Goal: Information Seeking & Learning: Learn about a topic

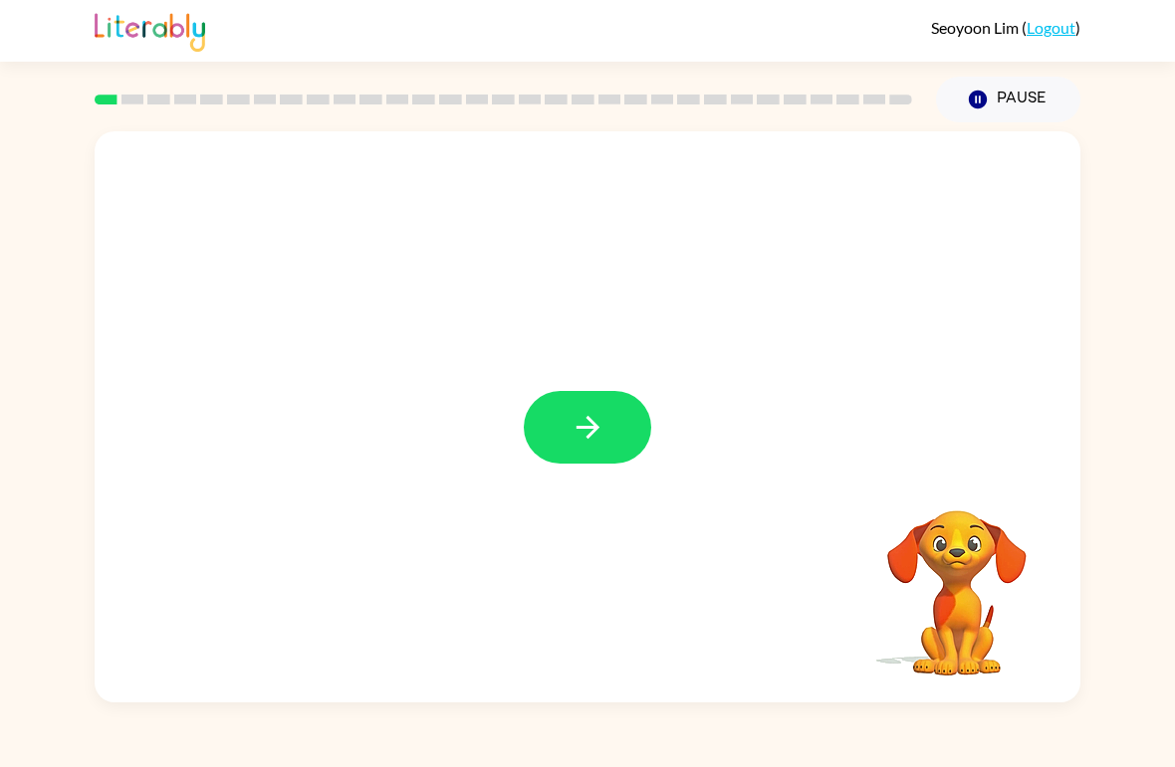
click at [580, 432] on icon "button" at bounding box center [587, 427] width 35 height 35
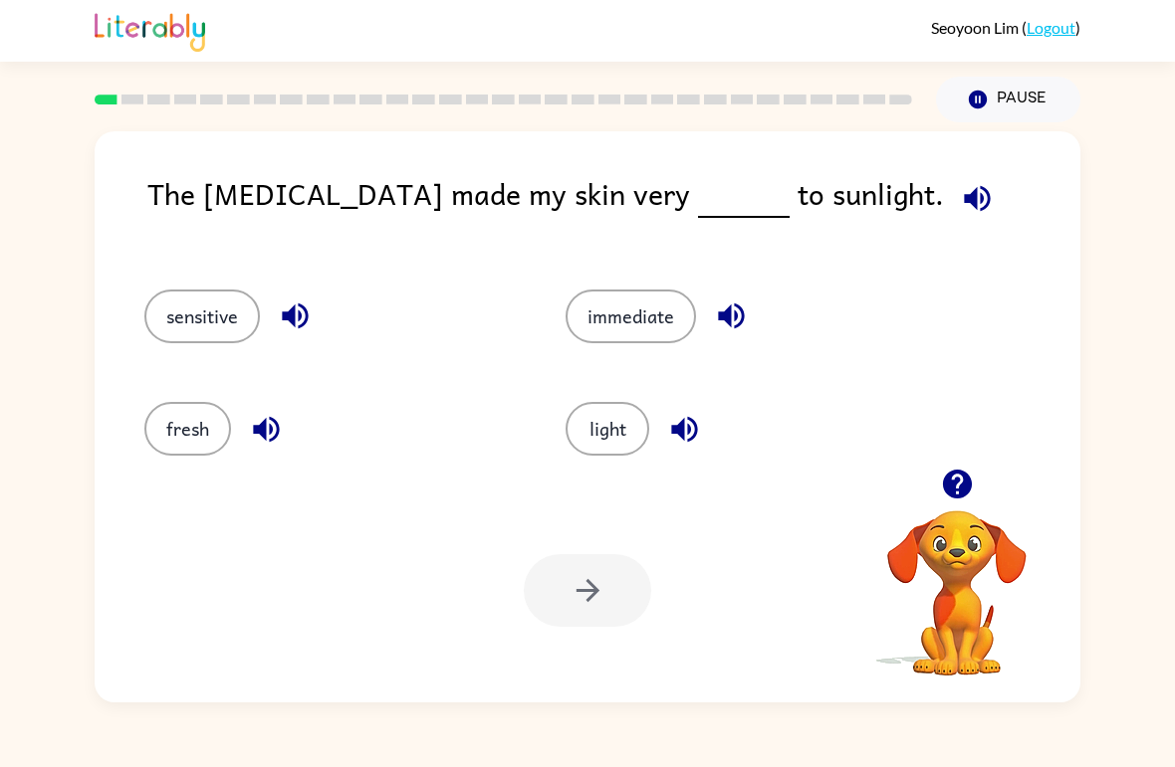
click at [187, 321] on button "sensitive" at bounding box center [201, 317] width 115 height 54
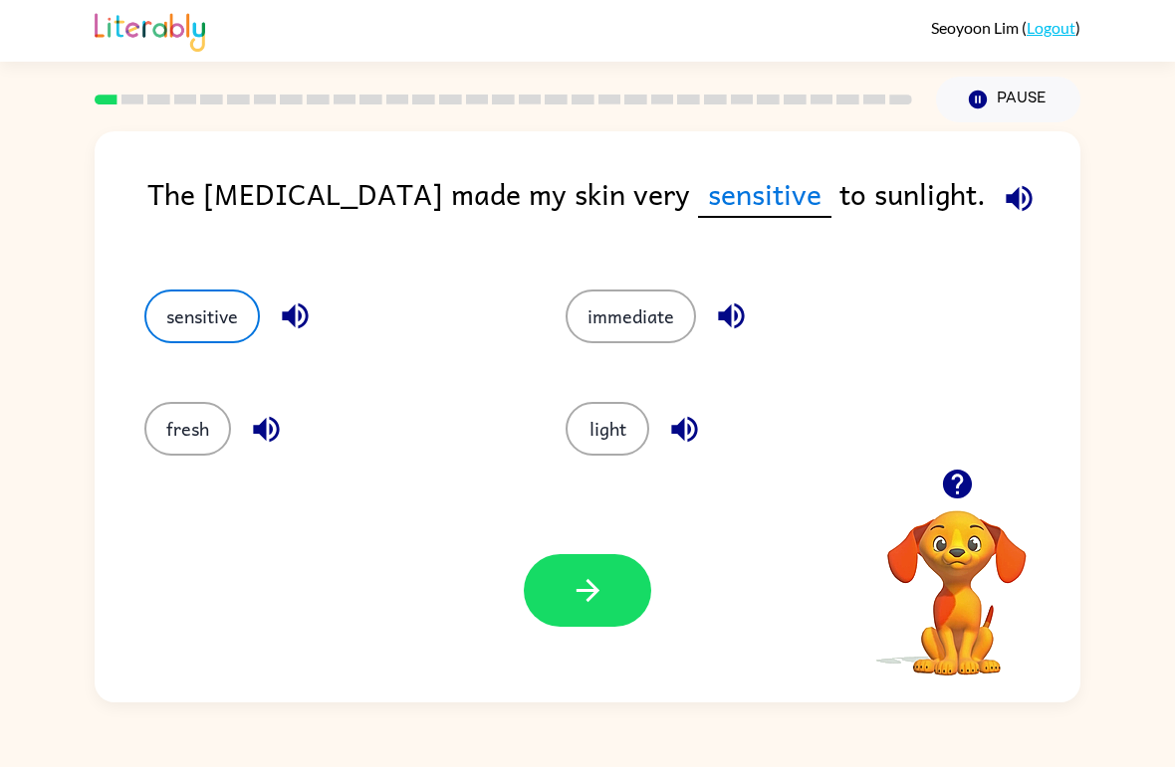
click at [643, 436] on button "light" at bounding box center [607, 429] width 84 height 54
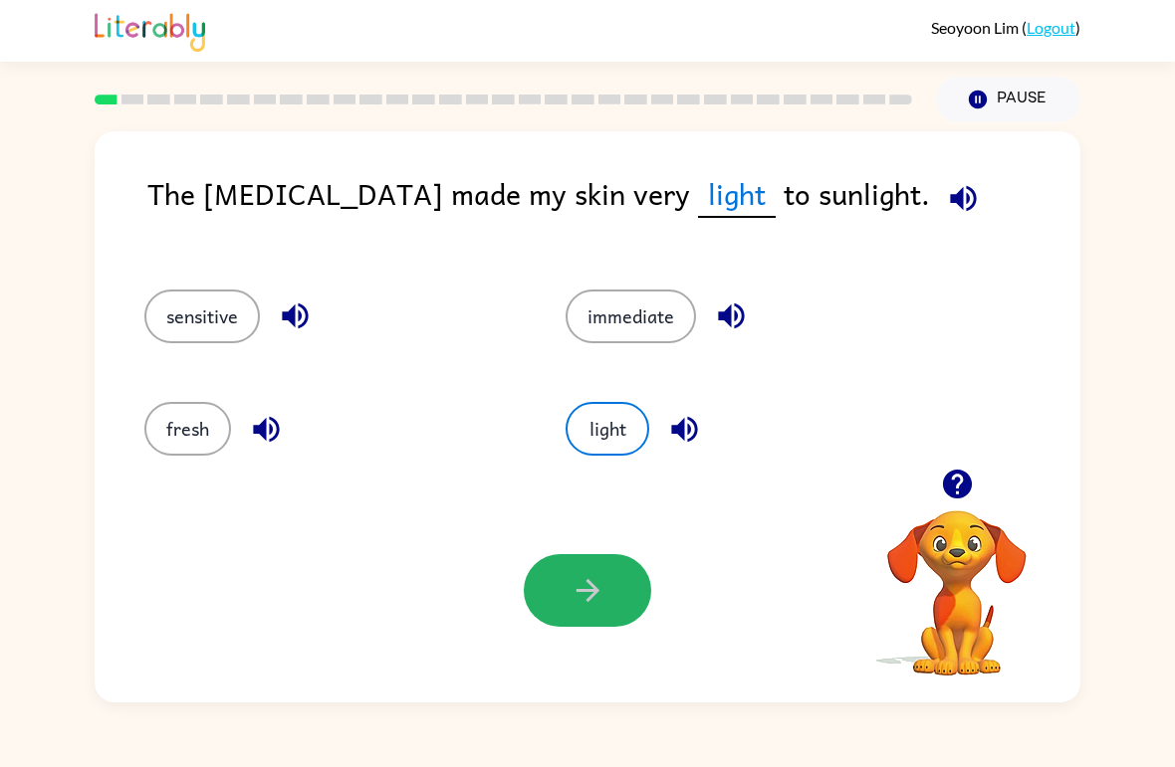
click at [610, 610] on button "button" at bounding box center [587, 590] width 127 height 73
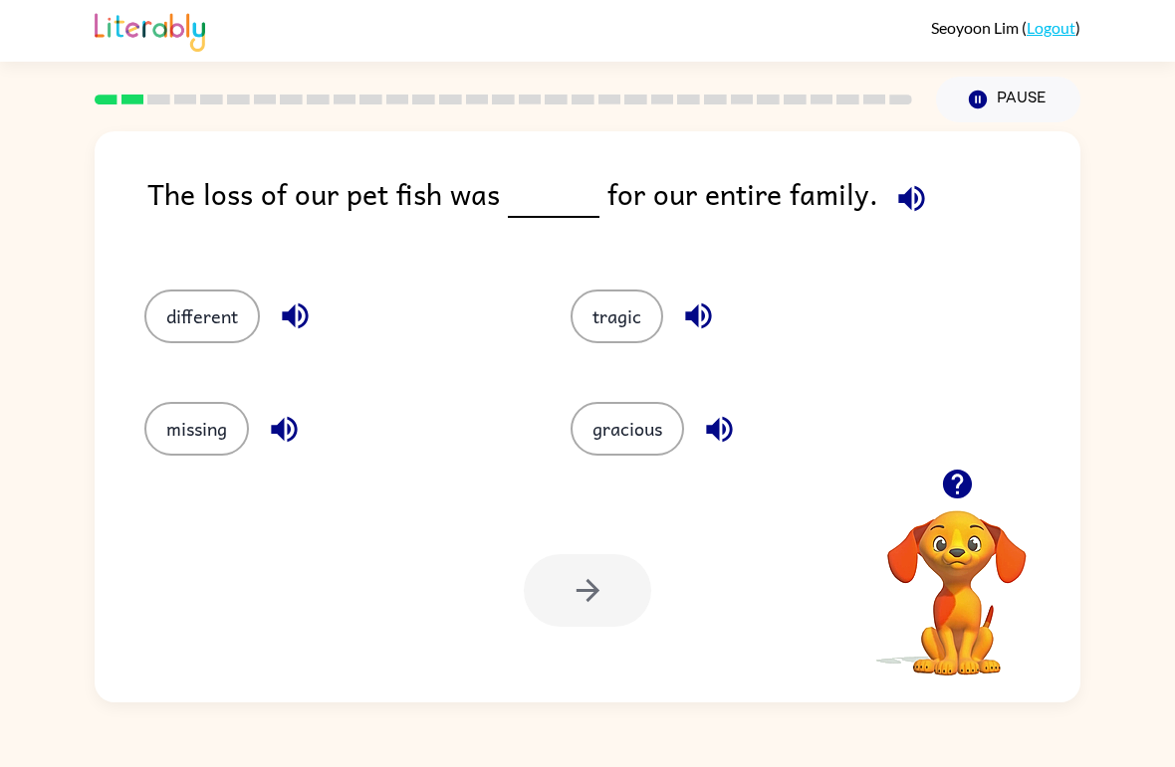
click at [190, 428] on button "missing" at bounding box center [196, 429] width 105 height 54
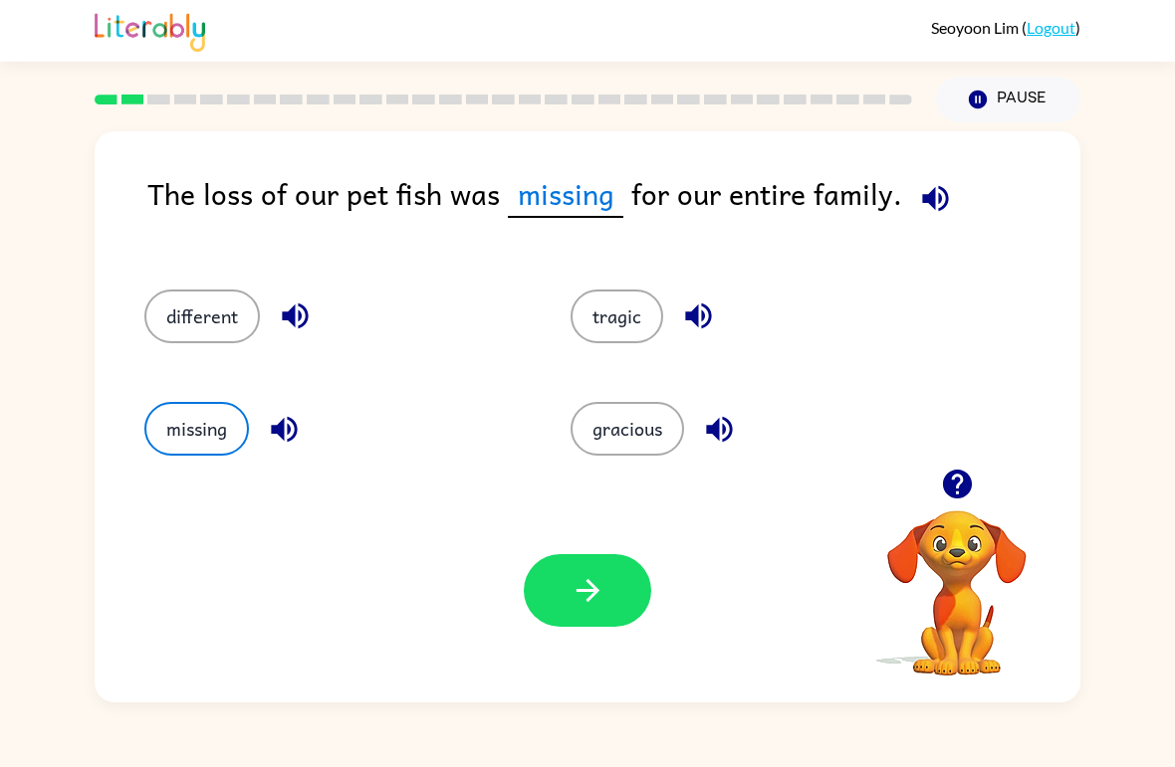
click at [629, 601] on button "button" at bounding box center [587, 590] width 127 height 73
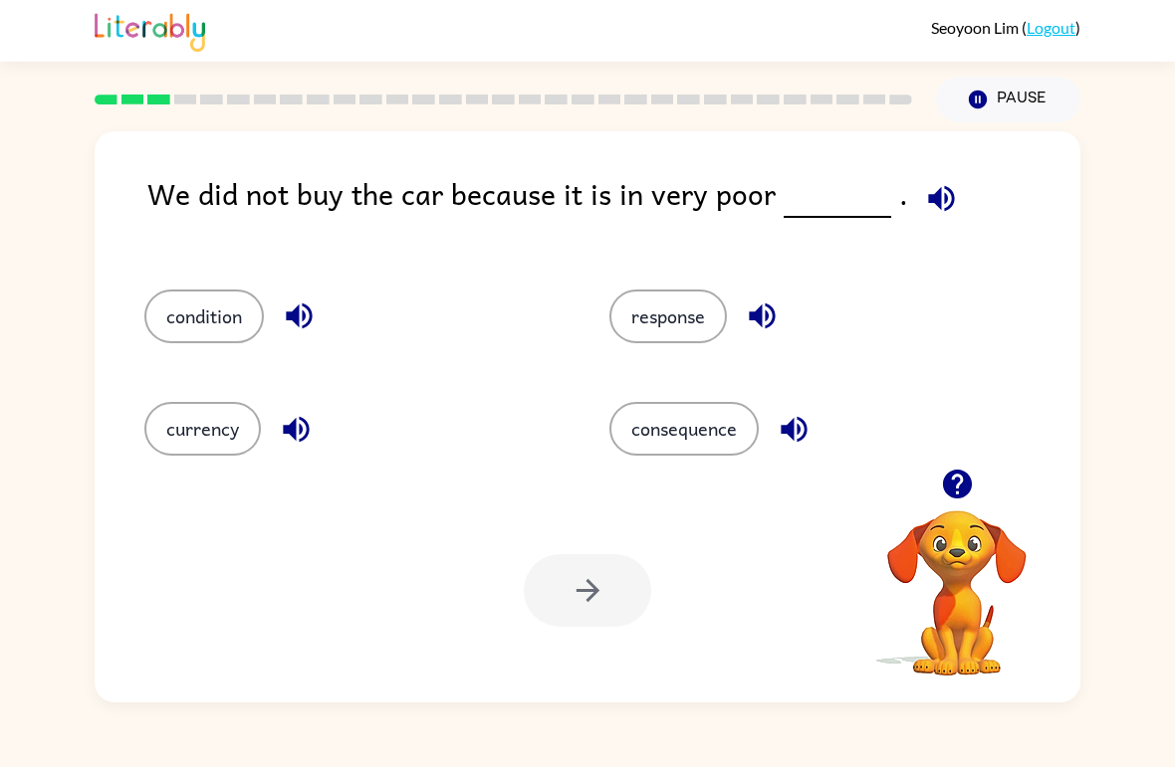
click at [667, 322] on button "response" at bounding box center [667, 317] width 117 height 54
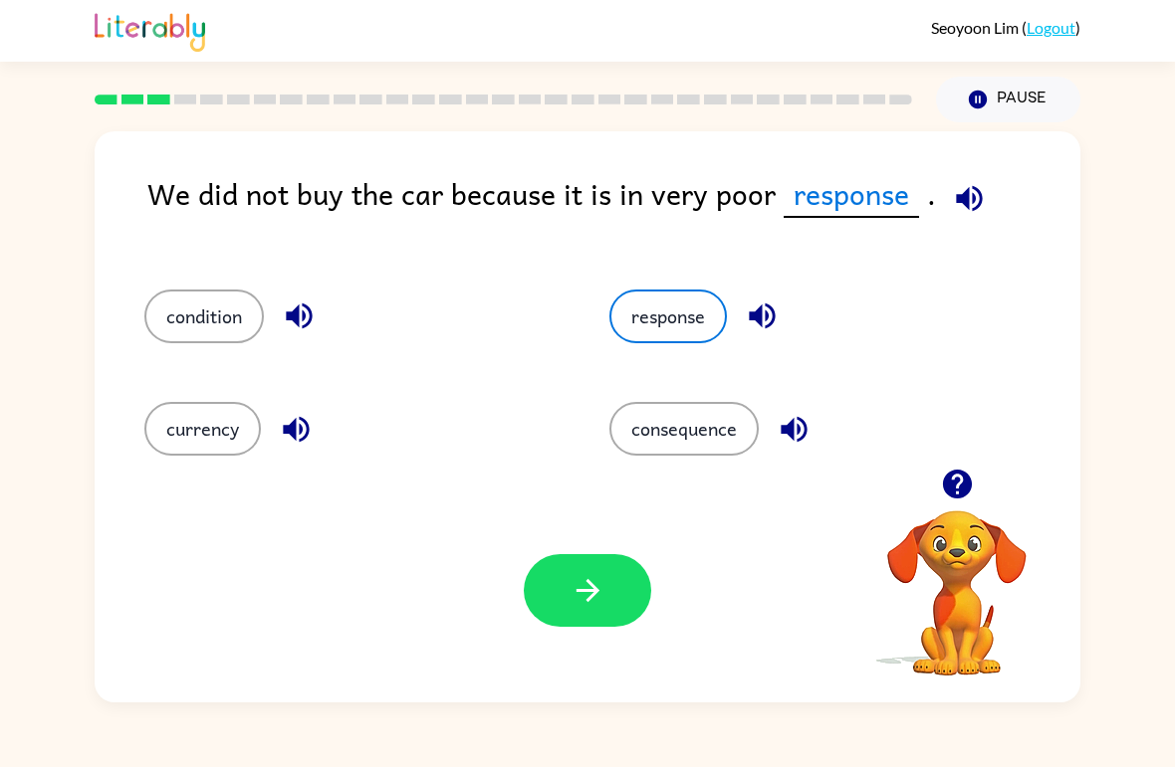
click at [728, 422] on button "consequence" at bounding box center [683, 429] width 149 height 54
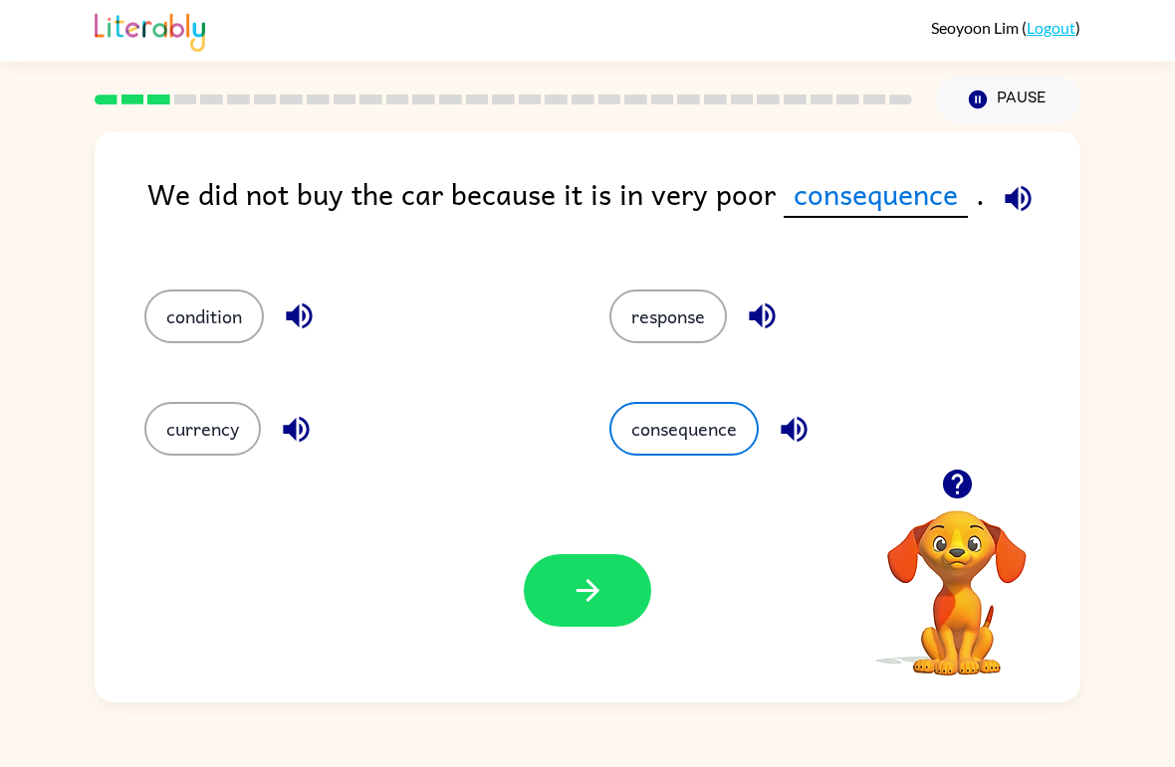
click at [602, 604] on icon "button" at bounding box center [587, 590] width 35 height 35
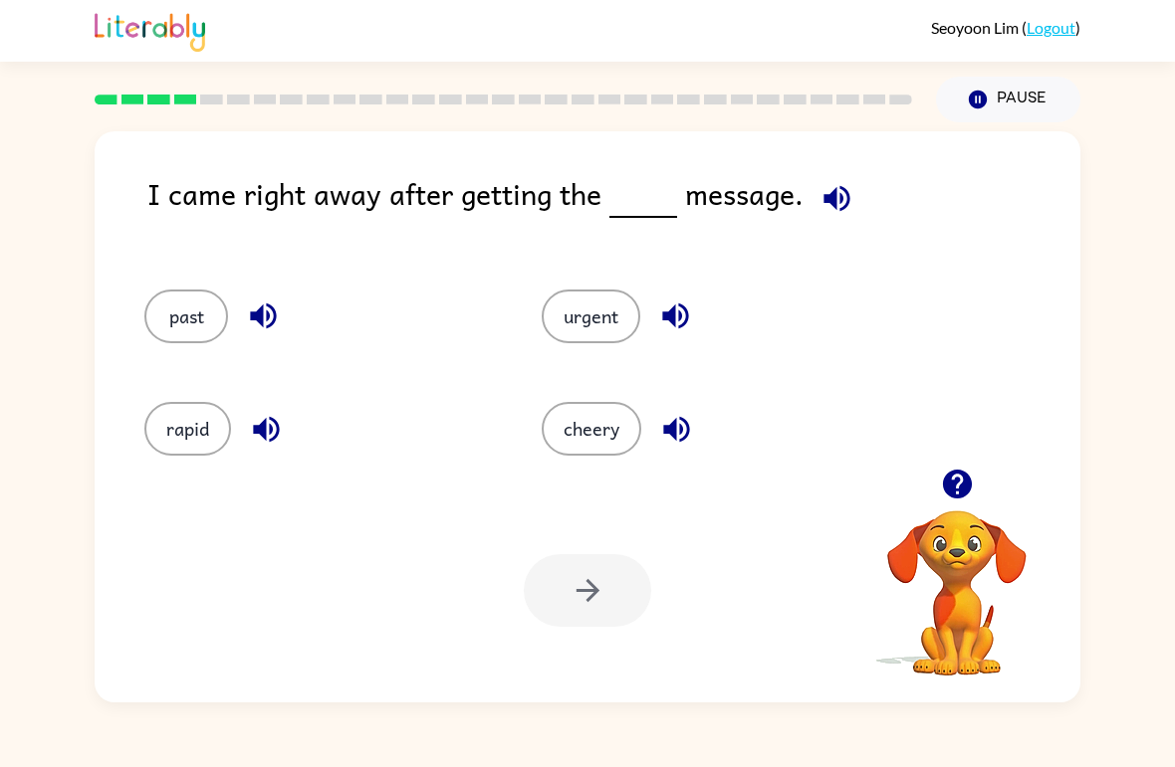
click at [174, 425] on button "rapid" at bounding box center [187, 429] width 87 height 54
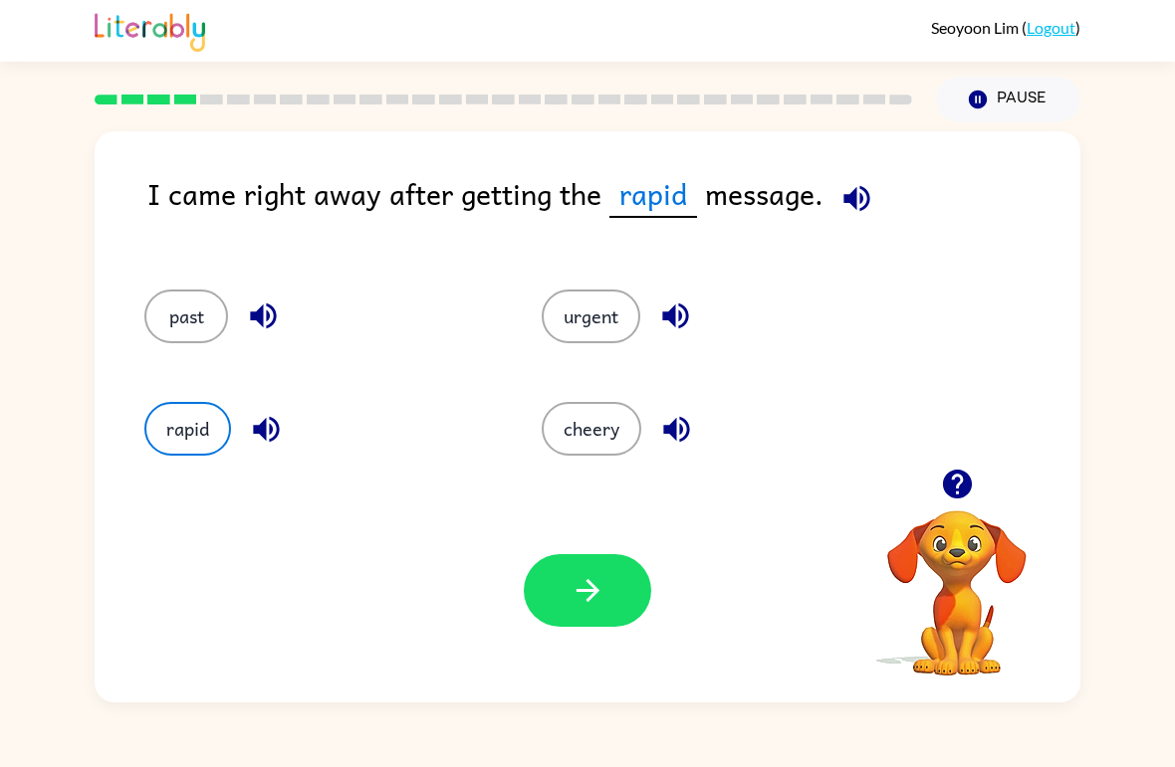
click at [616, 318] on button "urgent" at bounding box center [590, 317] width 99 height 54
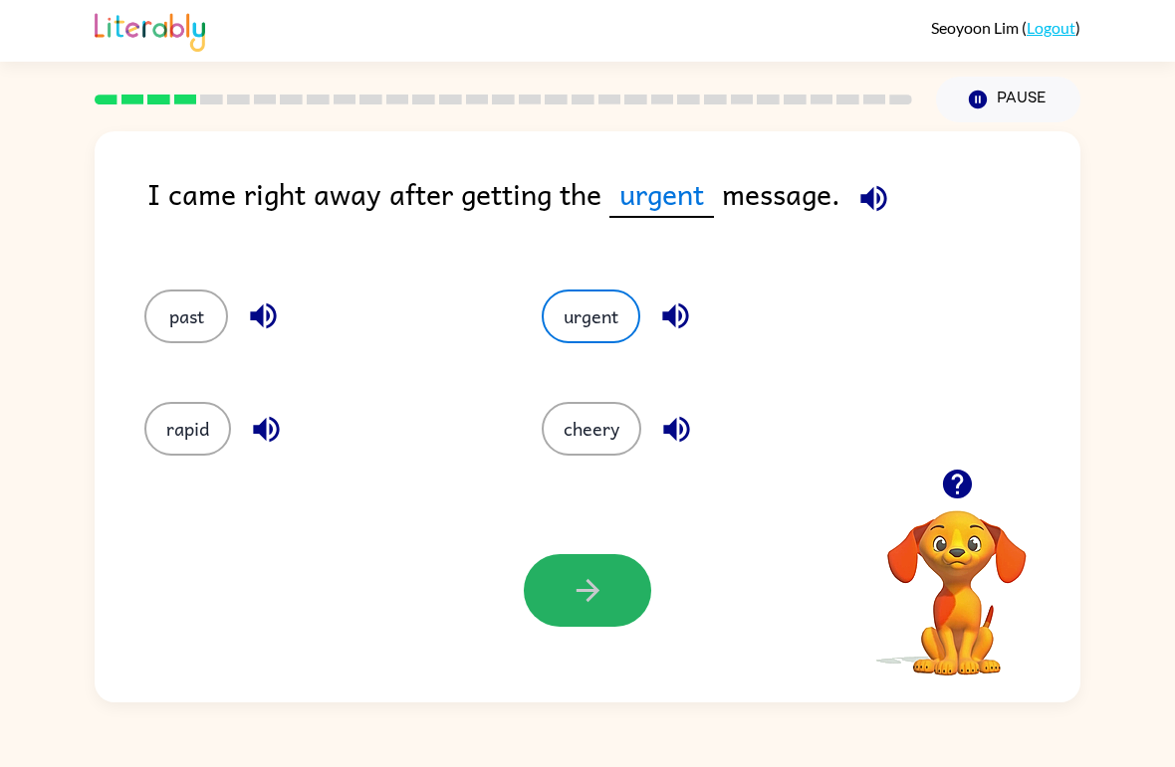
click at [586, 598] on icon "button" at bounding box center [587, 590] width 35 height 35
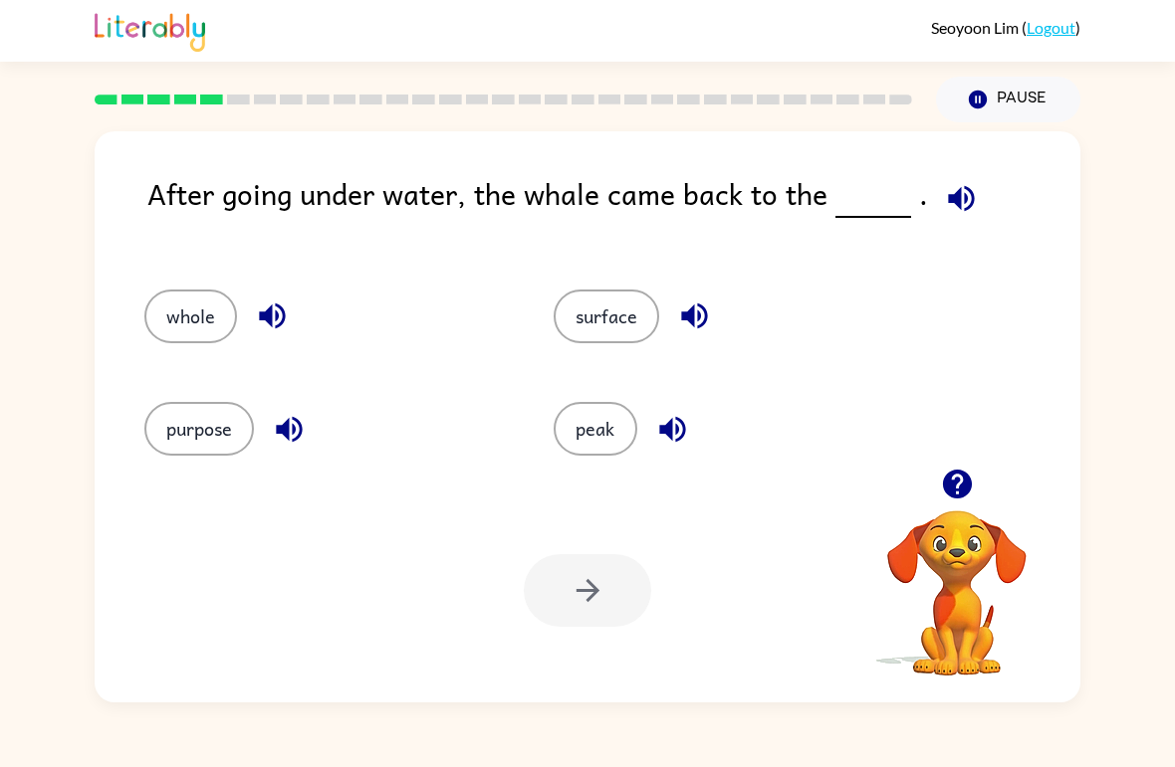
click at [600, 307] on button "surface" at bounding box center [606, 317] width 106 height 54
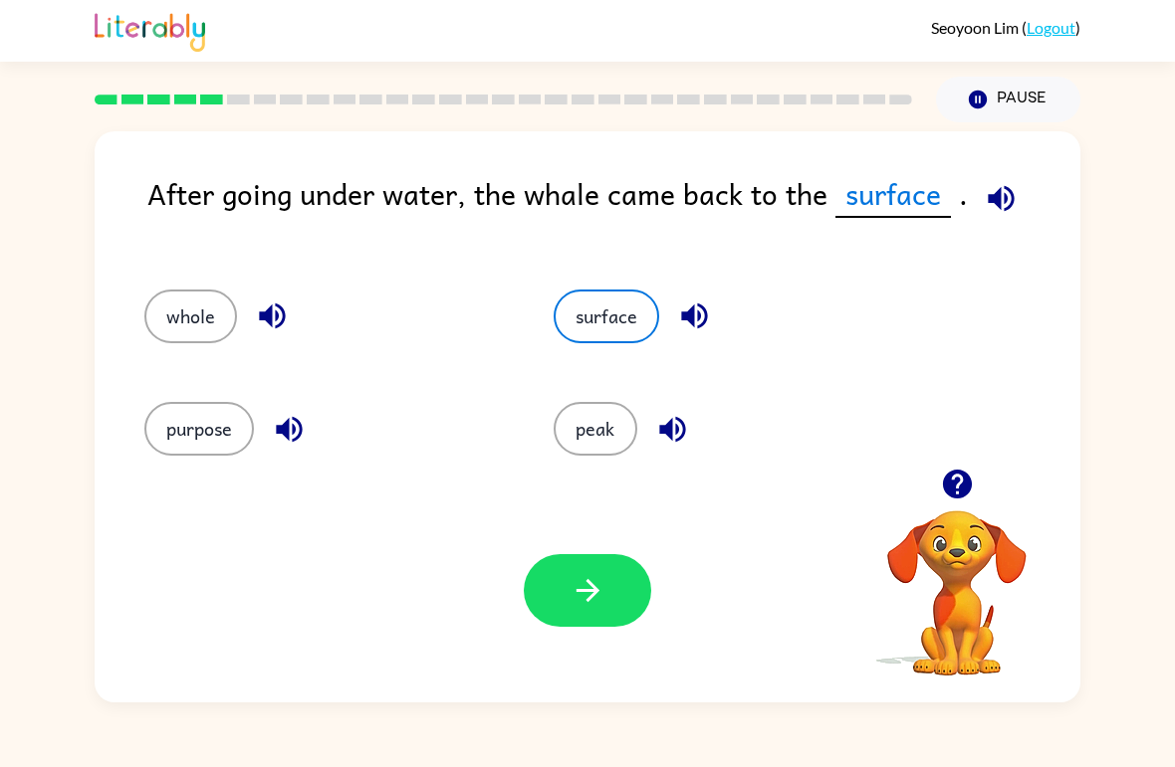
click at [549, 606] on button "button" at bounding box center [587, 590] width 127 height 73
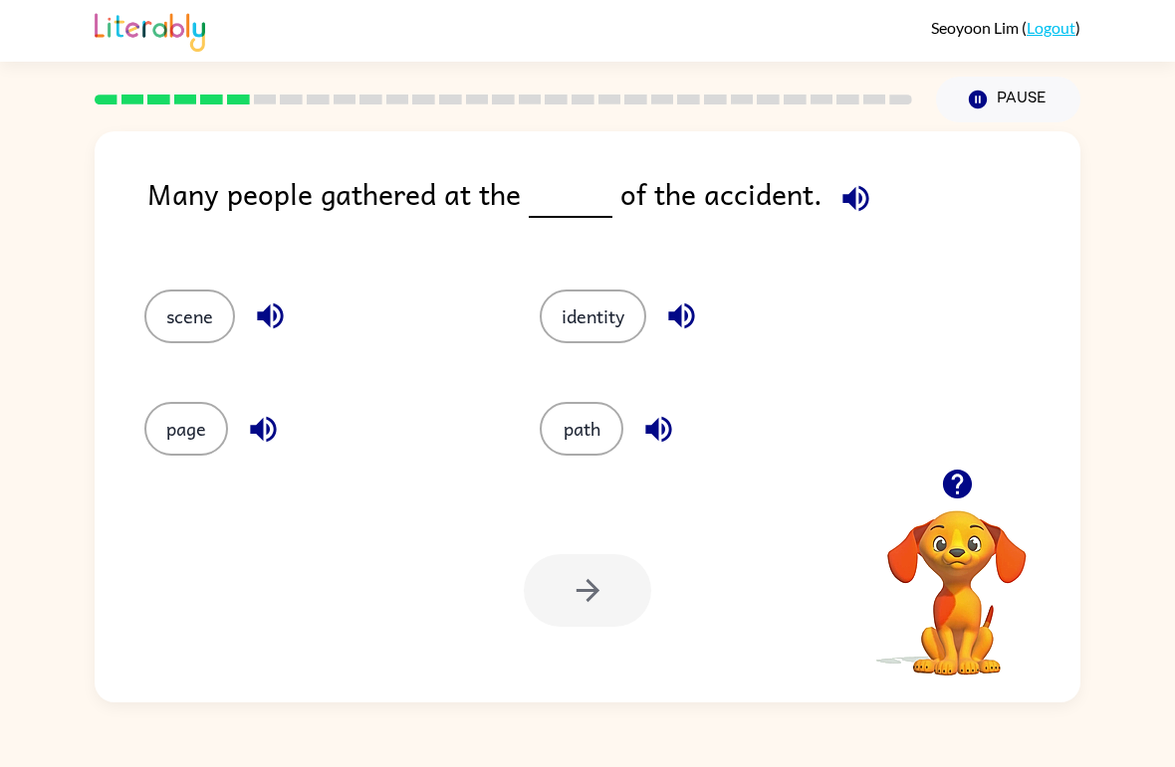
click at [621, 323] on button "identity" at bounding box center [592, 317] width 107 height 54
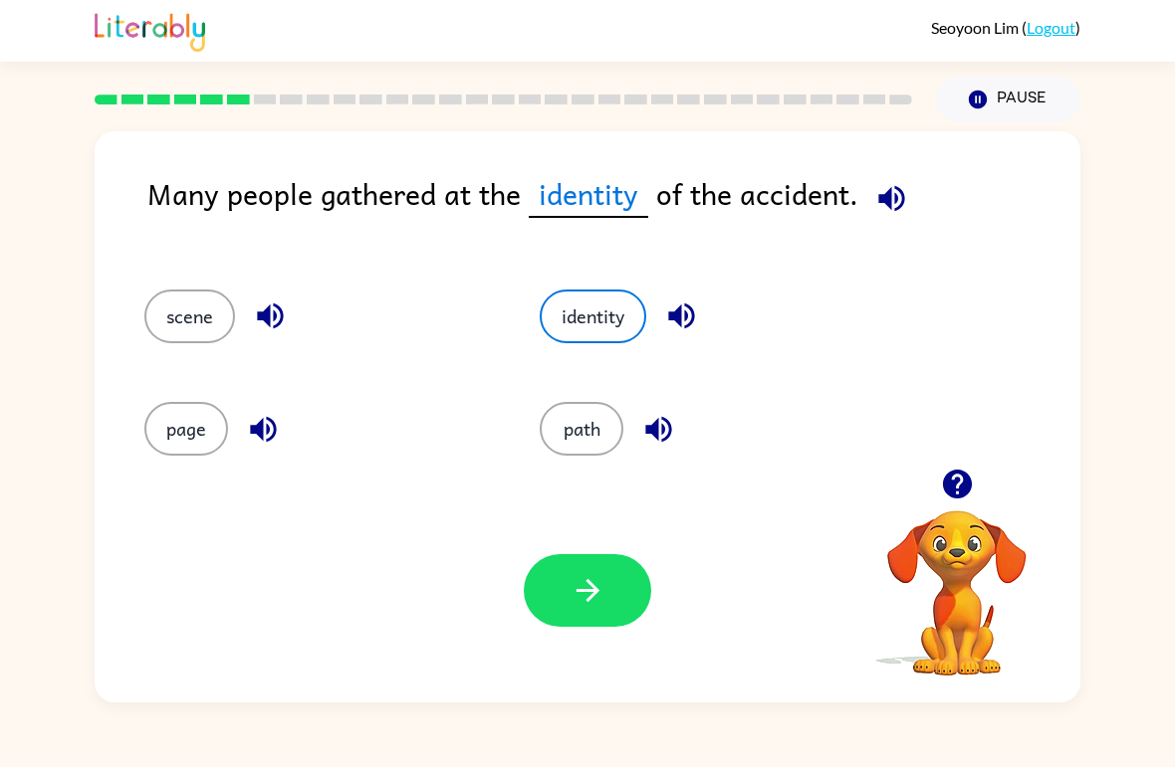
click at [582, 468] on div "path" at bounding box center [699, 420] width 395 height 112
click at [581, 468] on div "path" at bounding box center [699, 420] width 395 height 112
click at [578, 436] on button "path" at bounding box center [581, 429] width 84 height 54
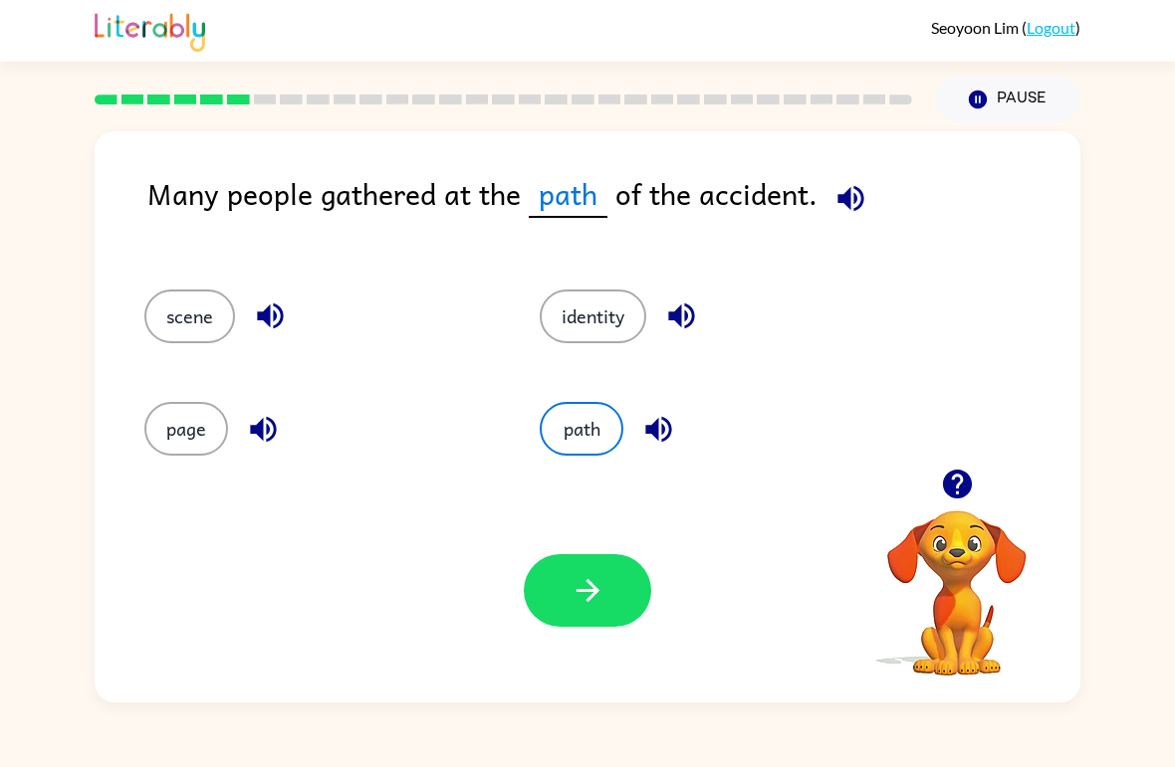
click at [572, 342] on button "identity" at bounding box center [592, 317] width 107 height 54
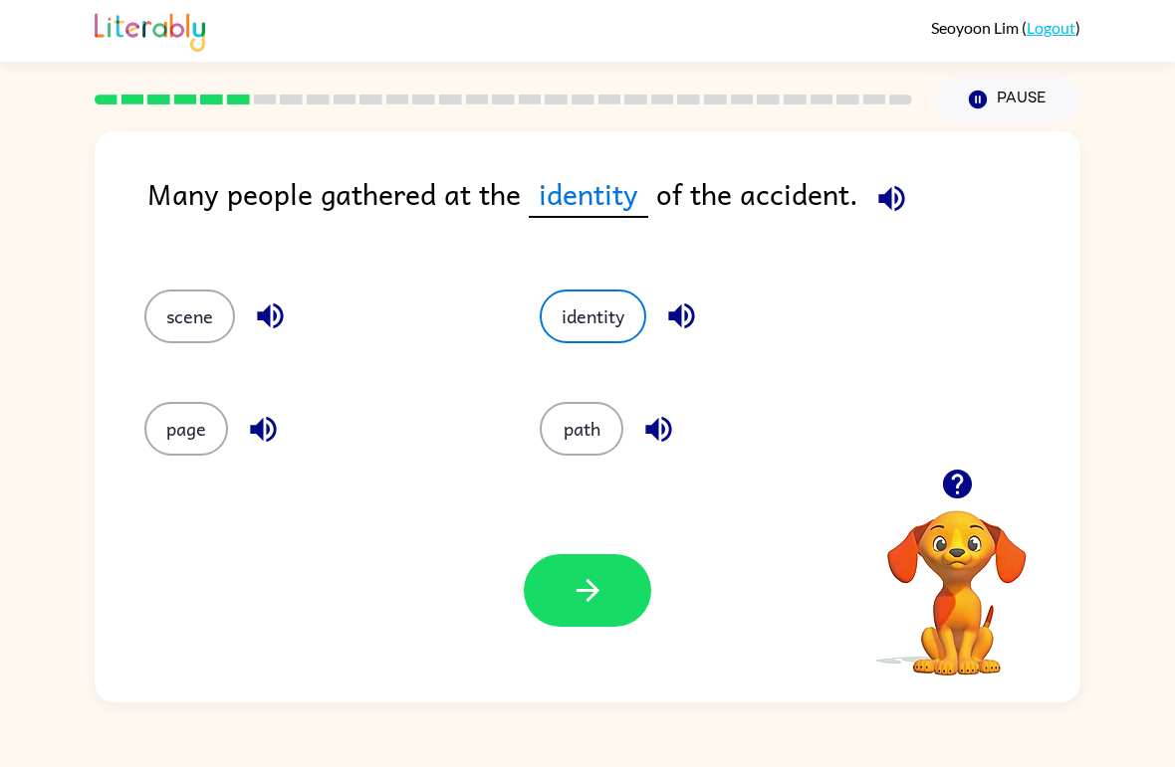
click at [607, 328] on button "identity" at bounding box center [592, 317] width 107 height 54
click at [602, 330] on button "identity" at bounding box center [592, 317] width 107 height 54
click at [580, 408] on button "path" at bounding box center [581, 429] width 84 height 54
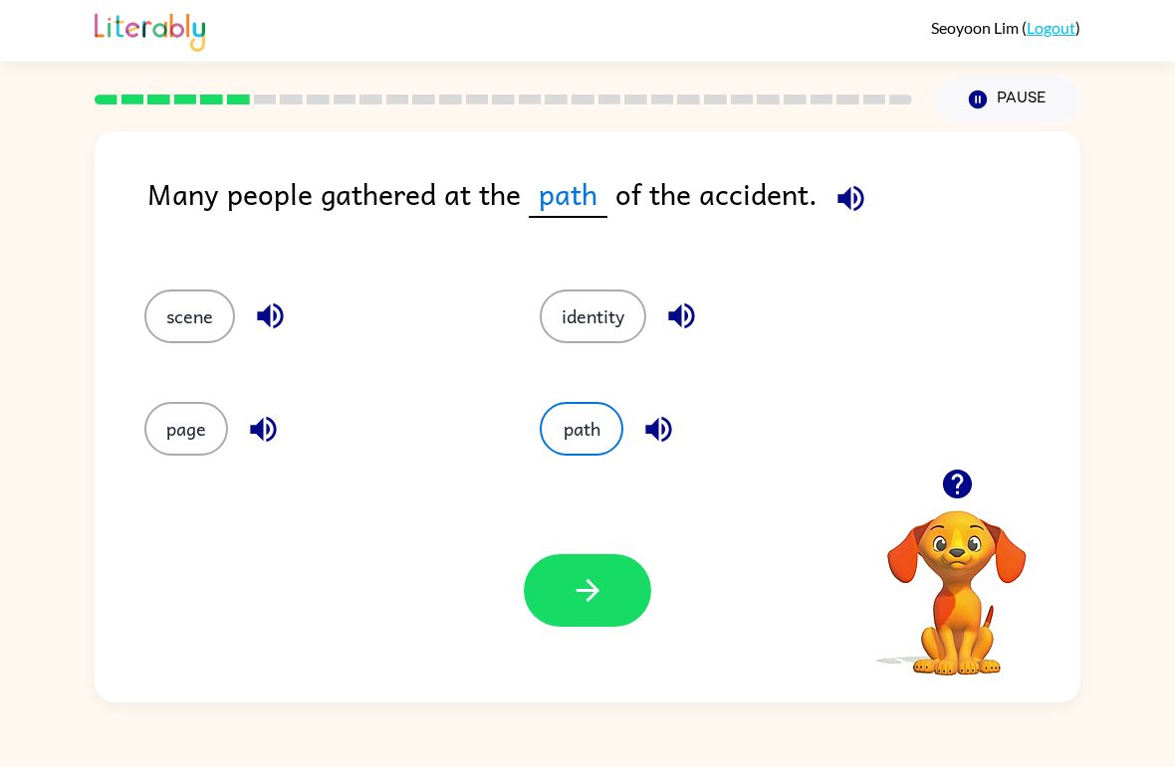
click at [599, 581] on icon "button" at bounding box center [587, 590] width 35 height 35
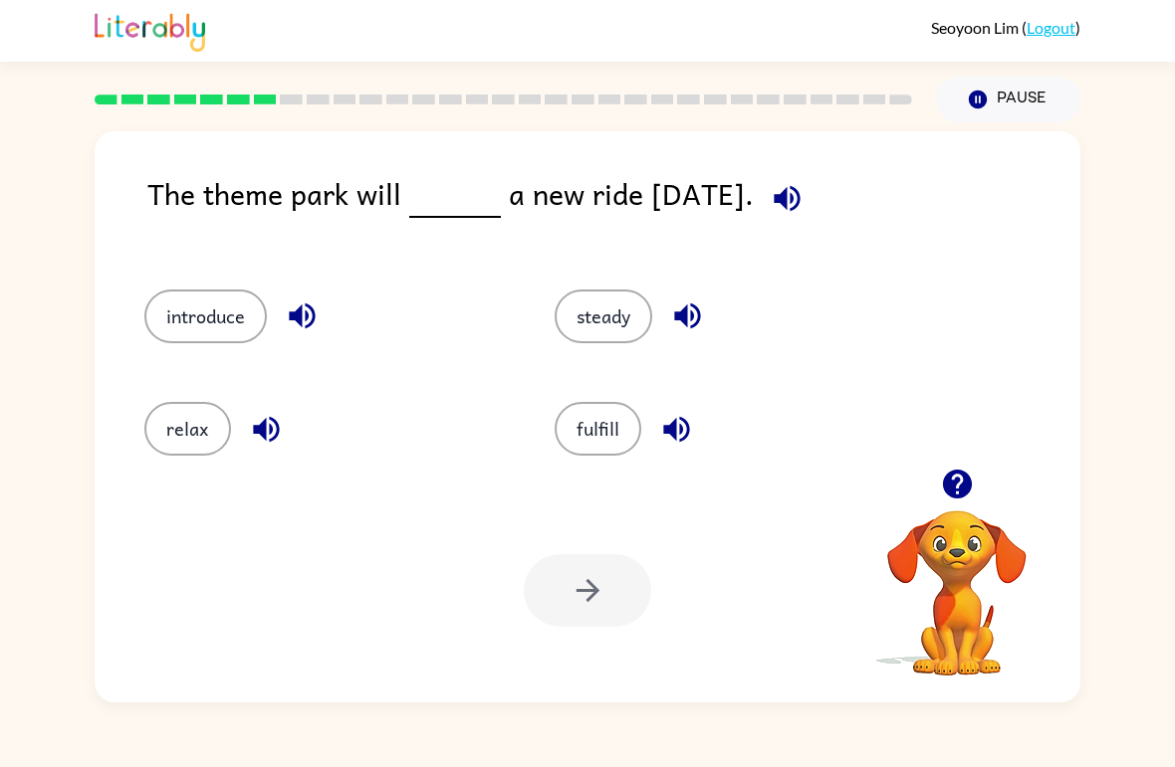
click at [790, 459] on div "fulfill" at bounding box center [722, 420] width 410 height 112
click at [615, 438] on button "fulfill" at bounding box center [597, 429] width 87 height 54
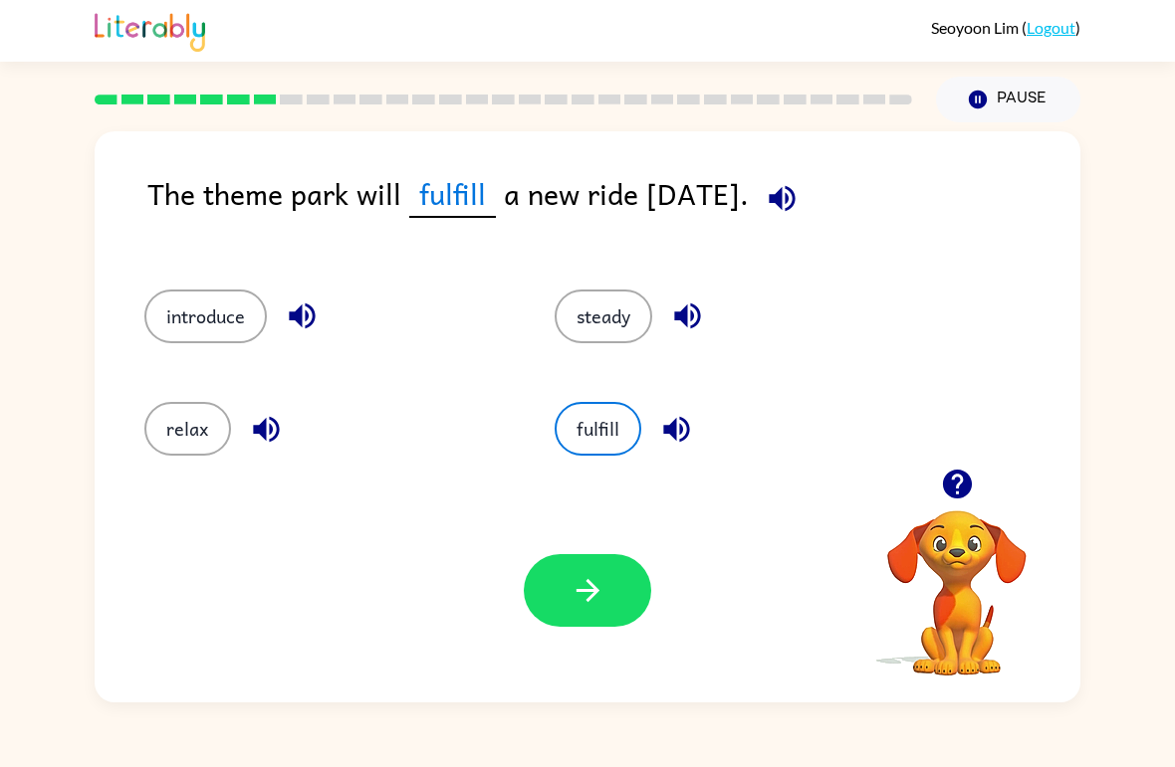
click at [775, 411] on div "fulfill" at bounding box center [736, 429] width 364 height 54
click at [613, 456] on button "fulfill" at bounding box center [597, 429] width 87 height 54
click at [606, 456] on button "fulfill" at bounding box center [597, 429] width 87 height 54
click at [621, 342] on button "steady" at bounding box center [603, 317] width 98 height 54
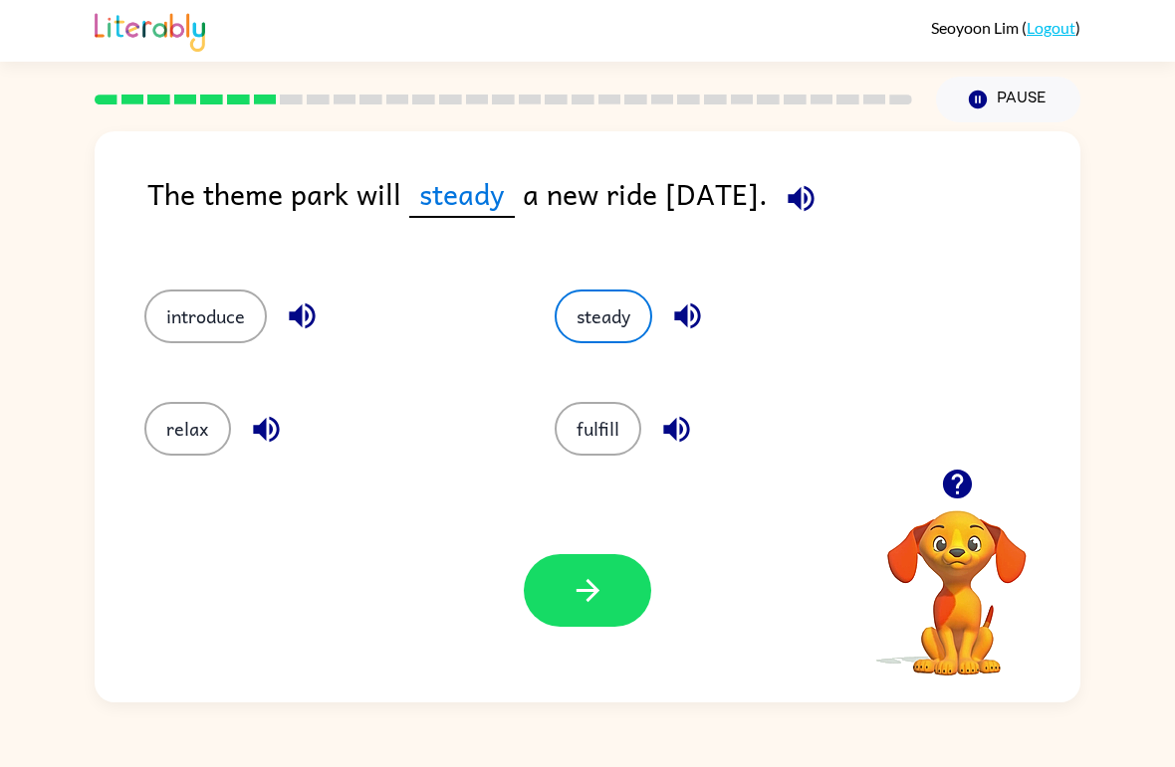
click at [184, 312] on button "introduce" at bounding box center [205, 317] width 122 height 54
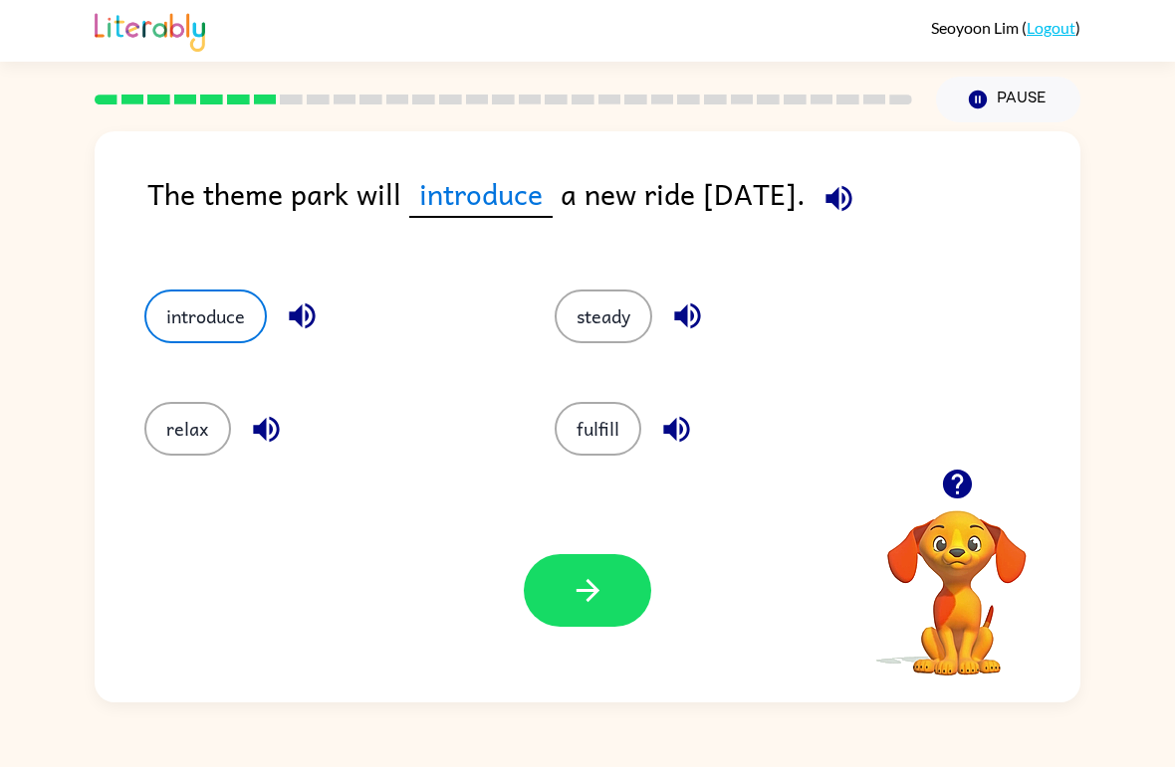
click at [599, 578] on icon "button" at bounding box center [587, 590] width 35 height 35
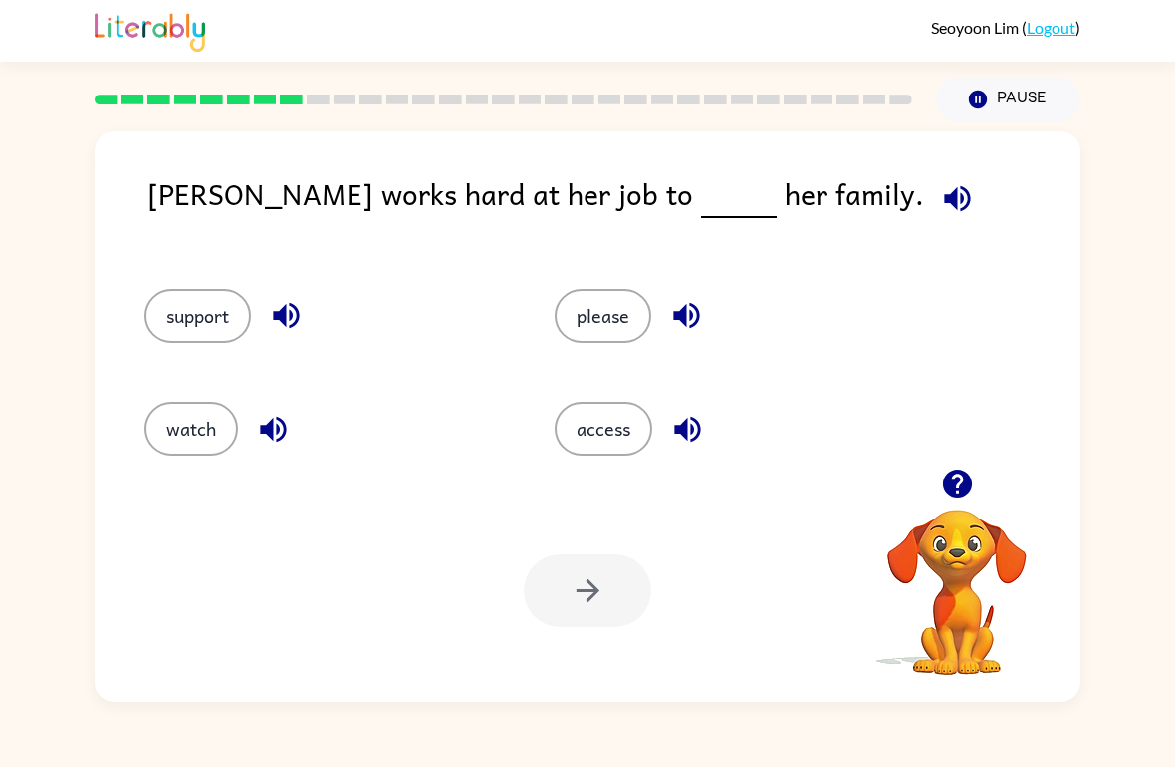
click at [166, 310] on button "support" at bounding box center [197, 317] width 107 height 54
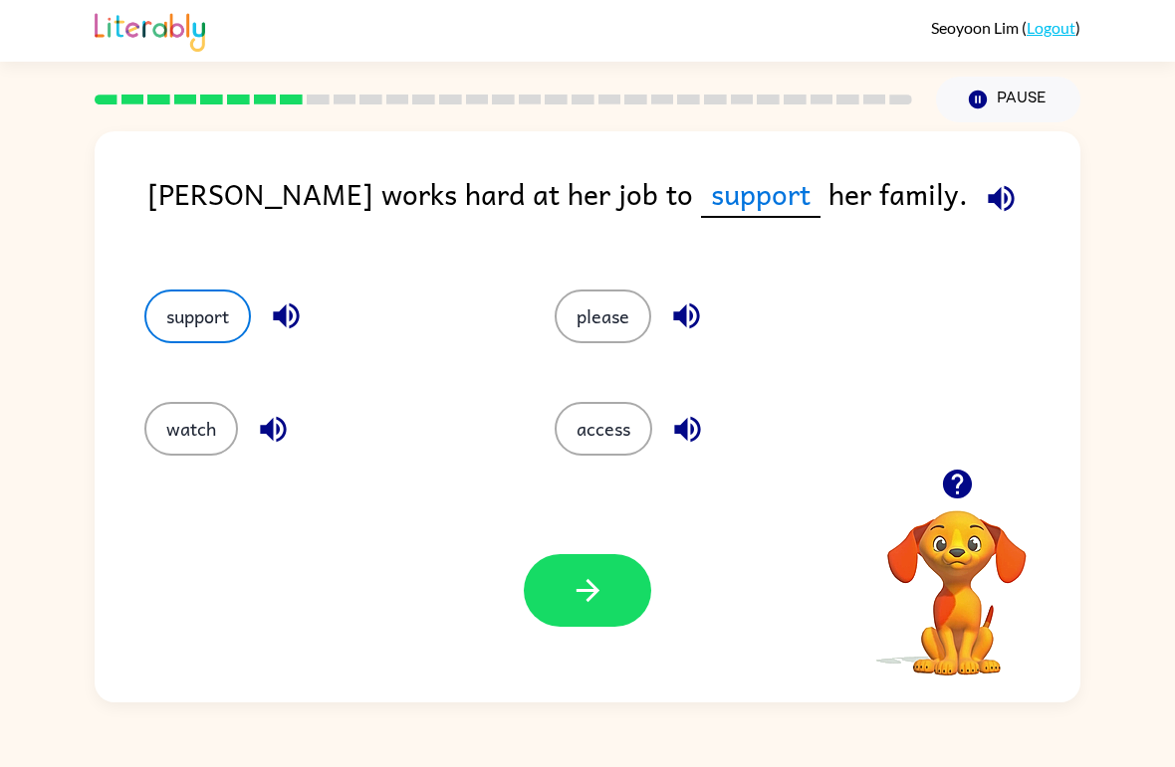
click at [581, 605] on icon "button" at bounding box center [587, 590] width 35 height 35
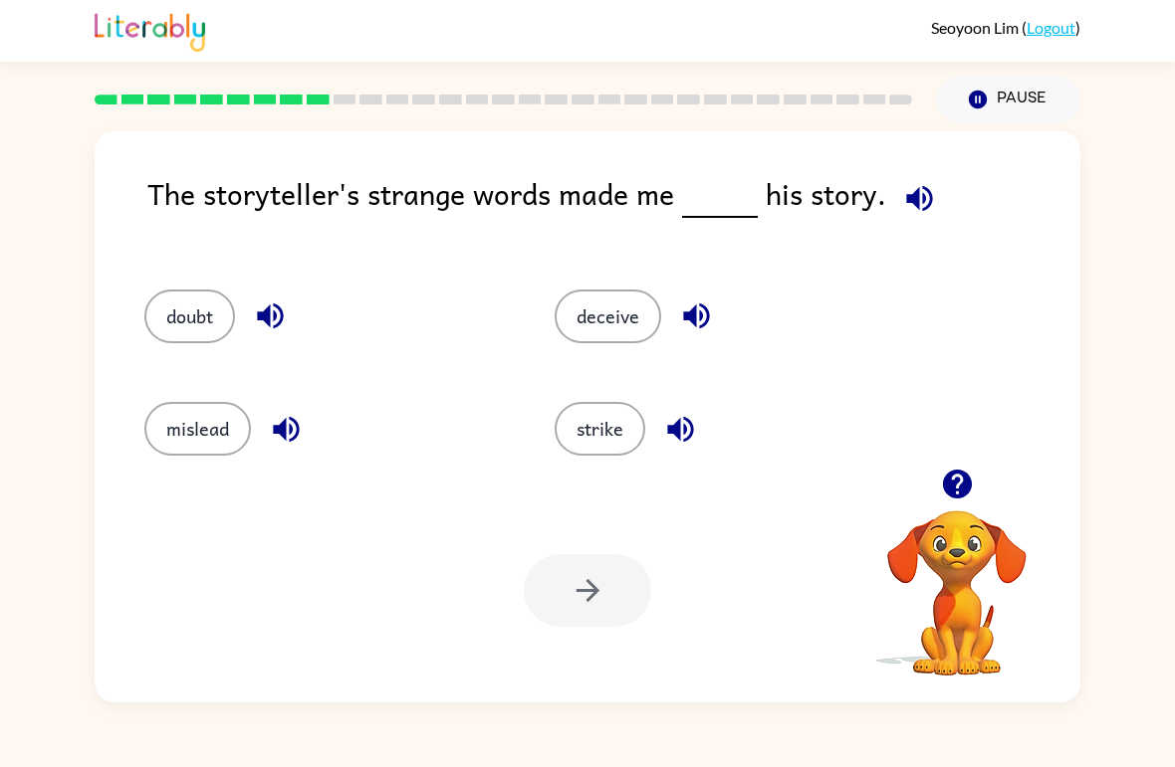
click at [596, 435] on button "strike" at bounding box center [599, 429] width 91 height 54
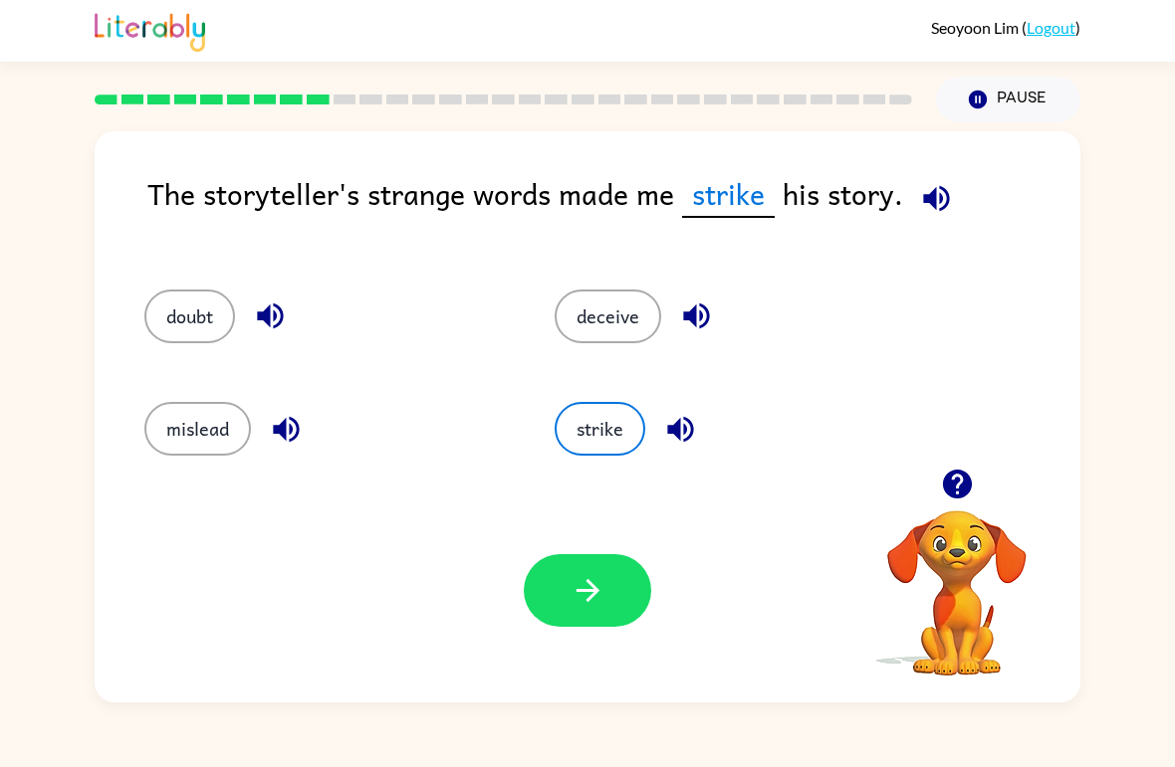
click at [652, 336] on button "deceive" at bounding box center [607, 317] width 107 height 54
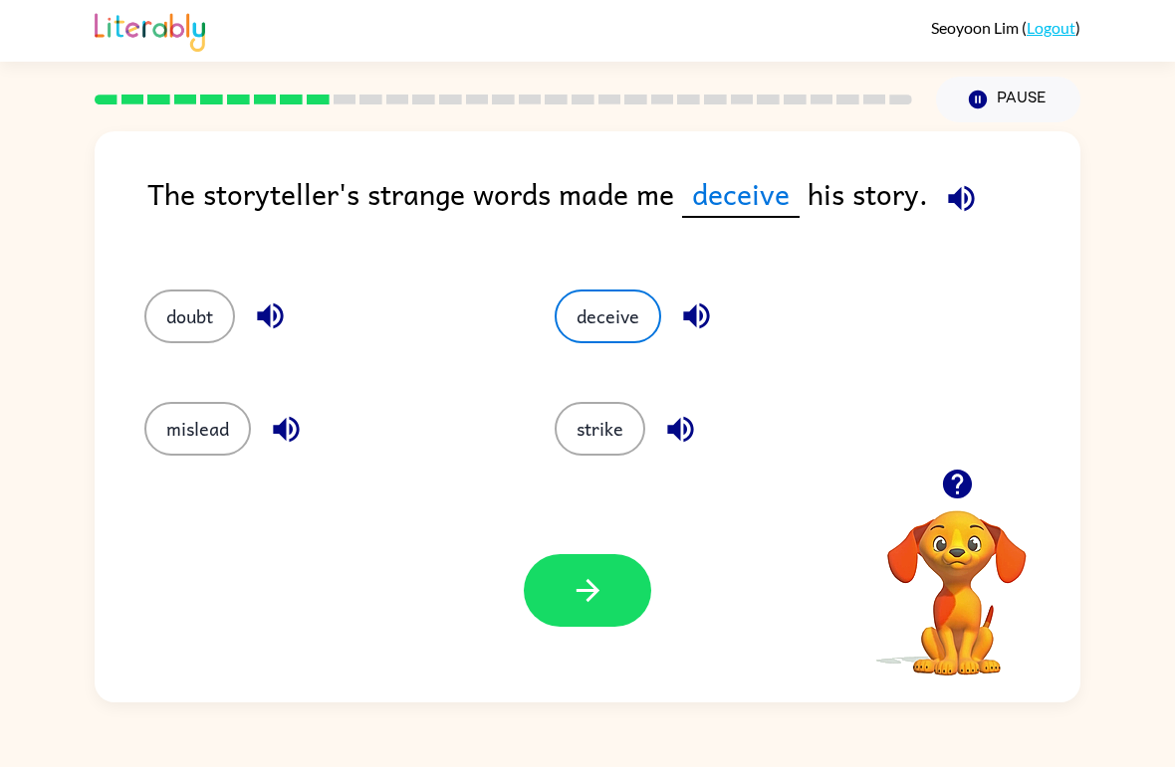
click at [606, 621] on button "button" at bounding box center [587, 590] width 127 height 73
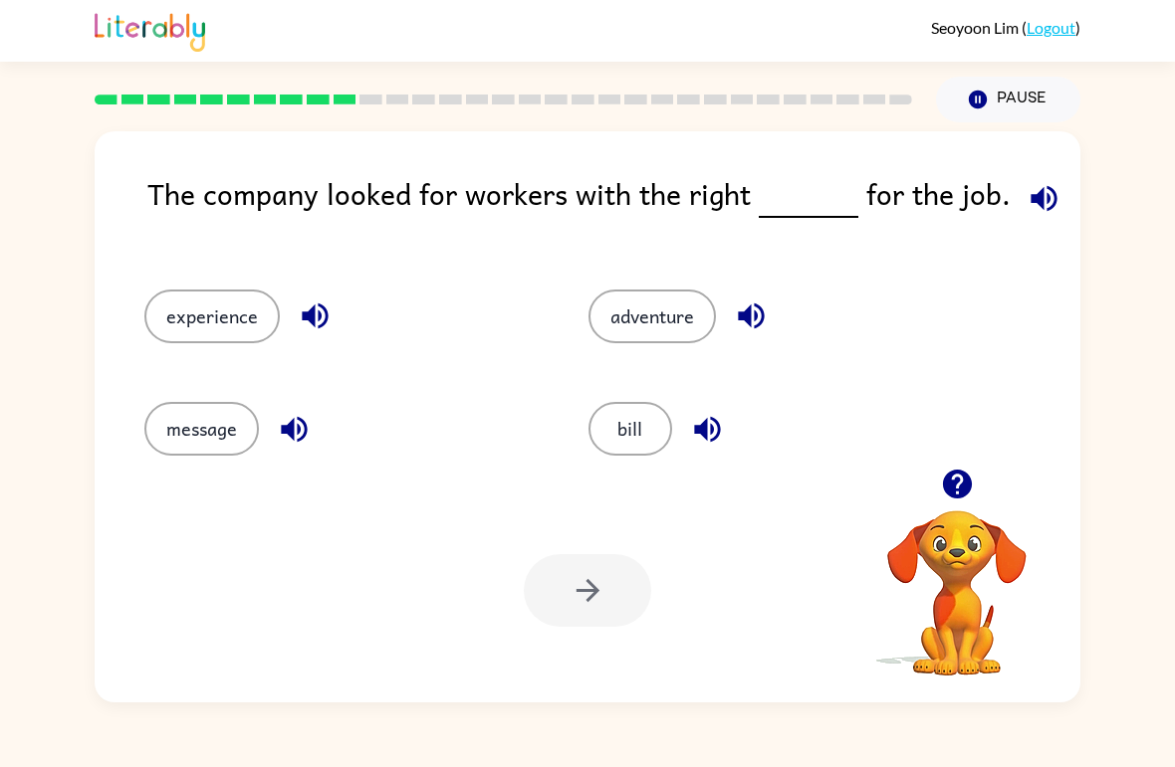
click at [174, 428] on button "message" at bounding box center [201, 429] width 114 height 54
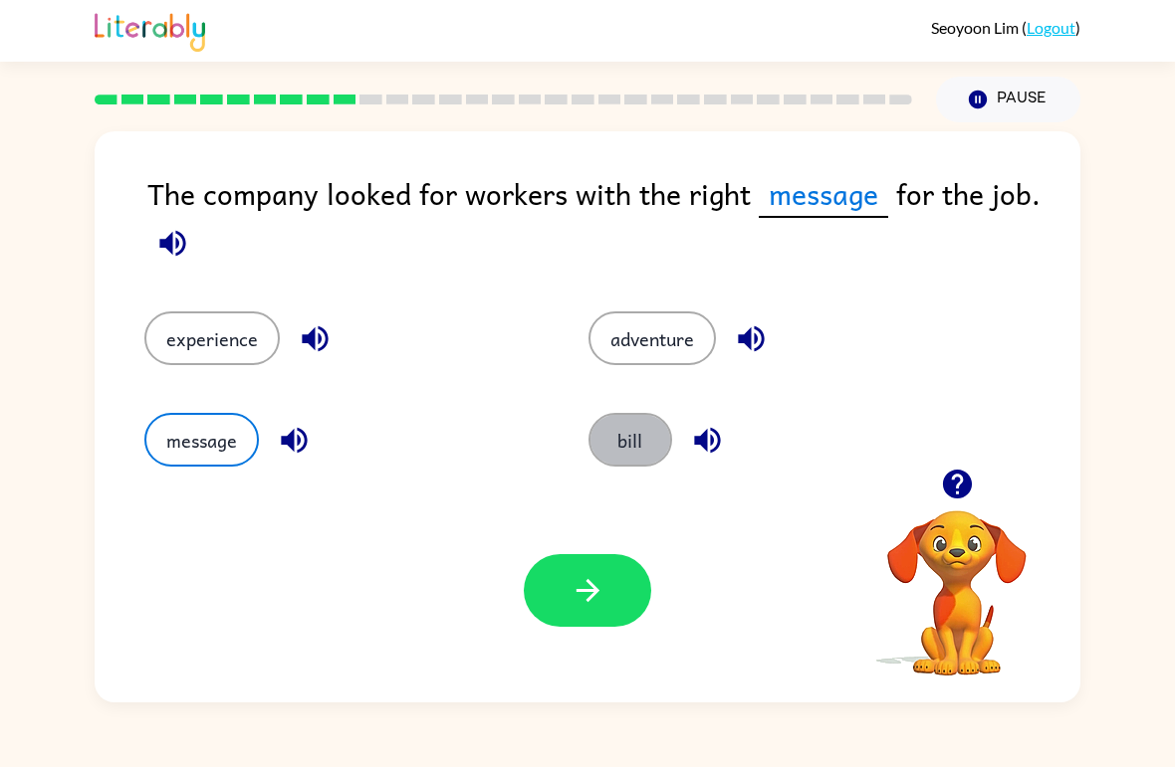
click at [643, 443] on button "bill" at bounding box center [630, 440] width 84 height 54
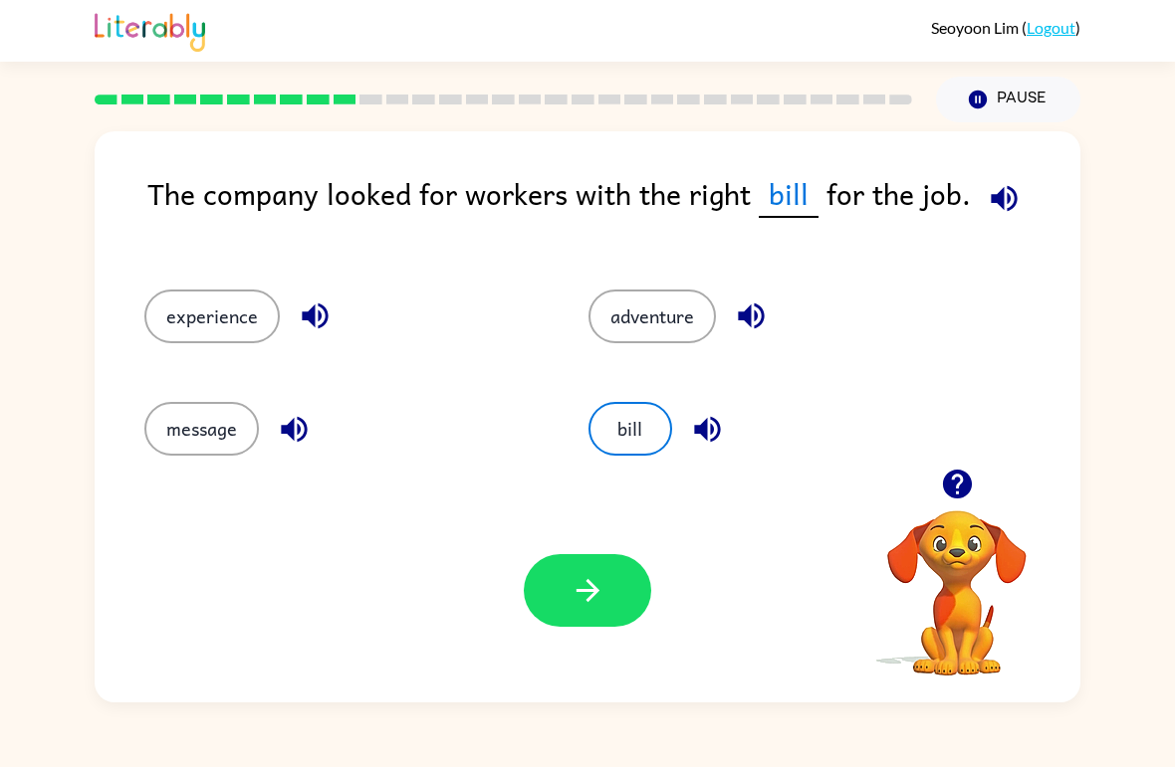
click at [189, 326] on button "experience" at bounding box center [211, 317] width 135 height 54
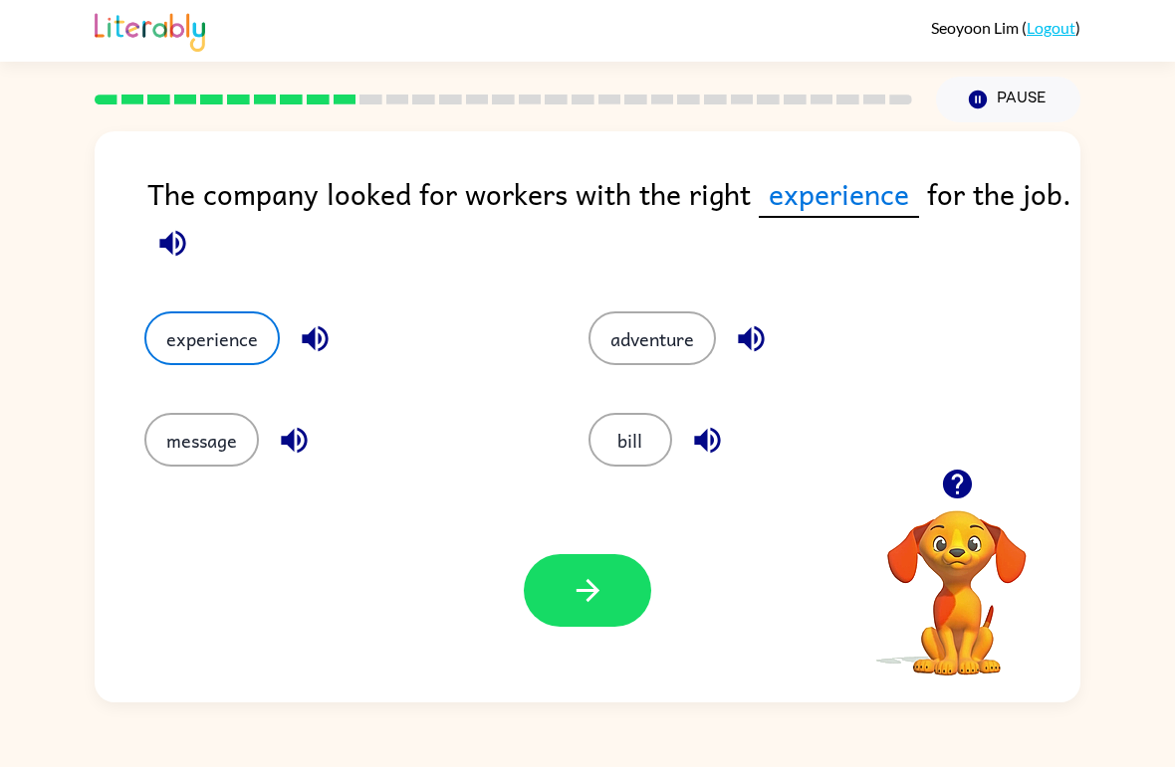
click at [681, 342] on button "adventure" at bounding box center [651, 339] width 127 height 54
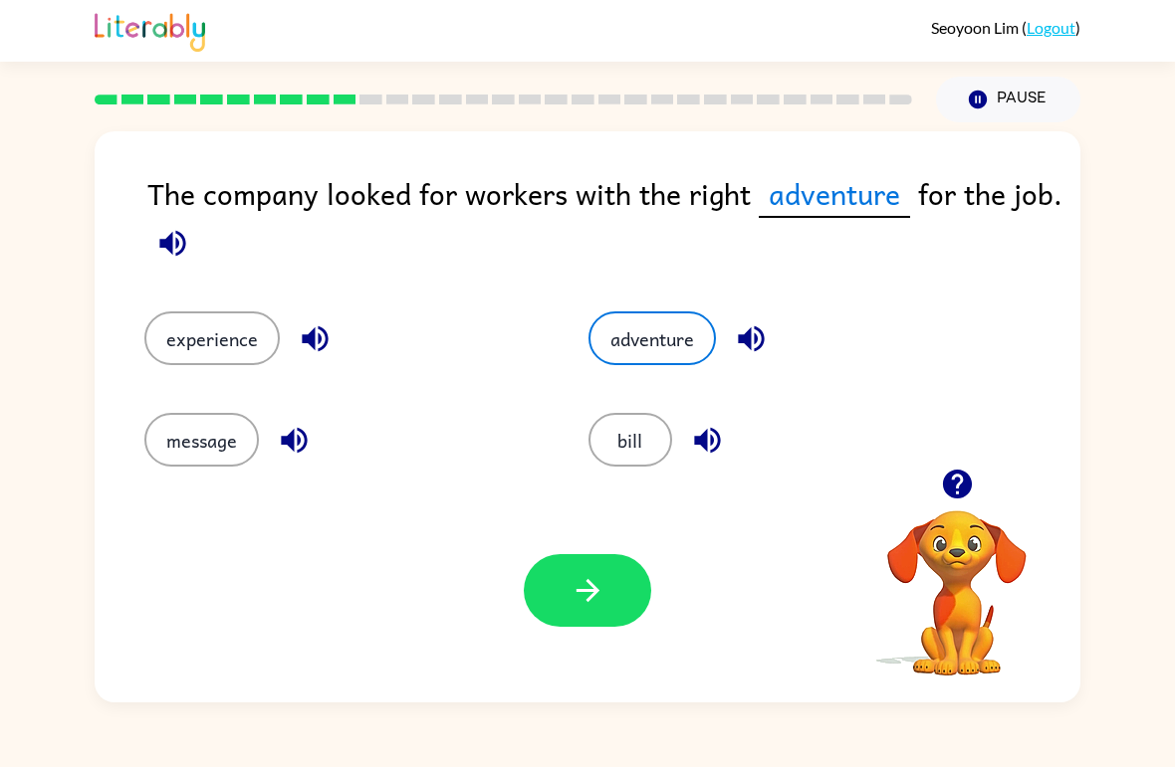
click at [574, 586] on icon "button" at bounding box center [587, 590] width 35 height 35
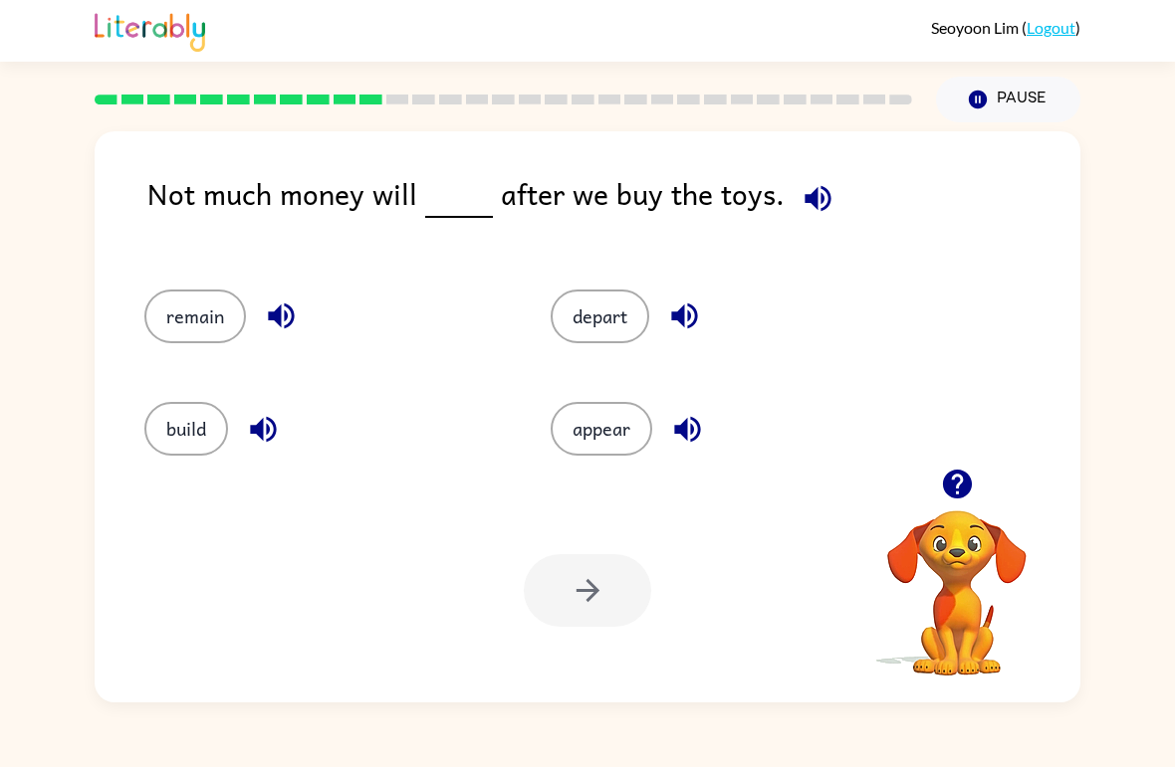
click at [624, 407] on button "appear" at bounding box center [601, 429] width 102 height 54
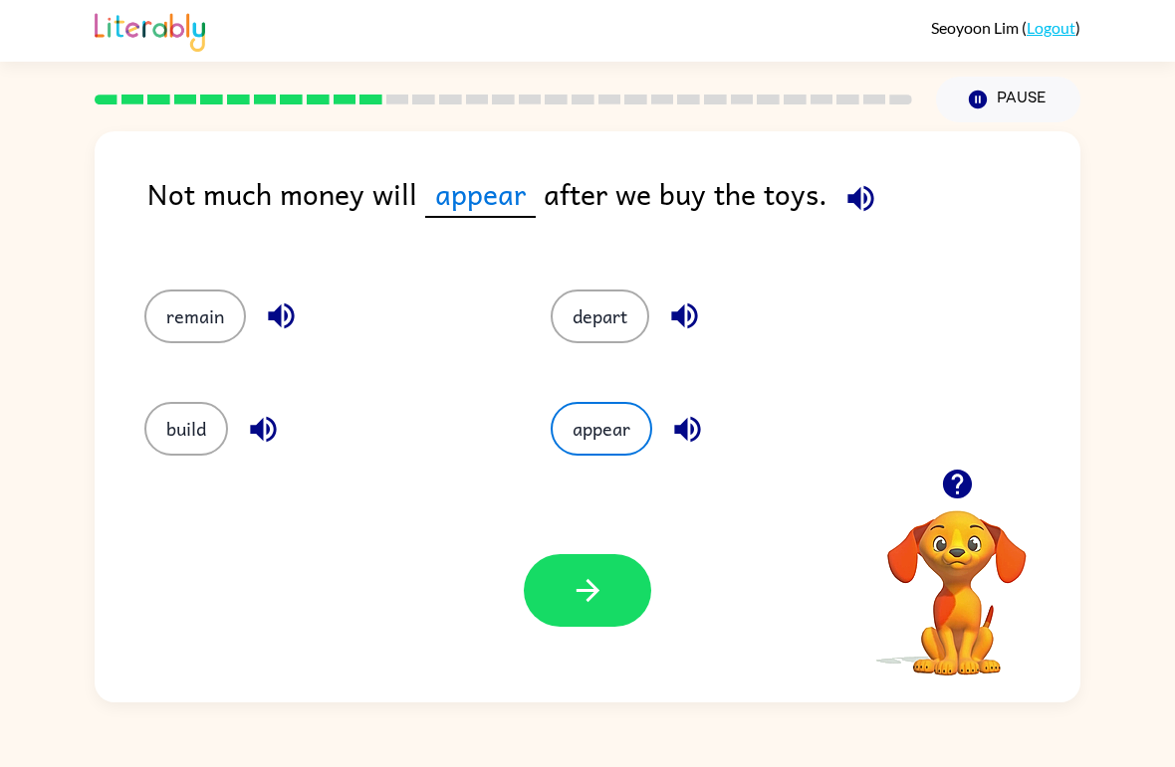
click at [567, 597] on button "button" at bounding box center [587, 590] width 127 height 73
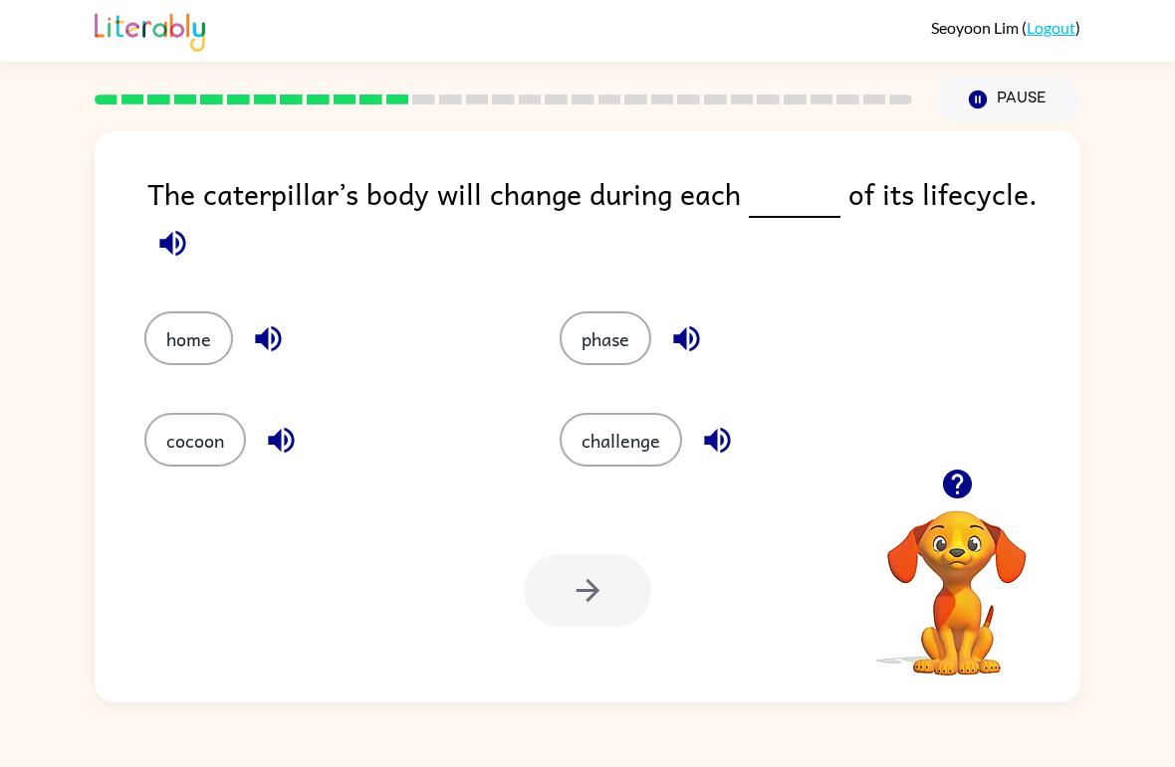
click at [207, 466] on button "cocoon" at bounding box center [195, 440] width 102 height 54
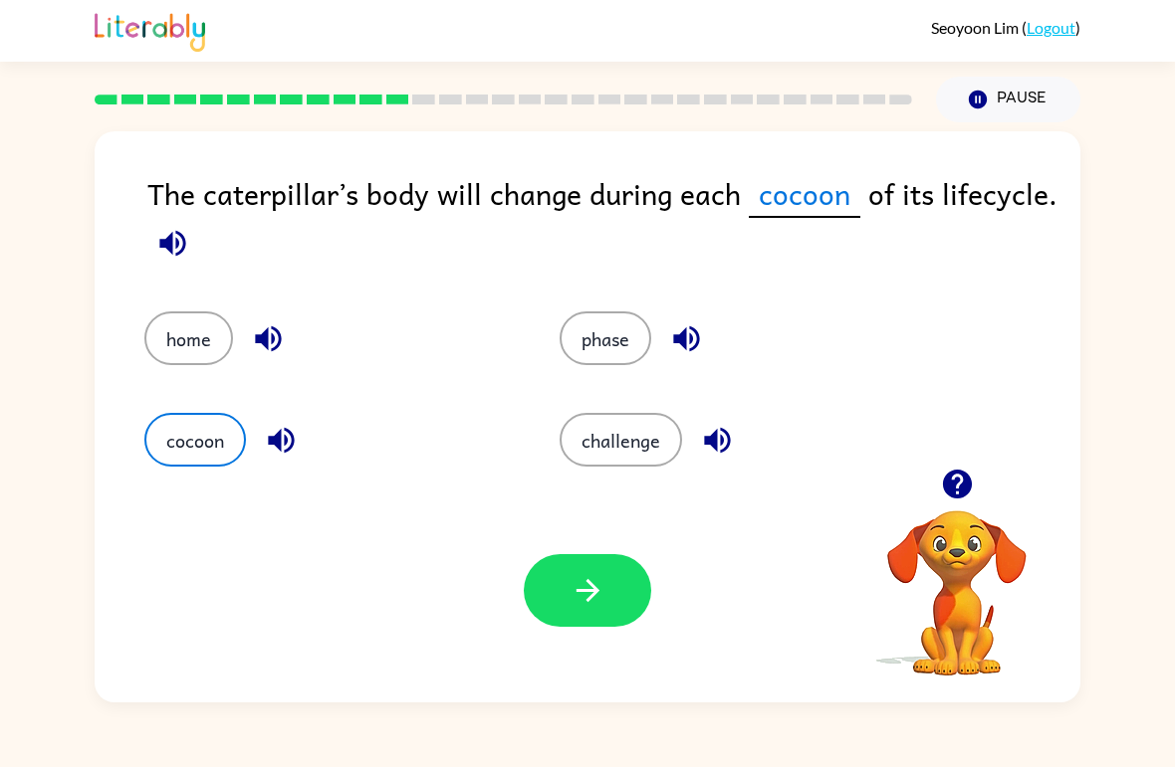
click at [551, 590] on button "button" at bounding box center [587, 590] width 127 height 73
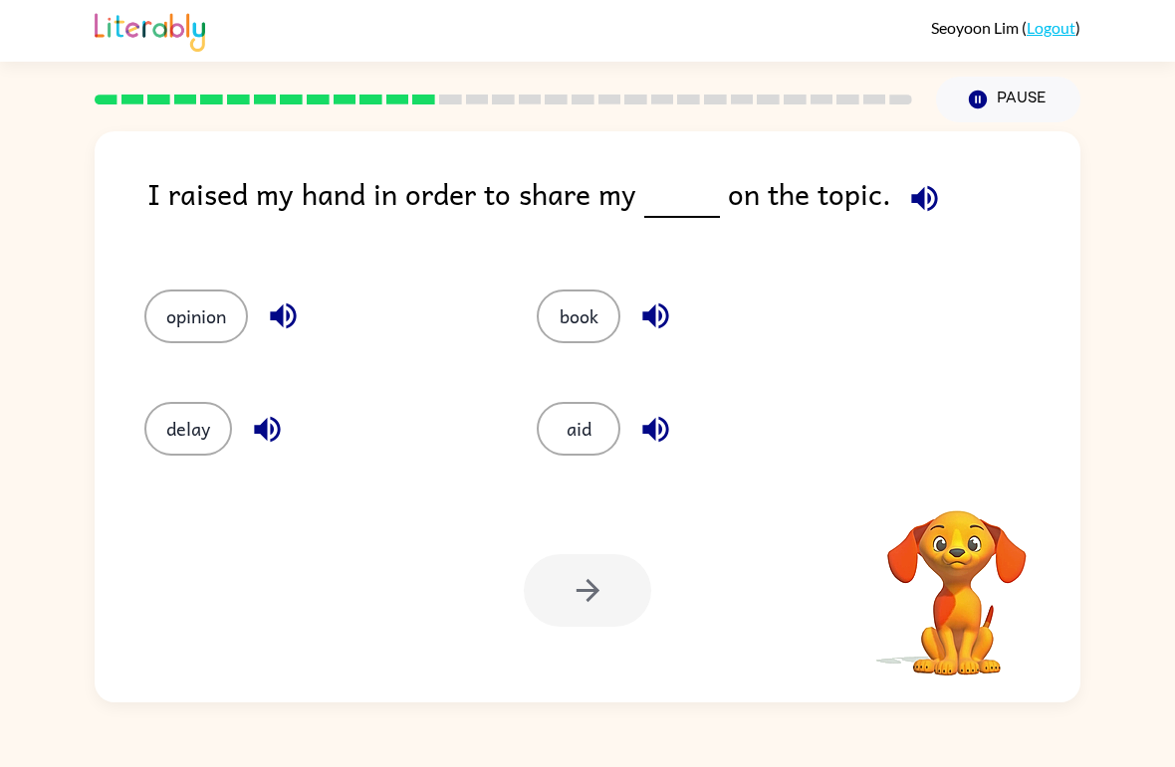
click at [573, 622] on div at bounding box center [587, 590] width 127 height 73
click at [1110, 261] on div "I raised my hand in order to share my on the topic. opinion book delay aid Your…" at bounding box center [587, 412] width 1175 height 580
click at [1114, 257] on div "I raised my hand in order to share my on the topic. opinion book delay aid Your…" at bounding box center [587, 412] width 1175 height 580
click at [162, 317] on button "opinion" at bounding box center [196, 317] width 104 height 54
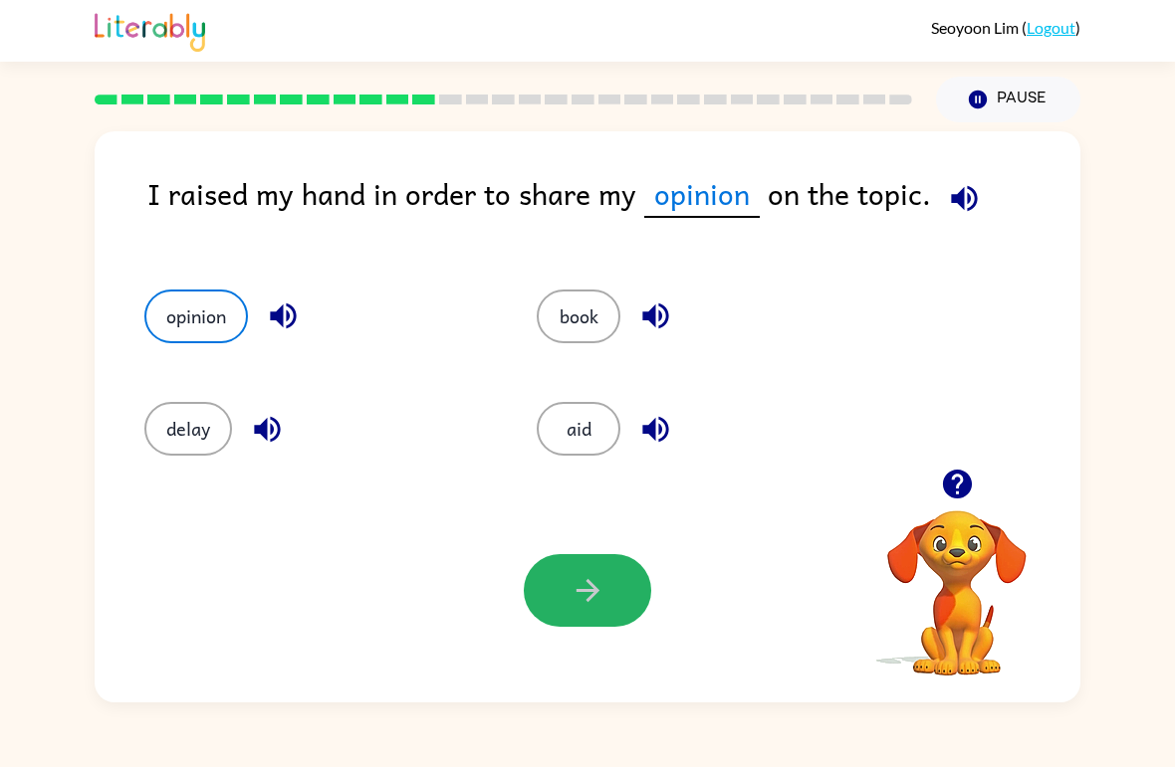
click at [587, 584] on icon "button" at bounding box center [587, 590] width 35 height 35
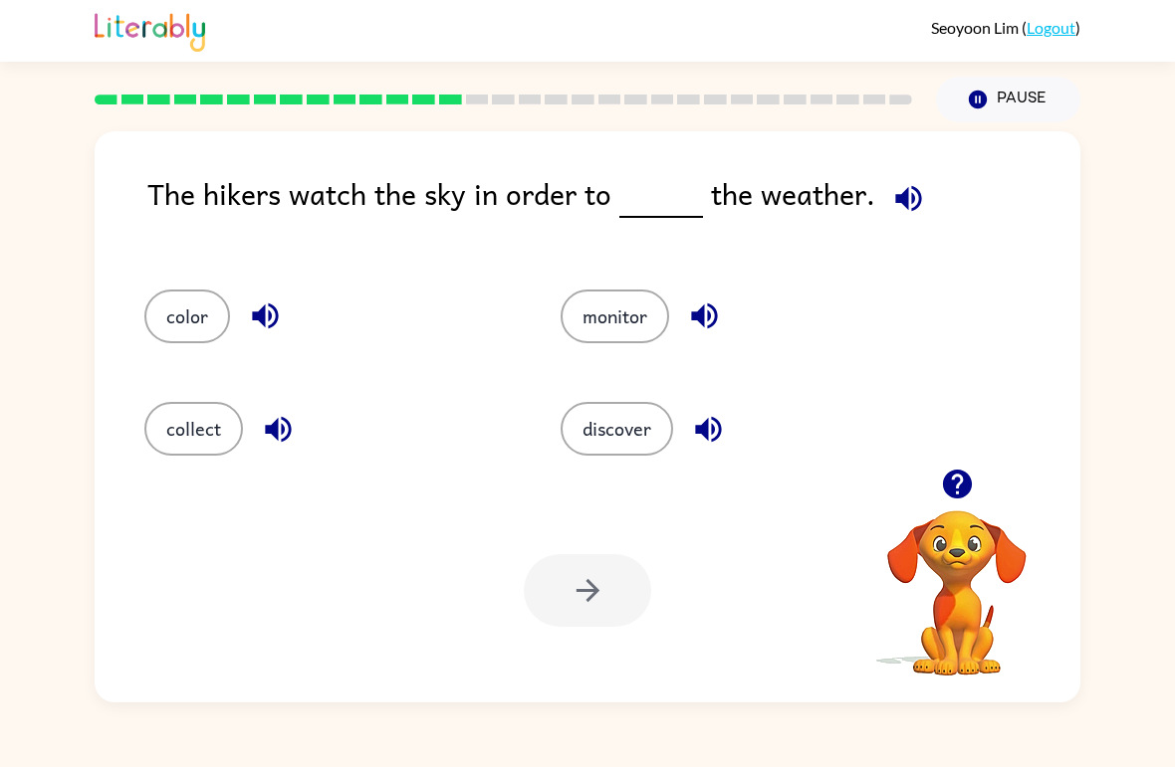
click at [709, 311] on icon "button" at bounding box center [704, 316] width 35 height 35
click at [715, 481] on div "Your browser must support playing .mp4 files to use Literably. Please try using…" at bounding box center [587, 591] width 985 height 224
click at [714, 481] on div "Your browser must support playing .mp4 files to use Literably. Please try using…" at bounding box center [587, 591] width 985 height 224
click at [711, 429] on icon "button" at bounding box center [708, 429] width 35 height 35
click at [686, 442] on button "button" at bounding box center [708, 429] width 51 height 51
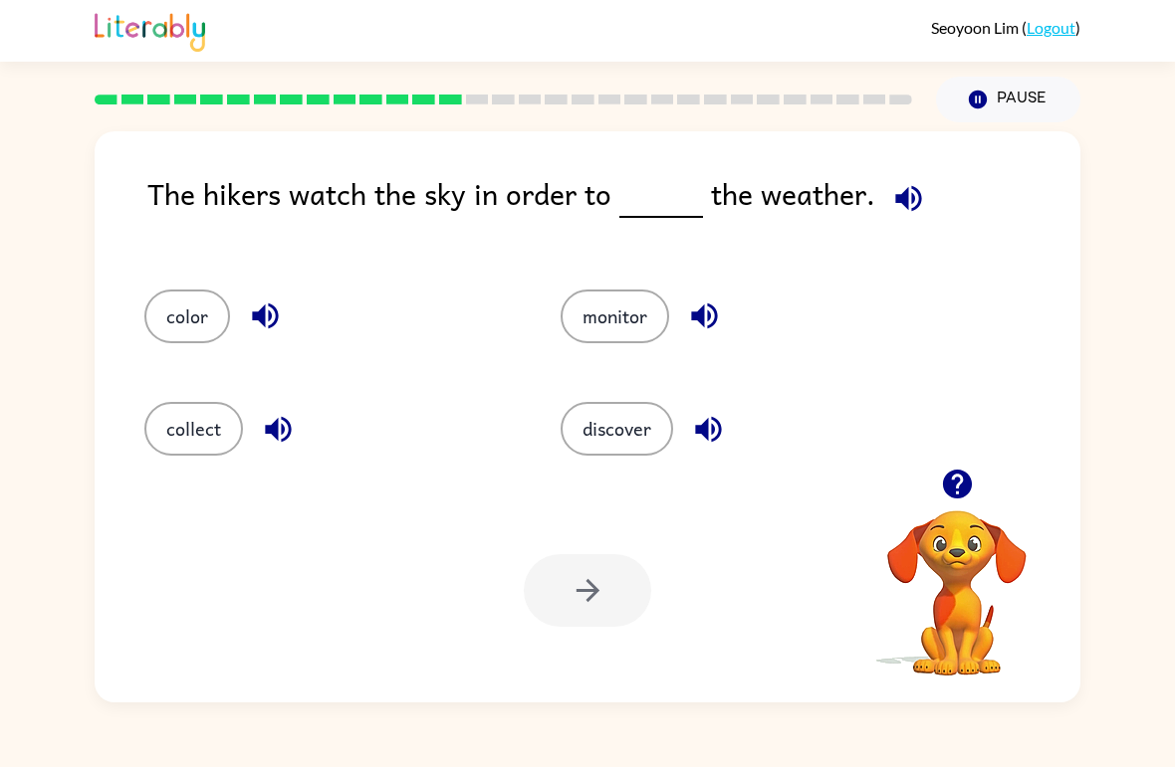
click at [685, 441] on div "discover" at bounding box center [745, 429] width 370 height 54
click at [715, 438] on icon "button" at bounding box center [708, 429] width 35 height 35
click at [707, 442] on icon "button" at bounding box center [708, 429] width 35 height 35
click at [706, 442] on icon "button" at bounding box center [708, 429] width 35 height 35
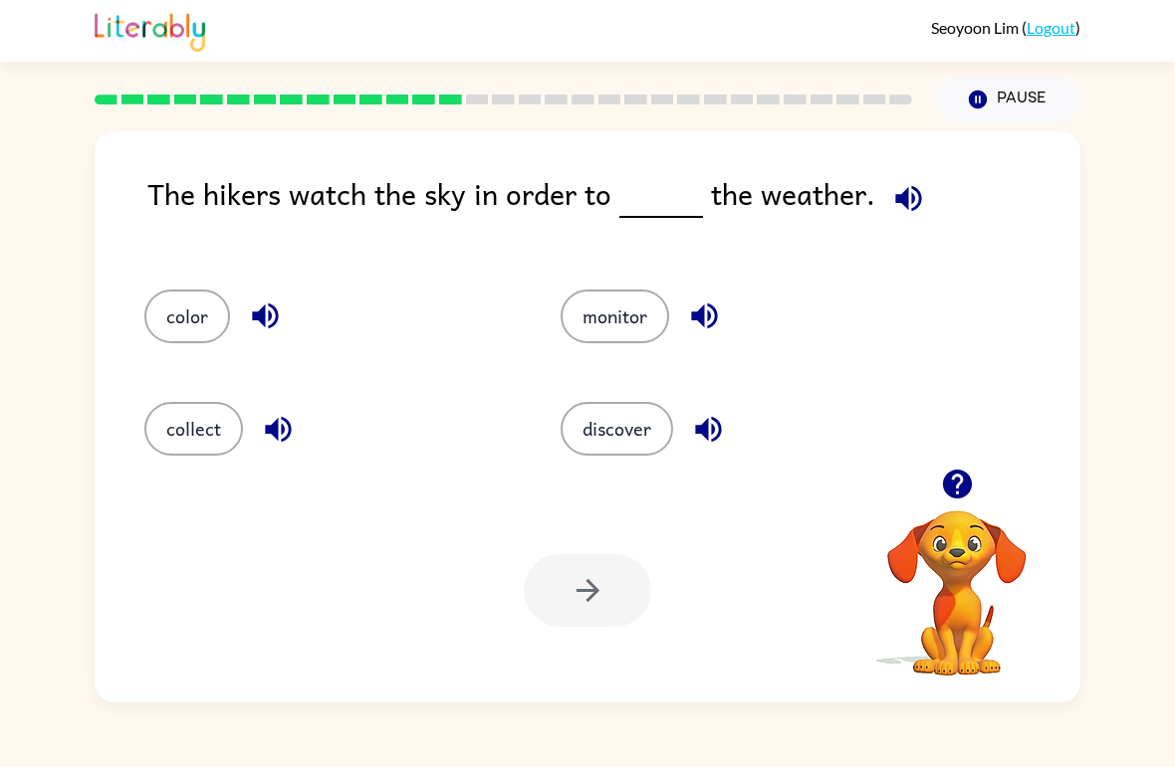
click at [702, 442] on icon "button" at bounding box center [708, 429] width 35 height 35
click at [701, 441] on icon "button" at bounding box center [708, 429] width 35 height 35
click at [706, 431] on icon "button" at bounding box center [708, 429] width 26 height 26
click at [705, 430] on icon "button" at bounding box center [708, 429] width 26 height 26
click at [705, 435] on icon "button" at bounding box center [708, 429] width 26 height 26
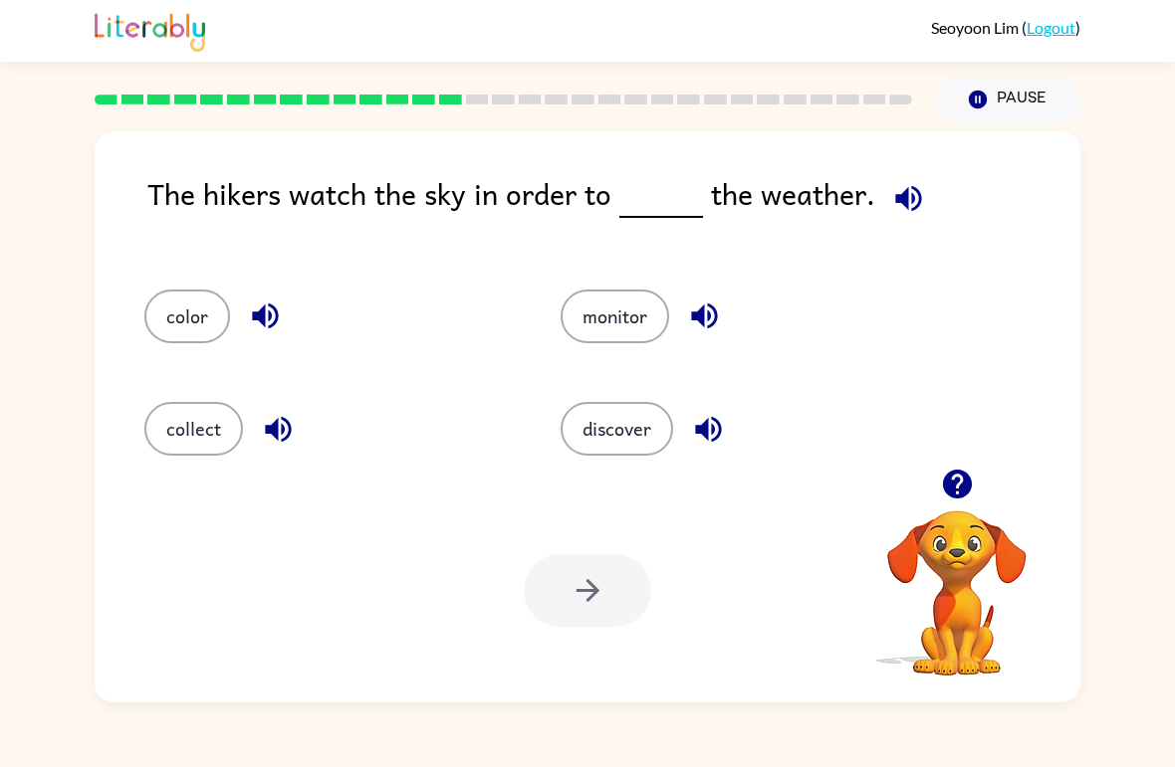
click at [704, 435] on icon "button" at bounding box center [708, 429] width 26 height 26
click at [711, 442] on icon "button" at bounding box center [708, 429] width 35 height 35
click at [733, 426] on button "button" at bounding box center [708, 429] width 51 height 51
click at [701, 428] on icon "button" at bounding box center [708, 429] width 26 height 26
click at [637, 413] on button "discover" at bounding box center [616, 429] width 112 height 54
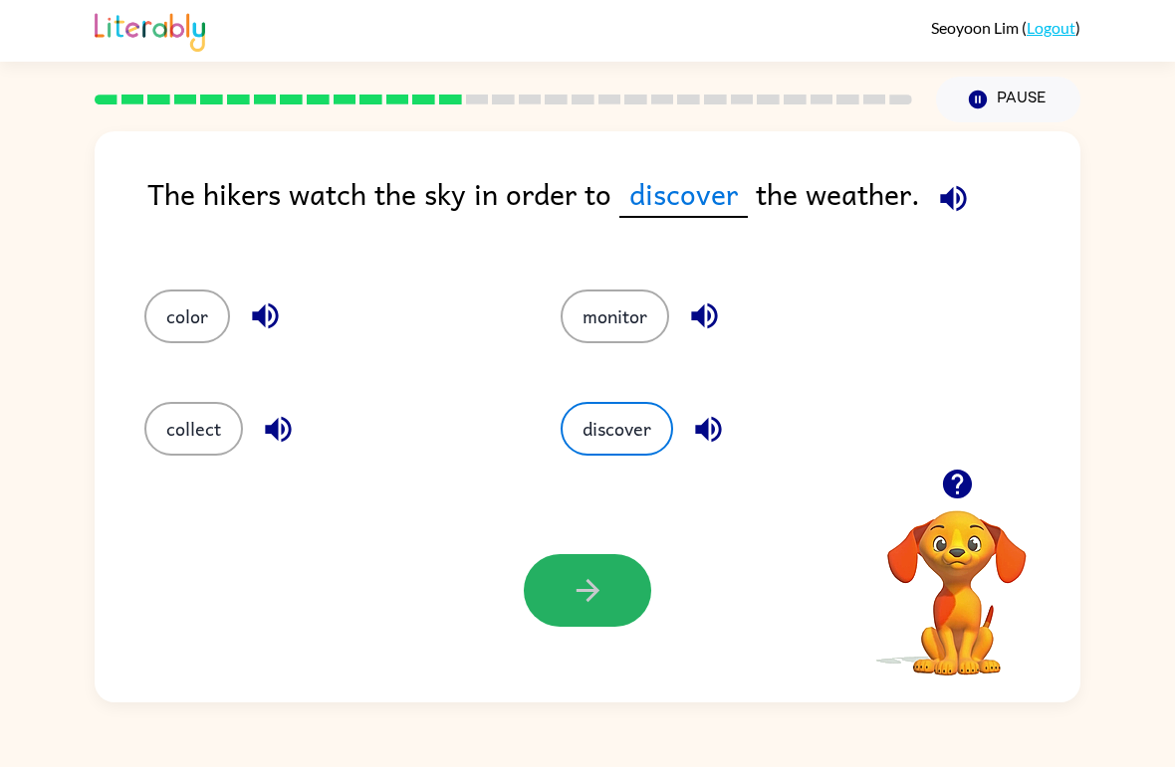
click at [626, 584] on button "button" at bounding box center [587, 590] width 127 height 73
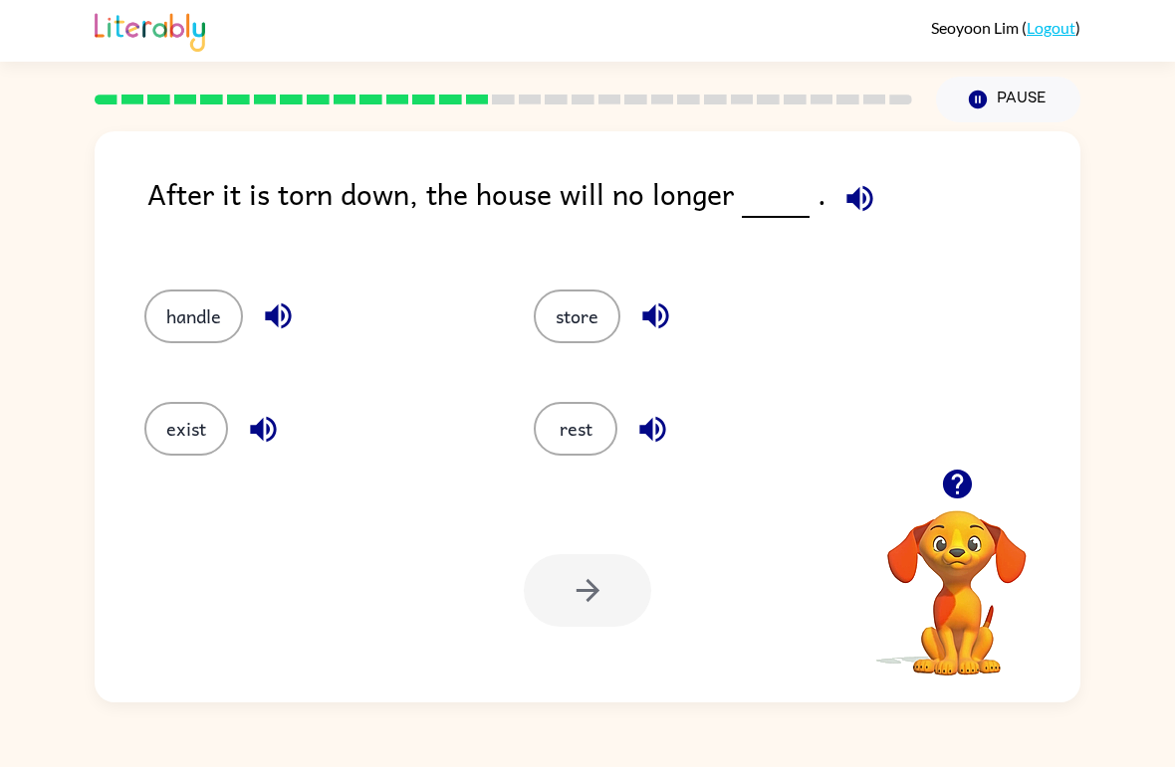
click at [189, 332] on button "handle" at bounding box center [193, 317] width 99 height 54
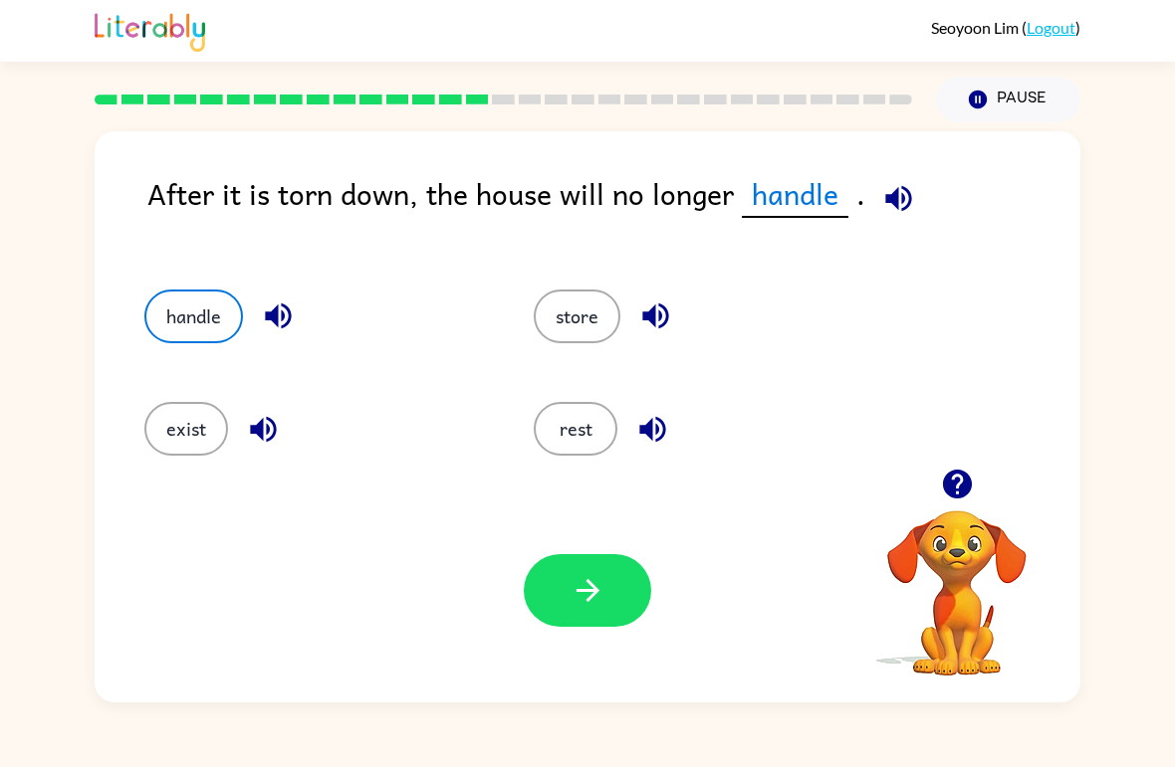
click at [181, 430] on button "exist" at bounding box center [186, 429] width 84 height 54
click at [577, 572] on button "button" at bounding box center [587, 590] width 127 height 73
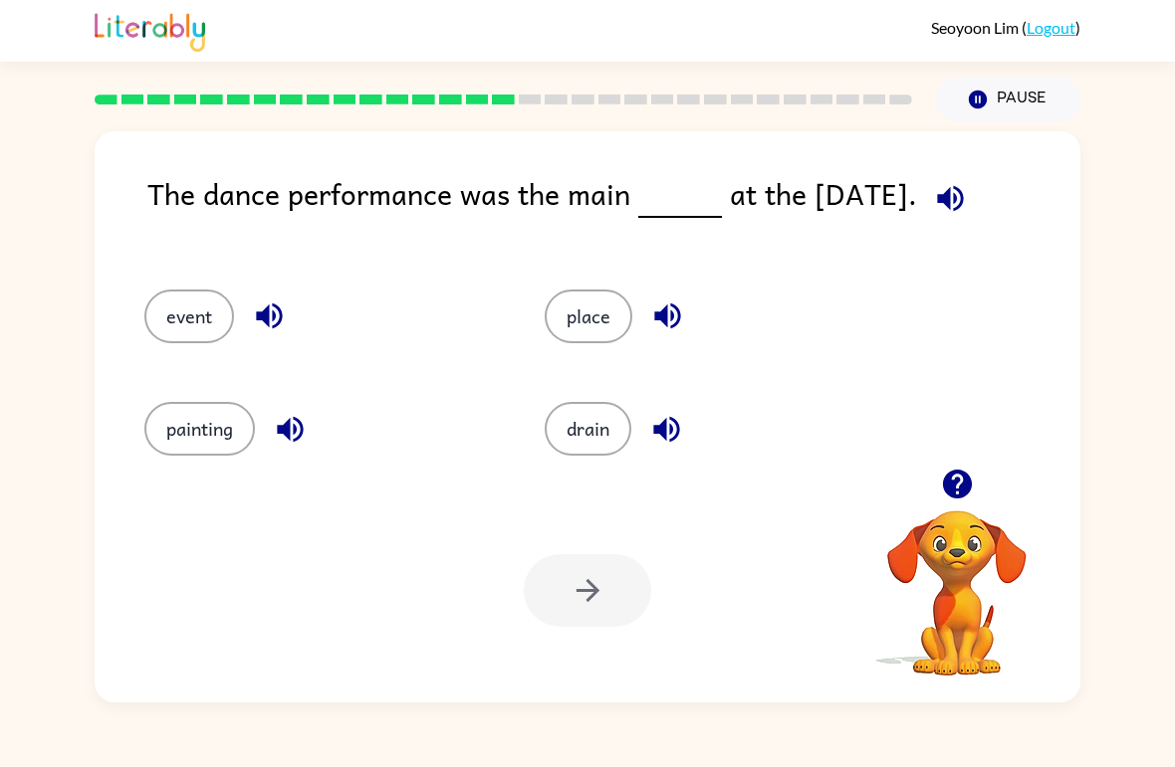
click at [172, 304] on button "event" at bounding box center [189, 317] width 90 height 54
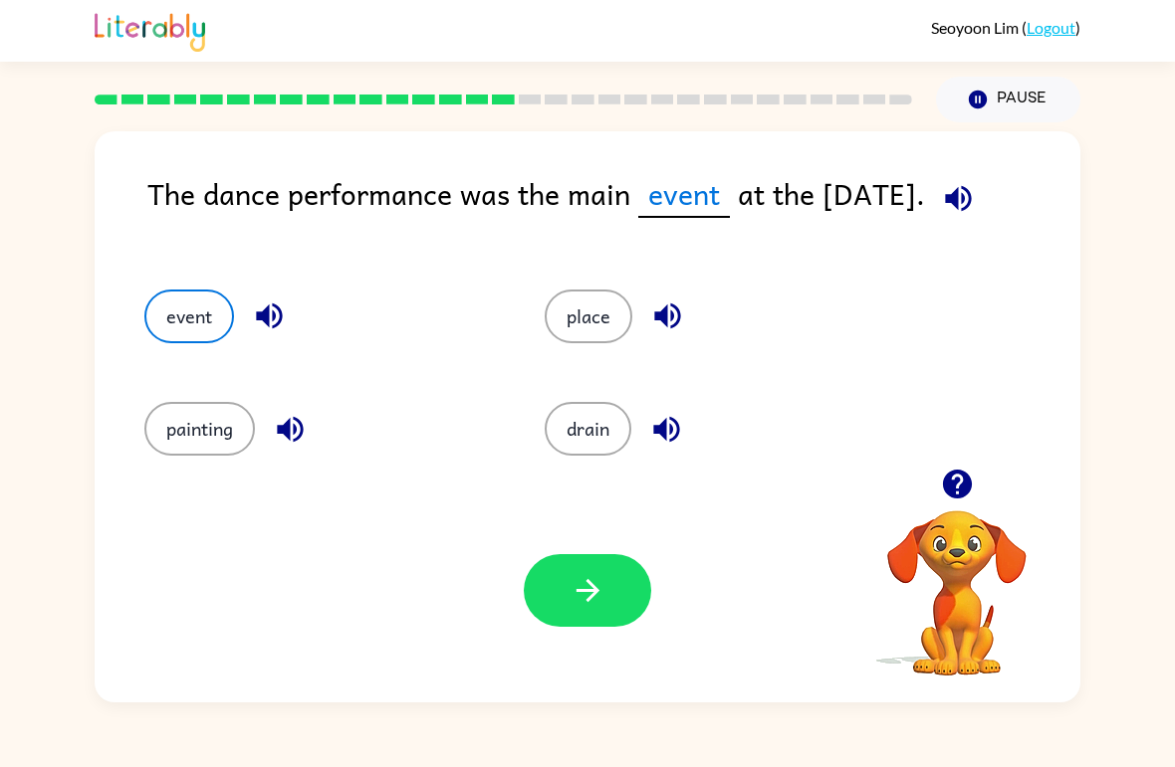
click at [620, 422] on button "drain" at bounding box center [587, 429] width 87 height 54
click at [586, 610] on button "button" at bounding box center [587, 590] width 127 height 73
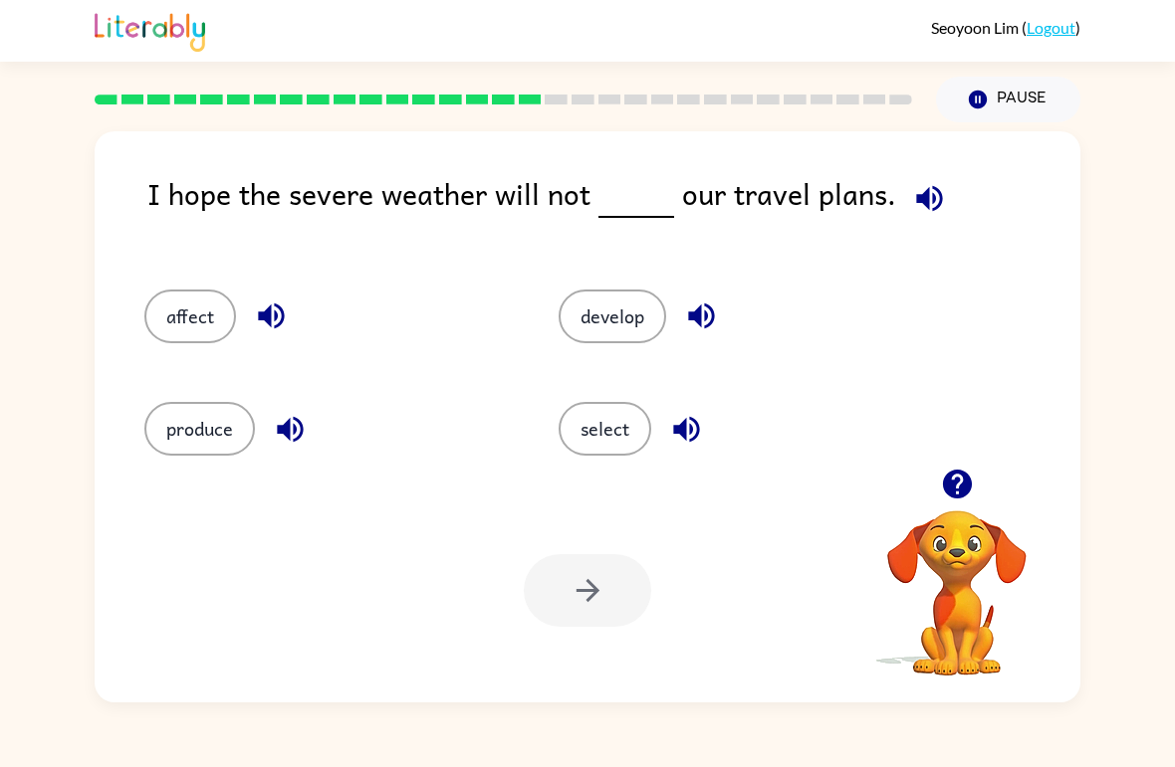
click at [627, 421] on button "select" at bounding box center [604, 429] width 93 height 54
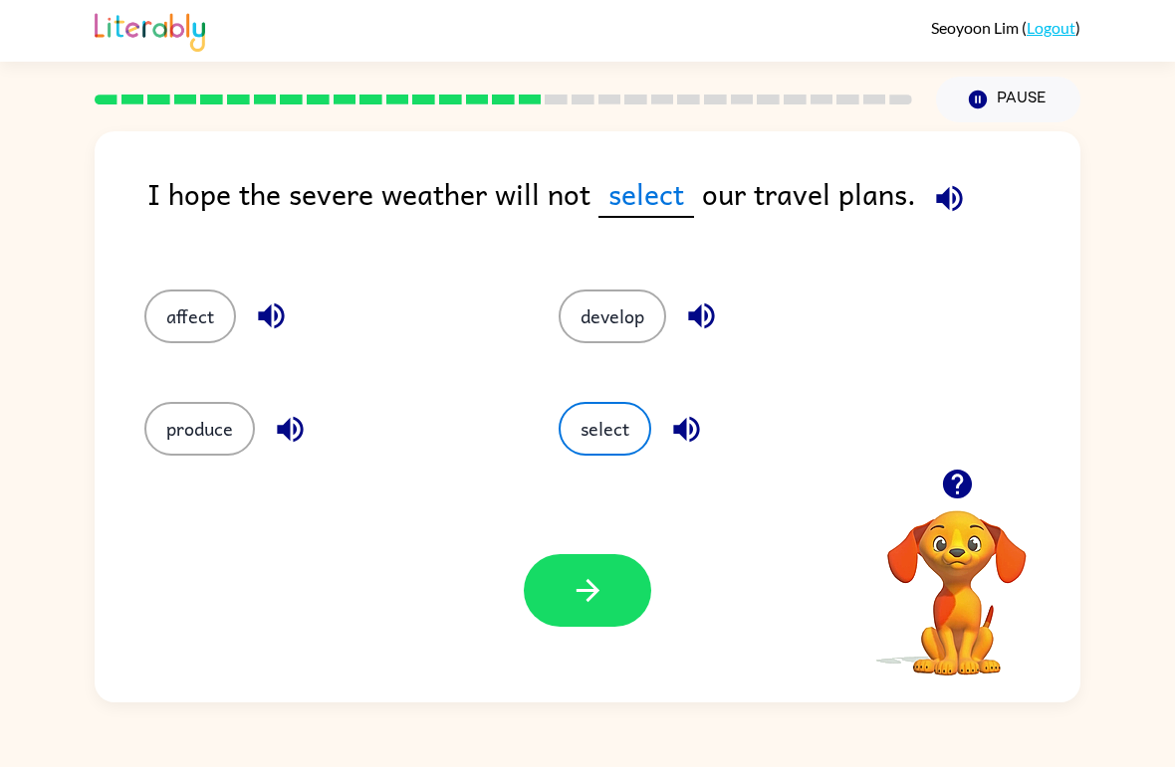
click at [620, 589] on button "button" at bounding box center [587, 590] width 127 height 73
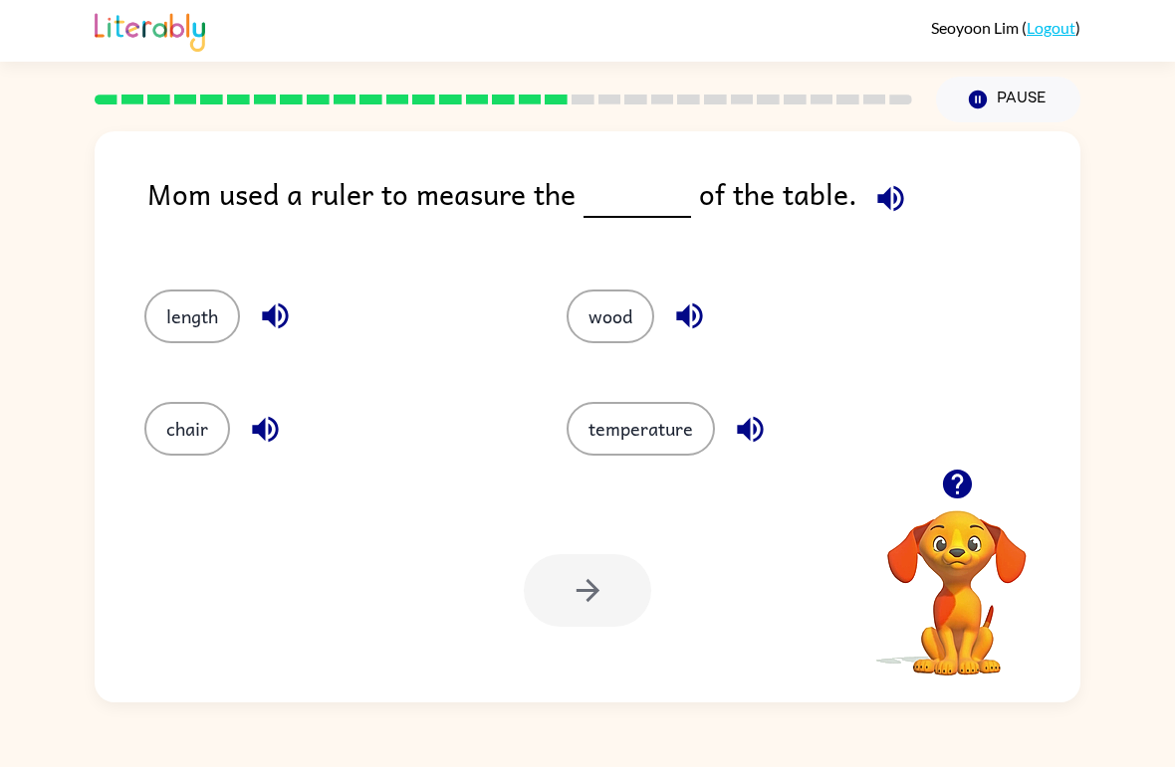
click at [163, 295] on button "length" at bounding box center [192, 317] width 96 height 54
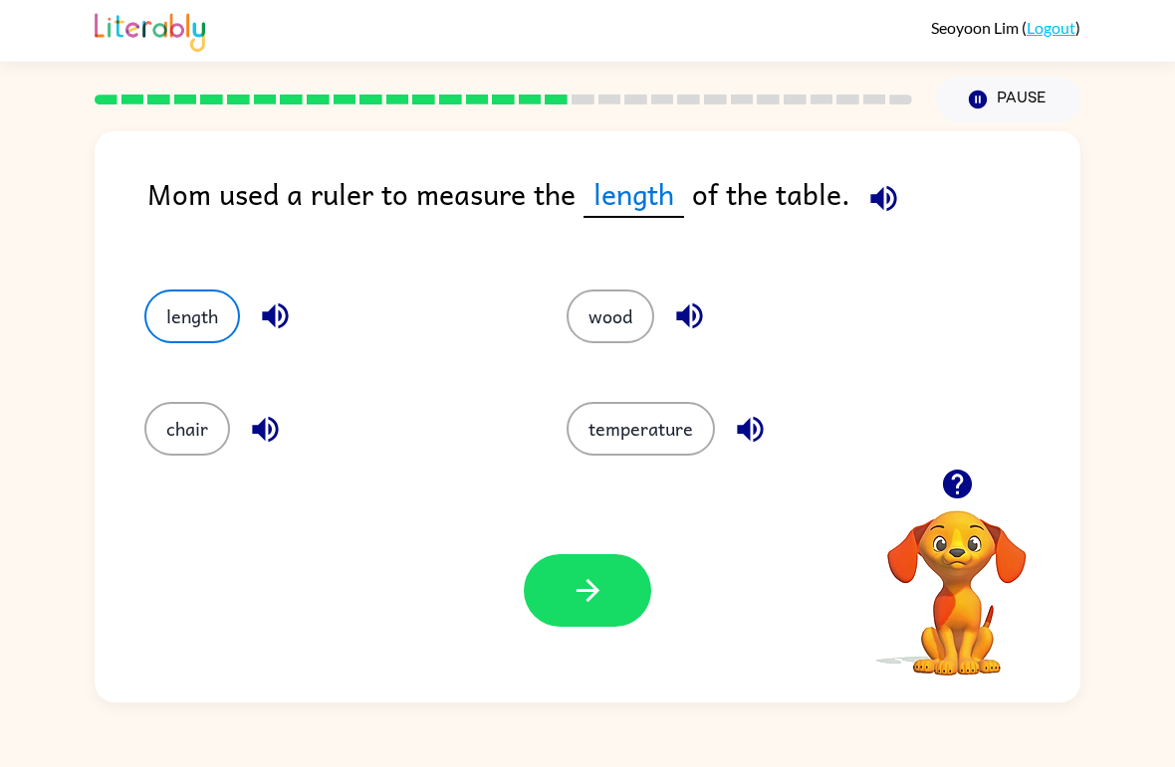
click at [585, 560] on button "button" at bounding box center [587, 590] width 127 height 73
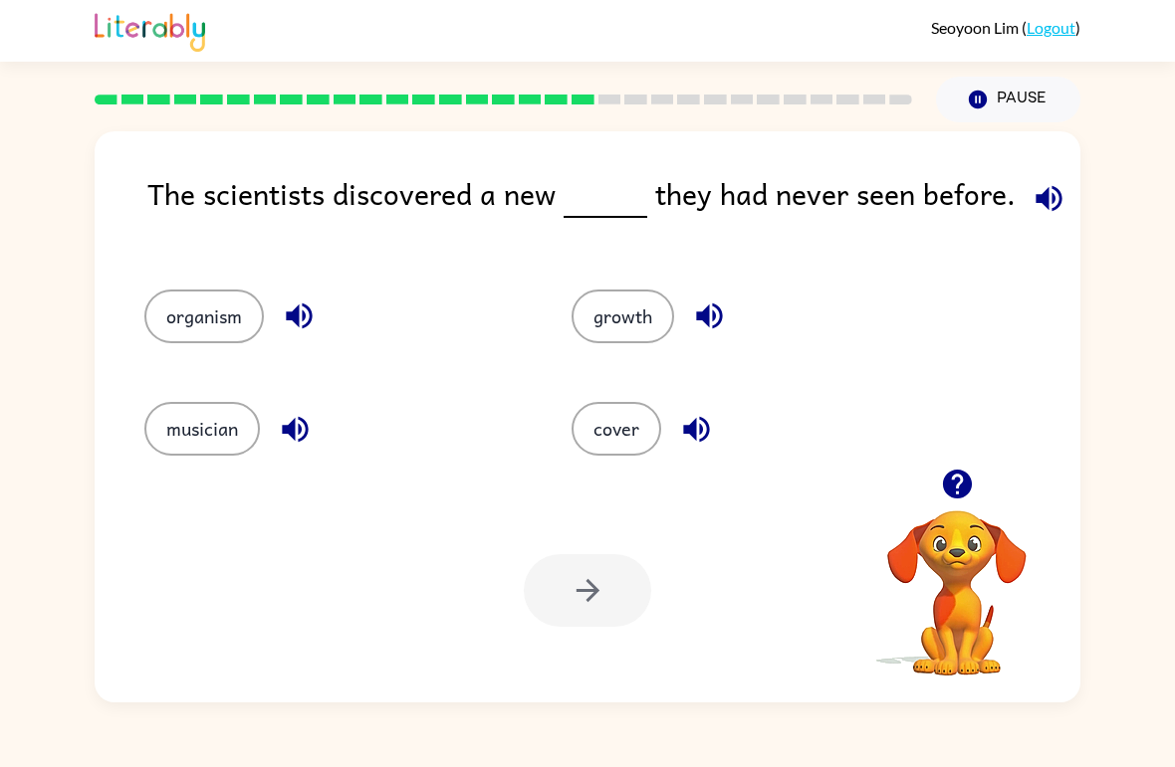
click at [1161, 187] on div "The scientists discovered a new they had never seen before. organism growth mus…" at bounding box center [587, 412] width 1175 height 580
click at [178, 439] on button "musician" at bounding box center [201, 429] width 115 height 54
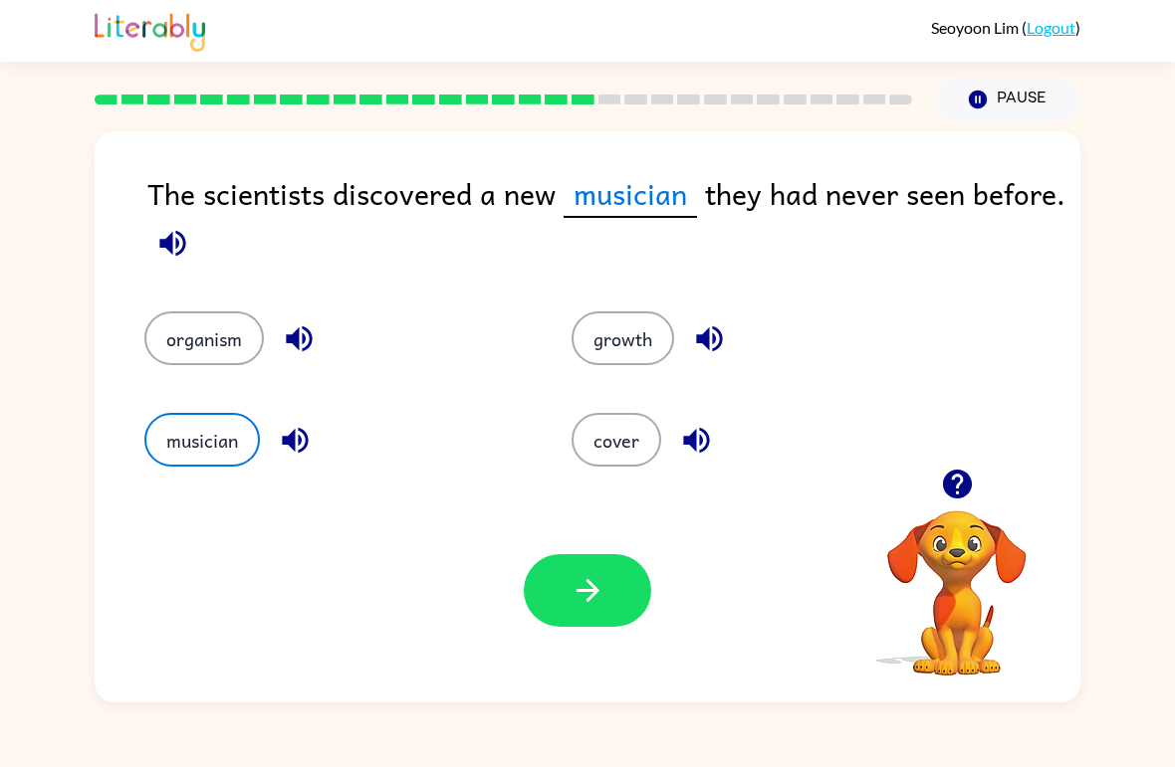
click at [625, 617] on button "button" at bounding box center [587, 590] width 127 height 73
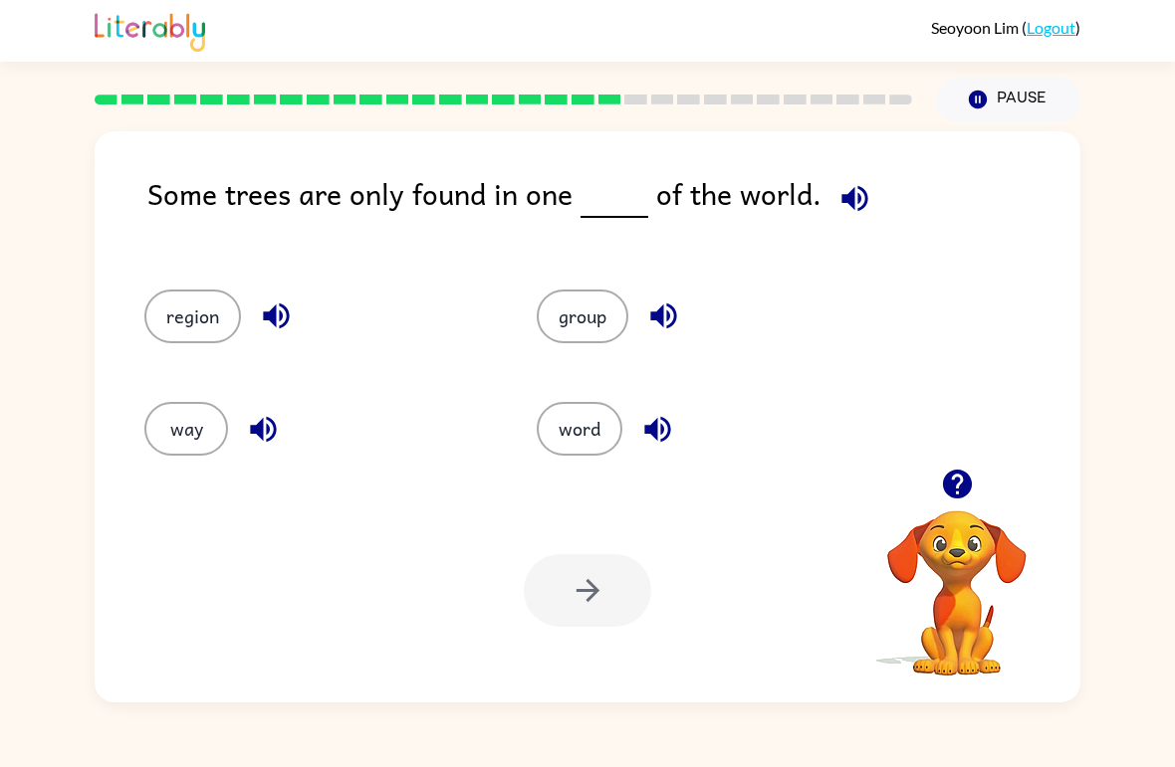
click at [192, 342] on button "region" at bounding box center [192, 317] width 97 height 54
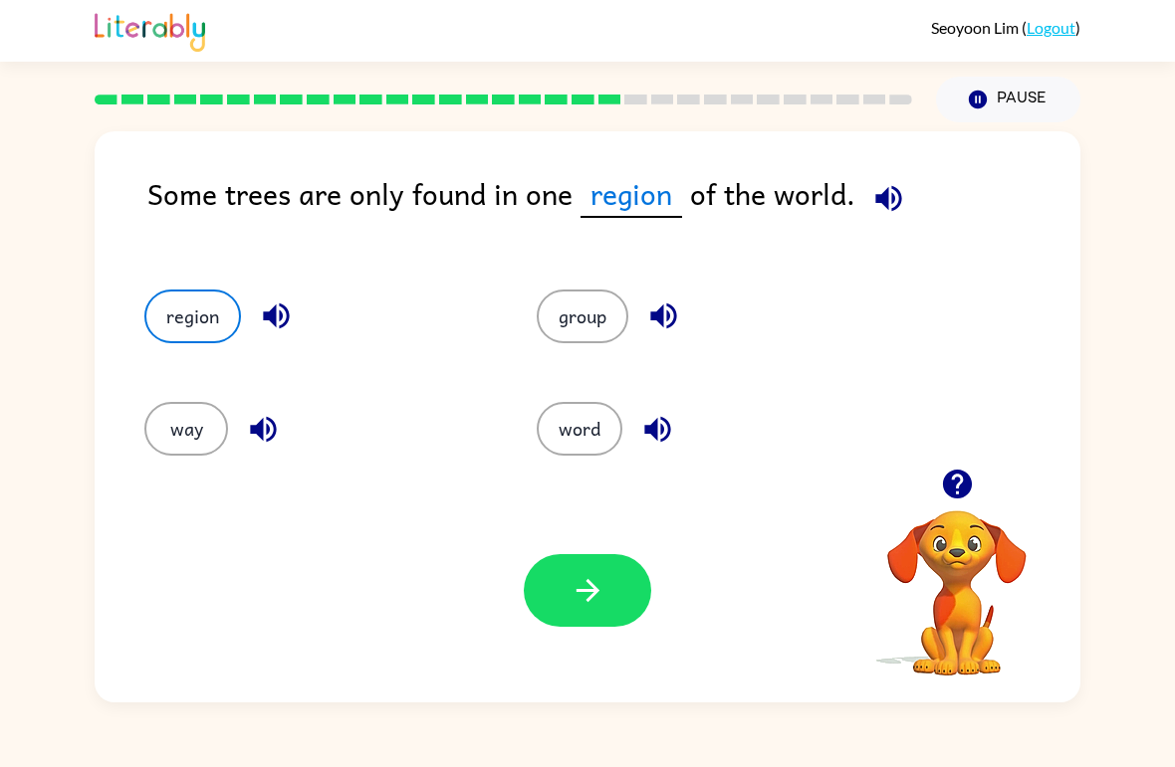
click at [605, 590] on button "button" at bounding box center [587, 590] width 127 height 73
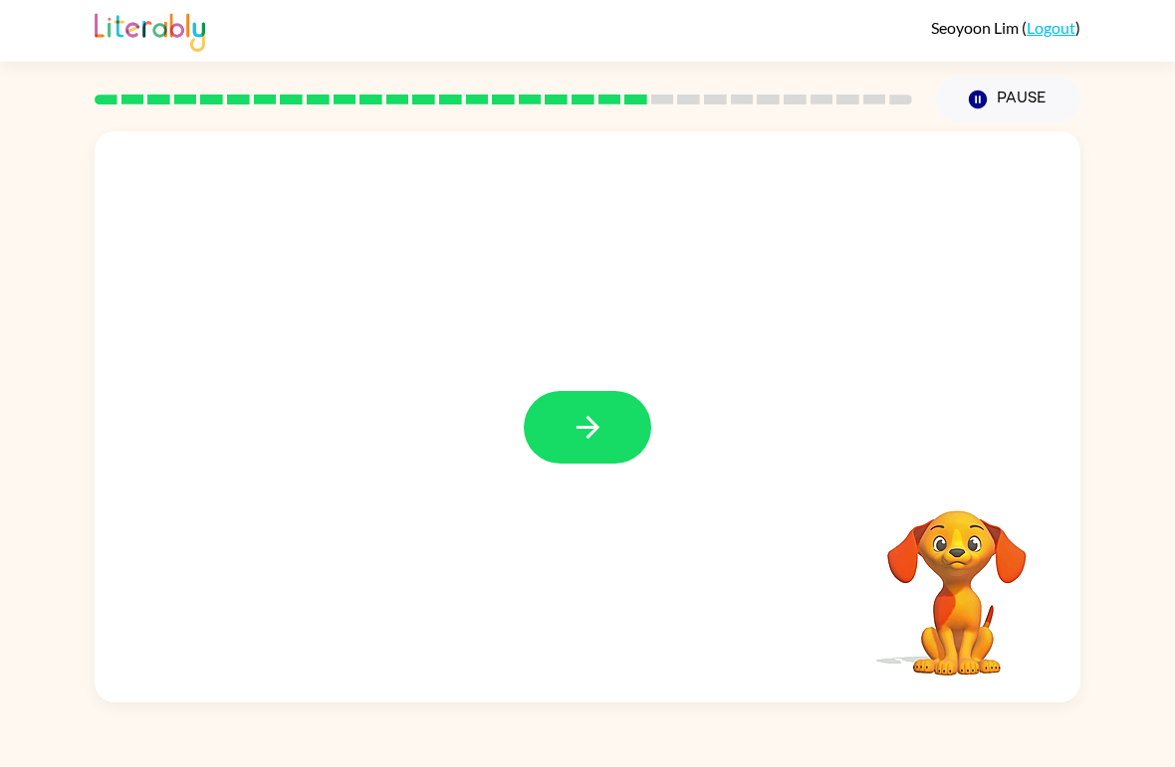
click at [604, 404] on button "button" at bounding box center [587, 427] width 127 height 73
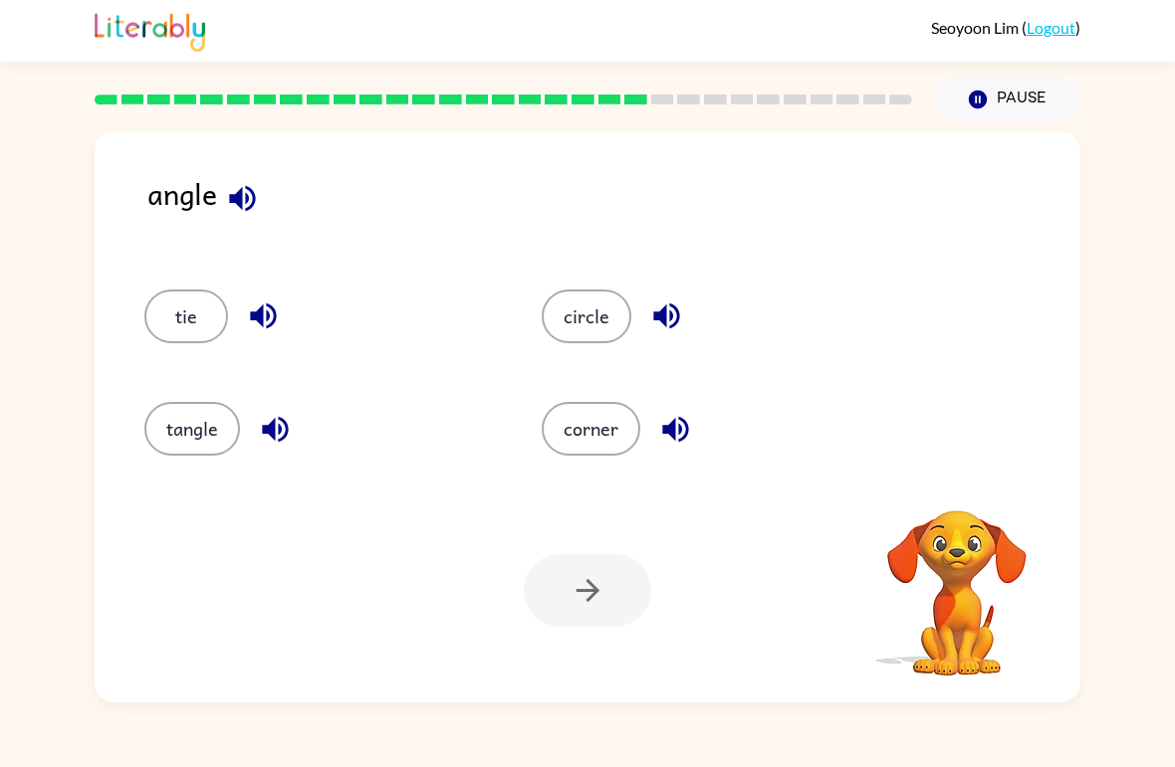
click at [624, 430] on button "corner" at bounding box center [590, 429] width 99 height 54
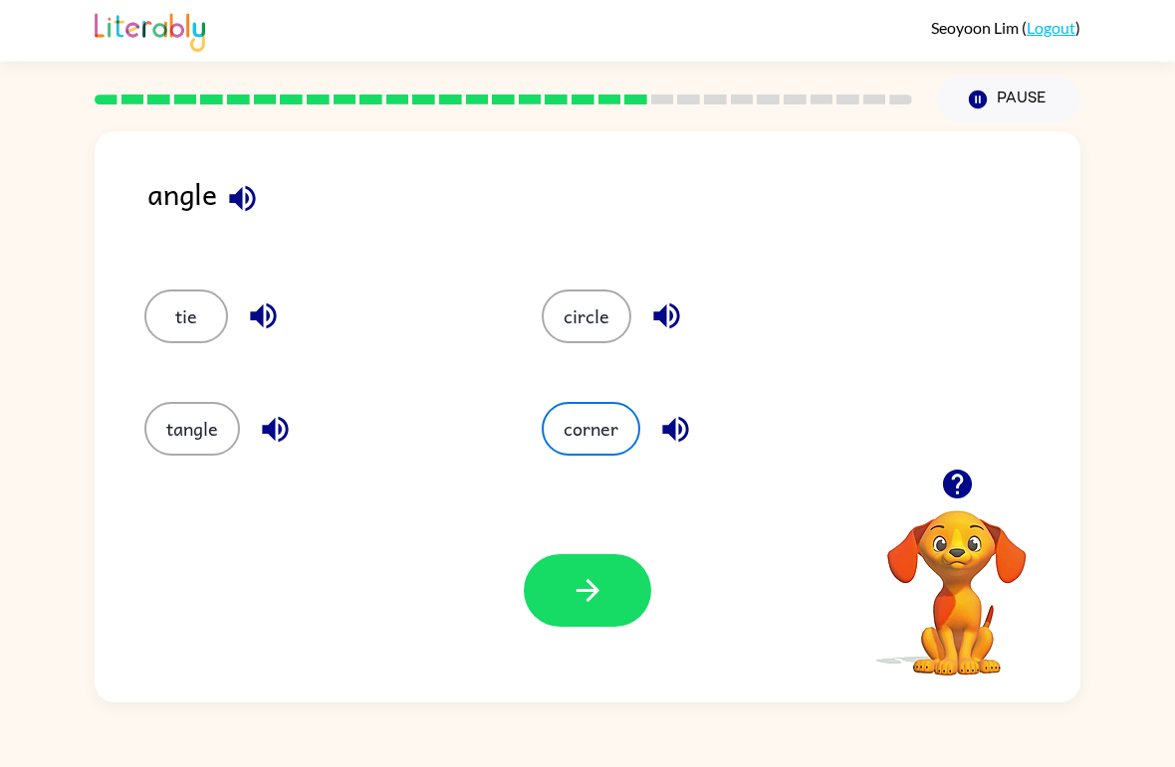
click at [609, 598] on button "button" at bounding box center [587, 590] width 127 height 73
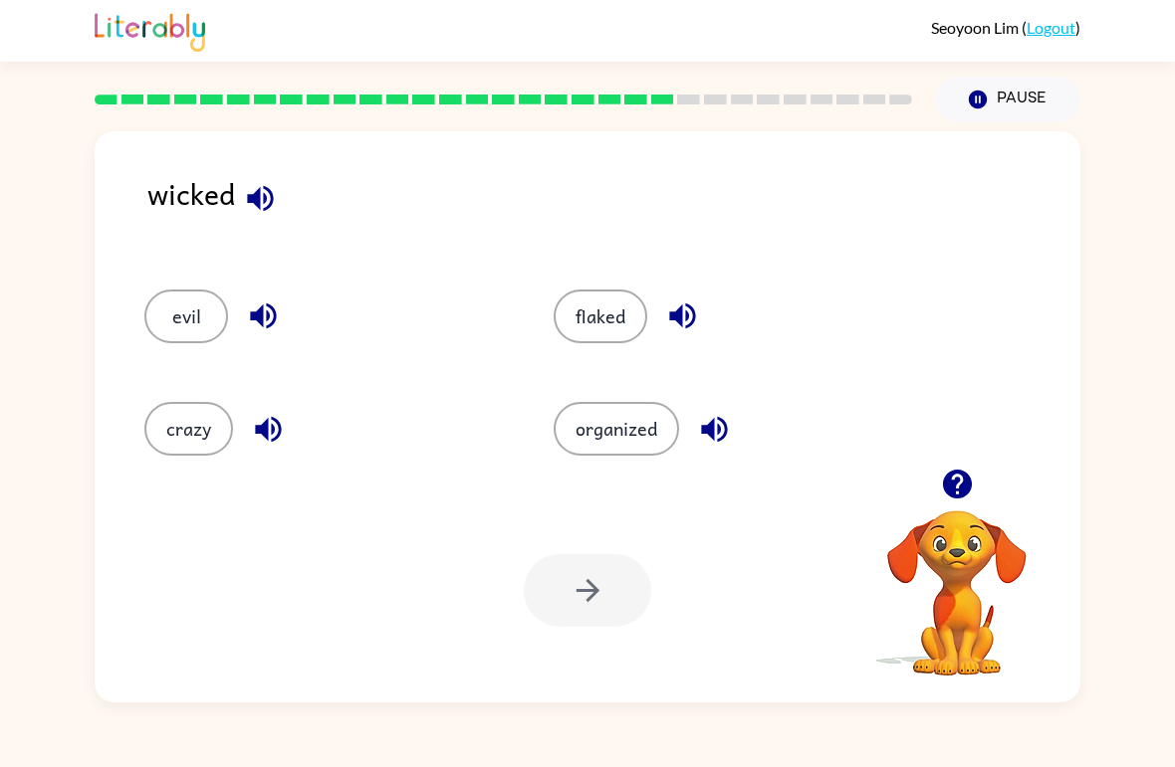
click at [660, 415] on button "organized" at bounding box center [615, 429] width 125 height 54
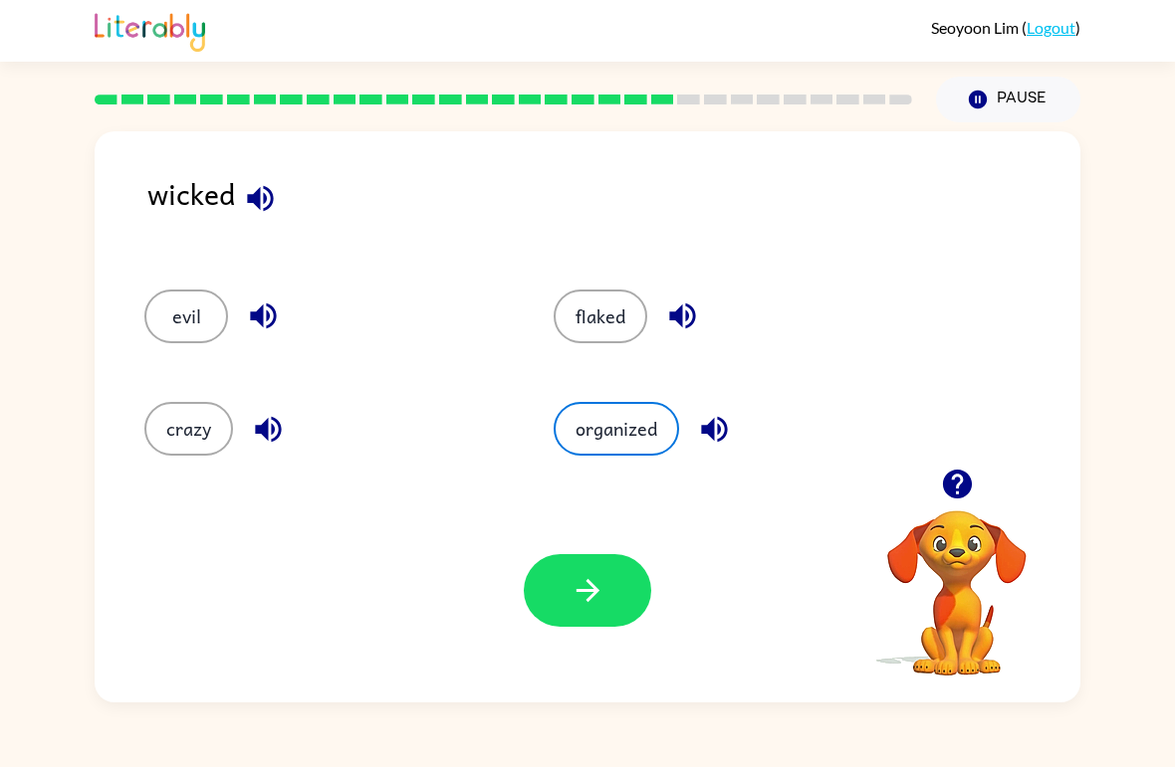
click at [612, 611] on button "button" at bounding box center [587, 590] width 127 height 73
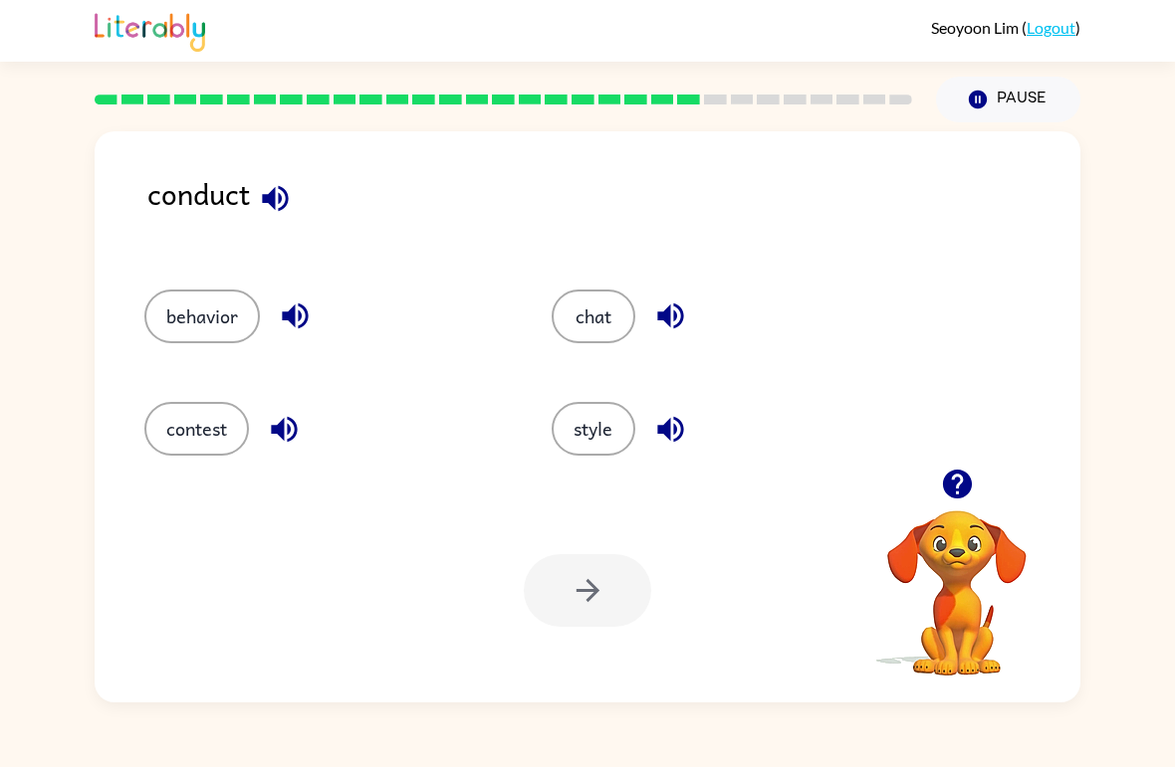
click at [170, 438] on button "contest" at bounding box center [196, 429] width 105 height 54
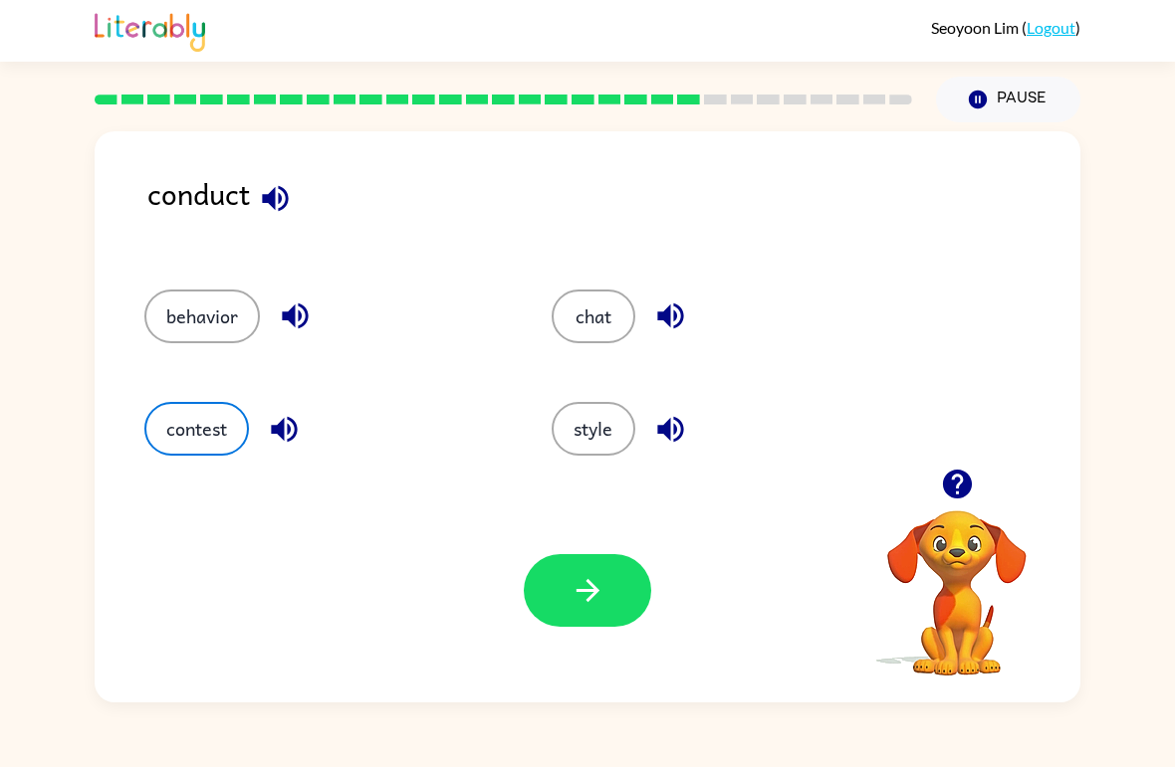
click at [558, 611] on button "button" at bounding box center [587, 590] width 127 height 73
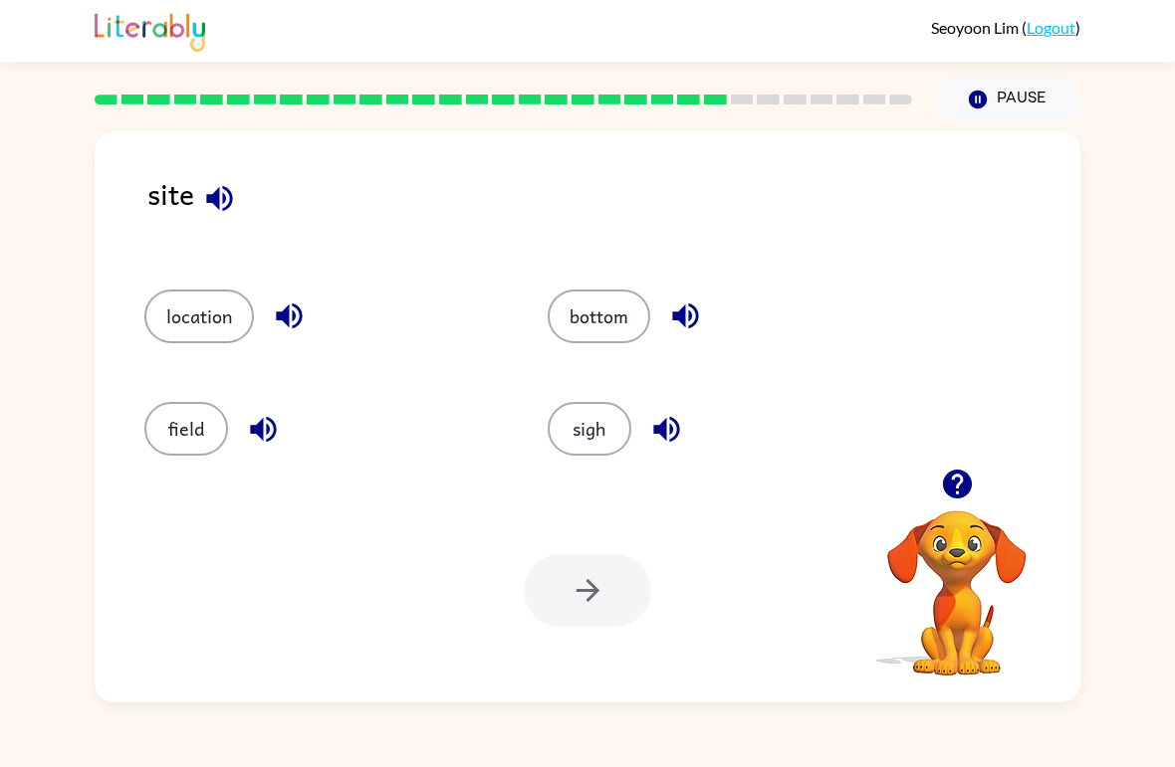
click at [165, 317] on button "location" at bounding box center [198, 317] width 109 height 54
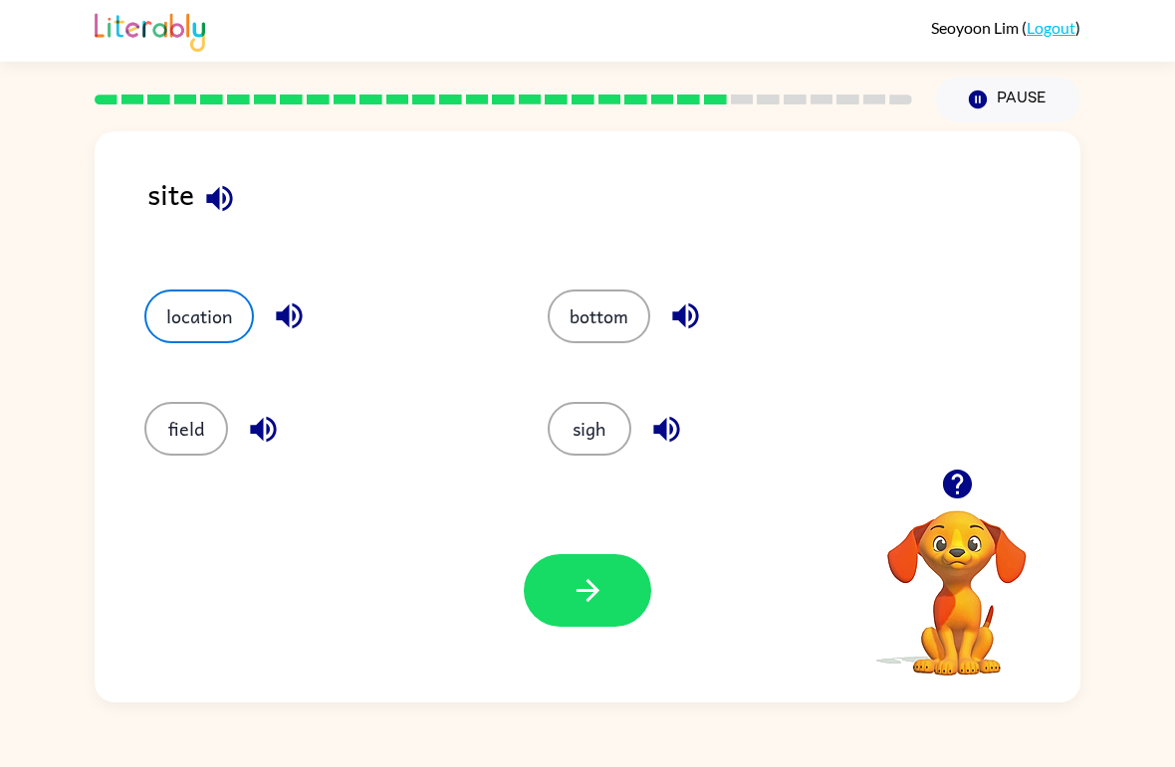
click at [580, 420] on button "sigh" at bounding box center [589, 429] width 84 height 54
click at [604, 556] on button "button" at bounding box center [587, 590] width 127 height 73
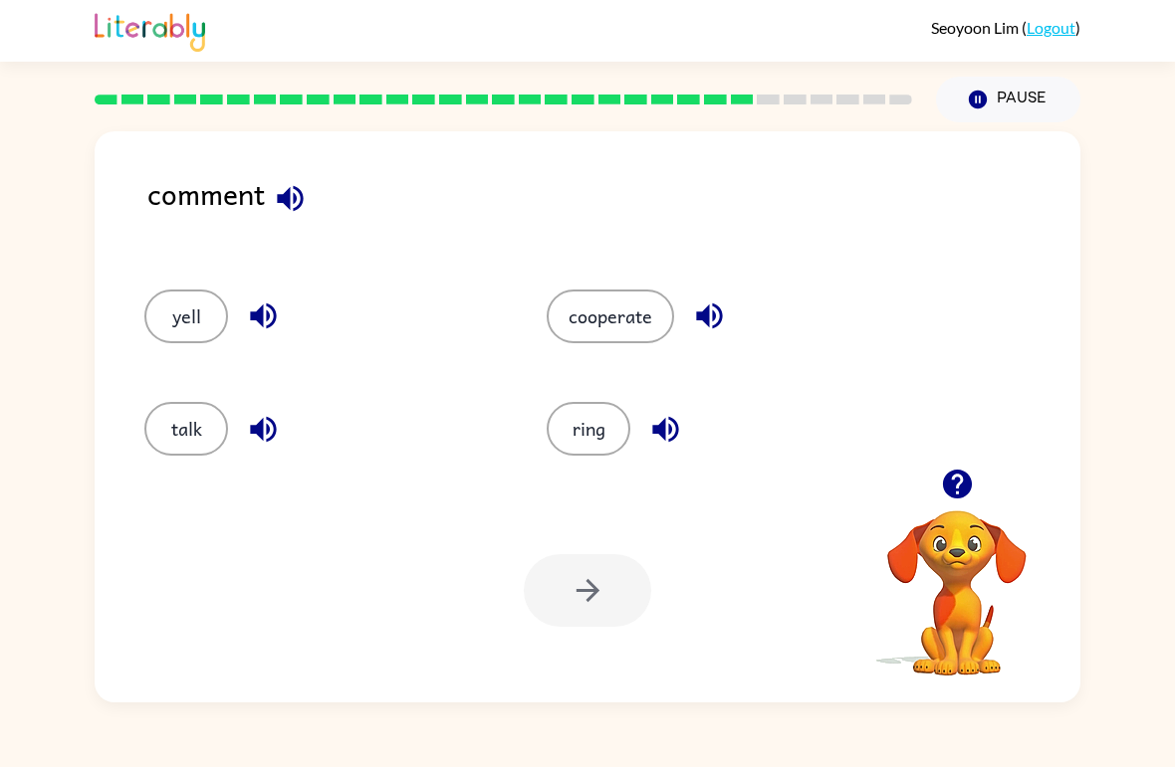
click at [652, 309] on button "cooperate" at bounding box center [609, 317] width 127 height 54
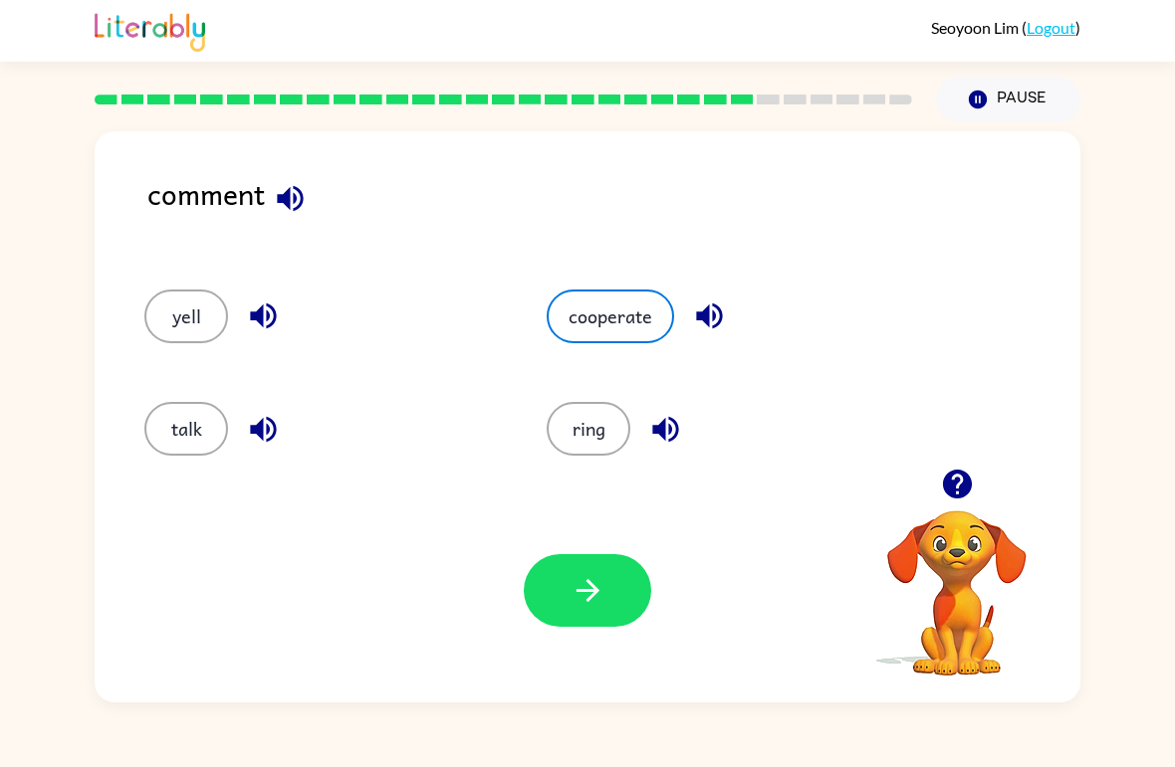
click at [621, 586] on button "button" at bounding box center [587, 590] width 127 height 73
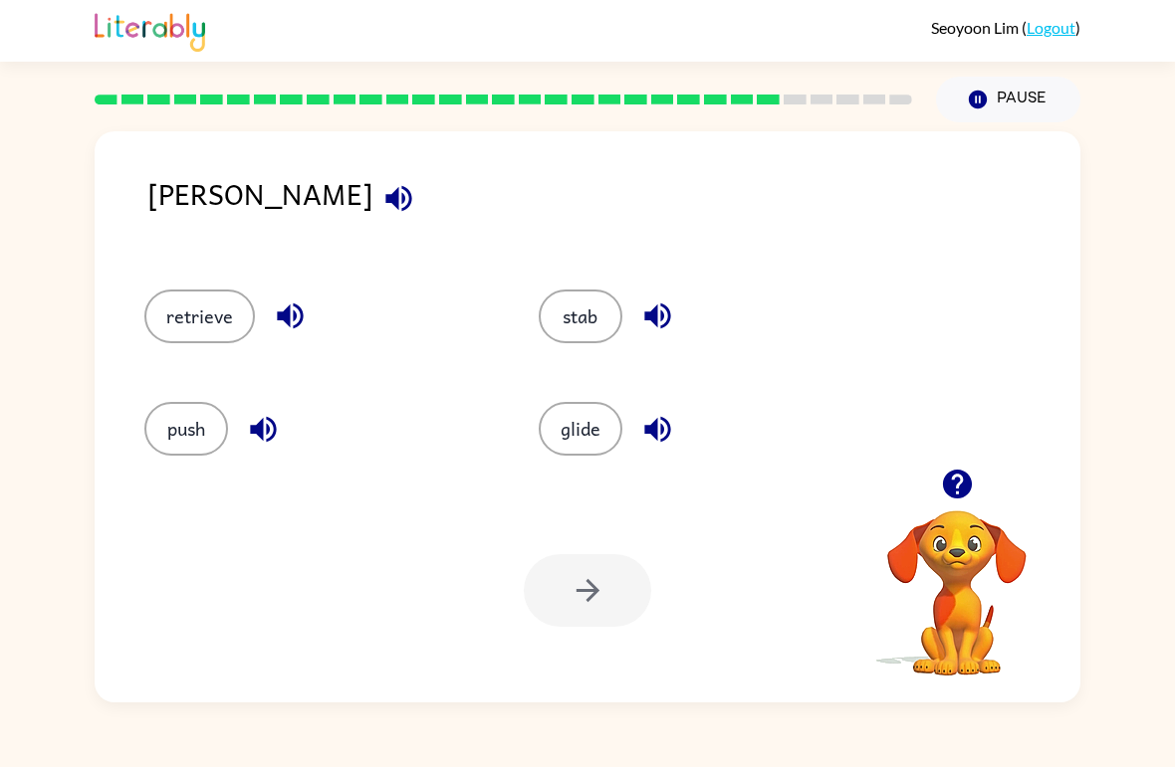
click at [168, 320] on button "retrieve" at bounding box center [199, 317] width 110 height 54
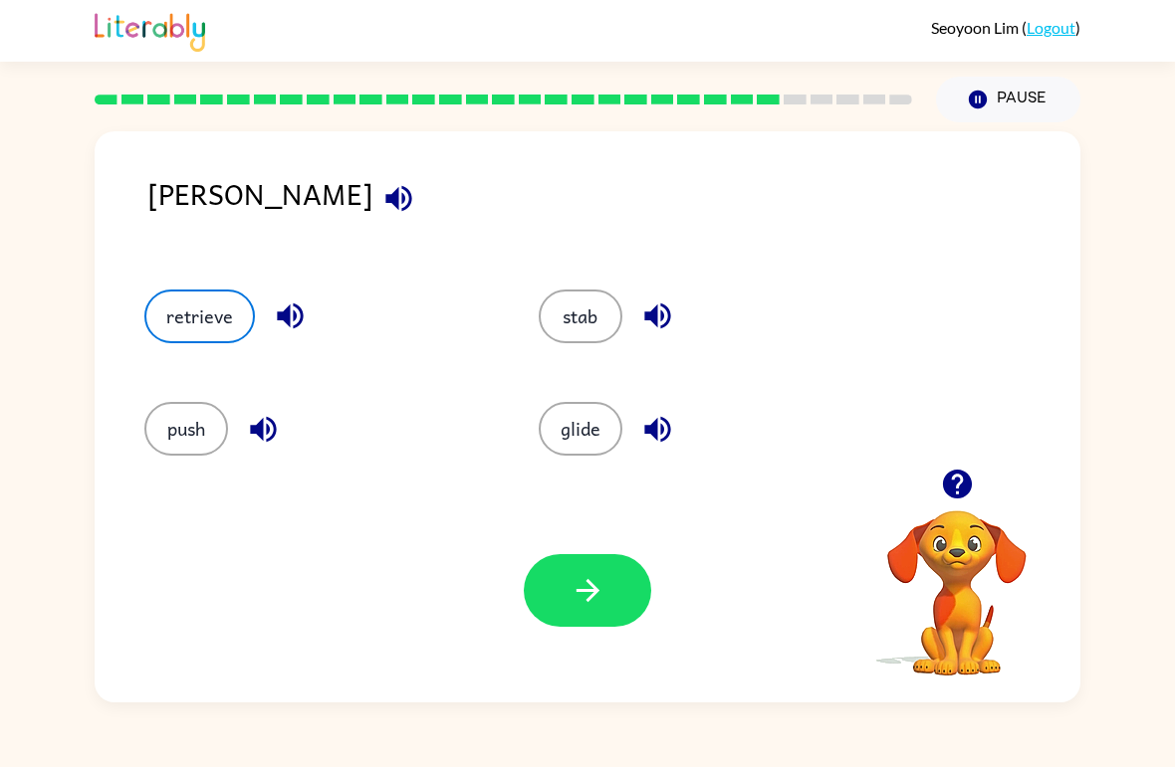
click at [626, 556] on button "button" at bounding box center [587, 590] width 127 height 73
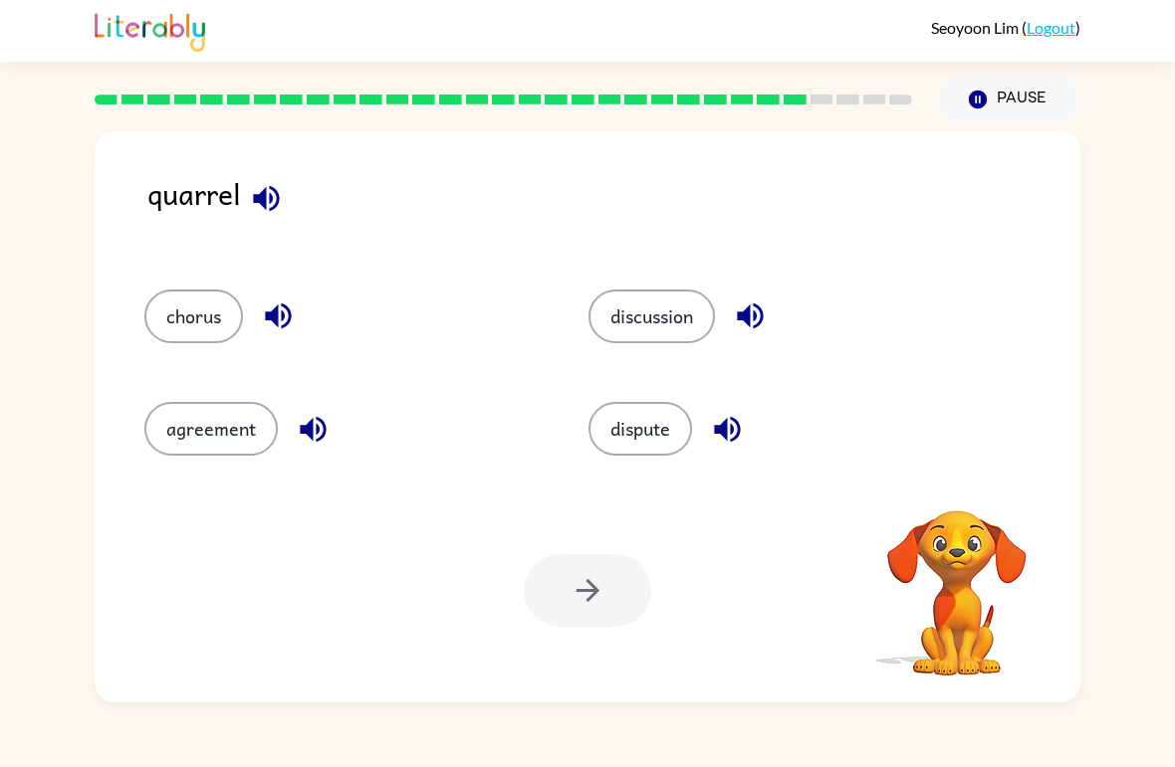
click at [181, 302] on button "chorus" at bounding box center [193, 317] width 99 height 54
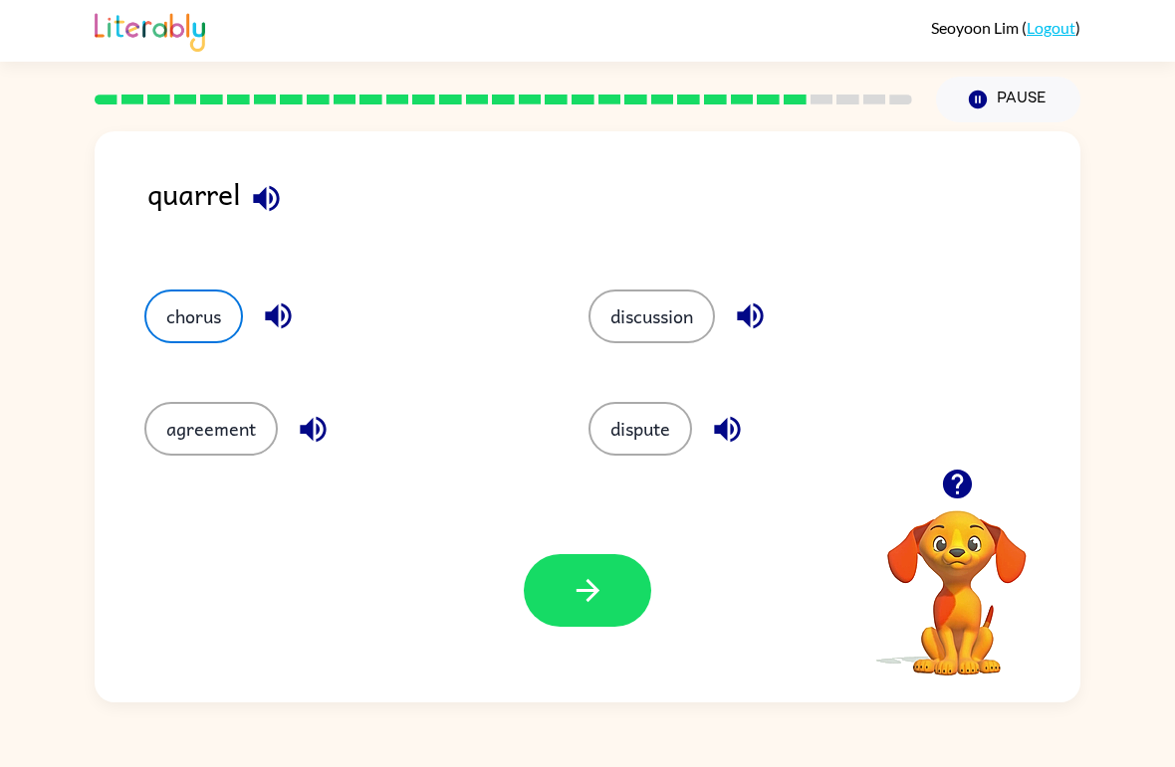
click at [648, 432] on button "dispute" at bounding box center [640, 429] width 104 height 54
click at [611, 609] on button "button" at bounding box center [587, 590] width 127 height 73
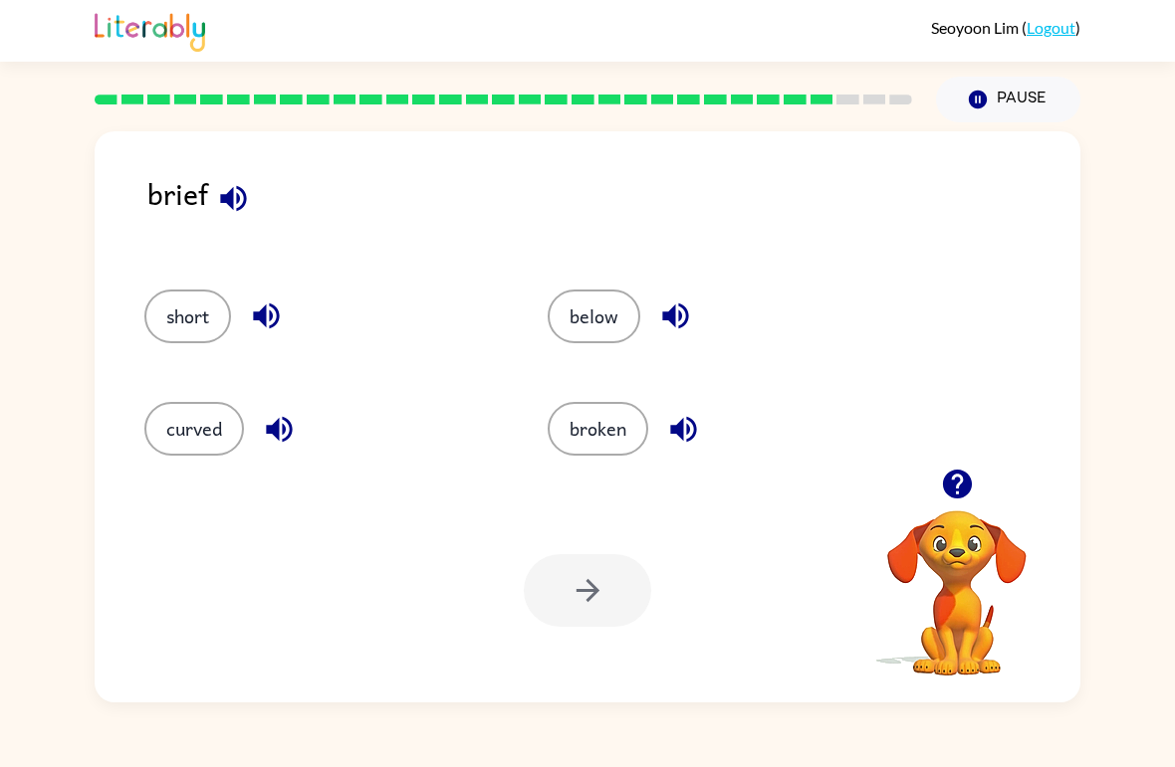
click at [180, 403] on button "curved" at bounding box center [194, 429] width 100 height 54
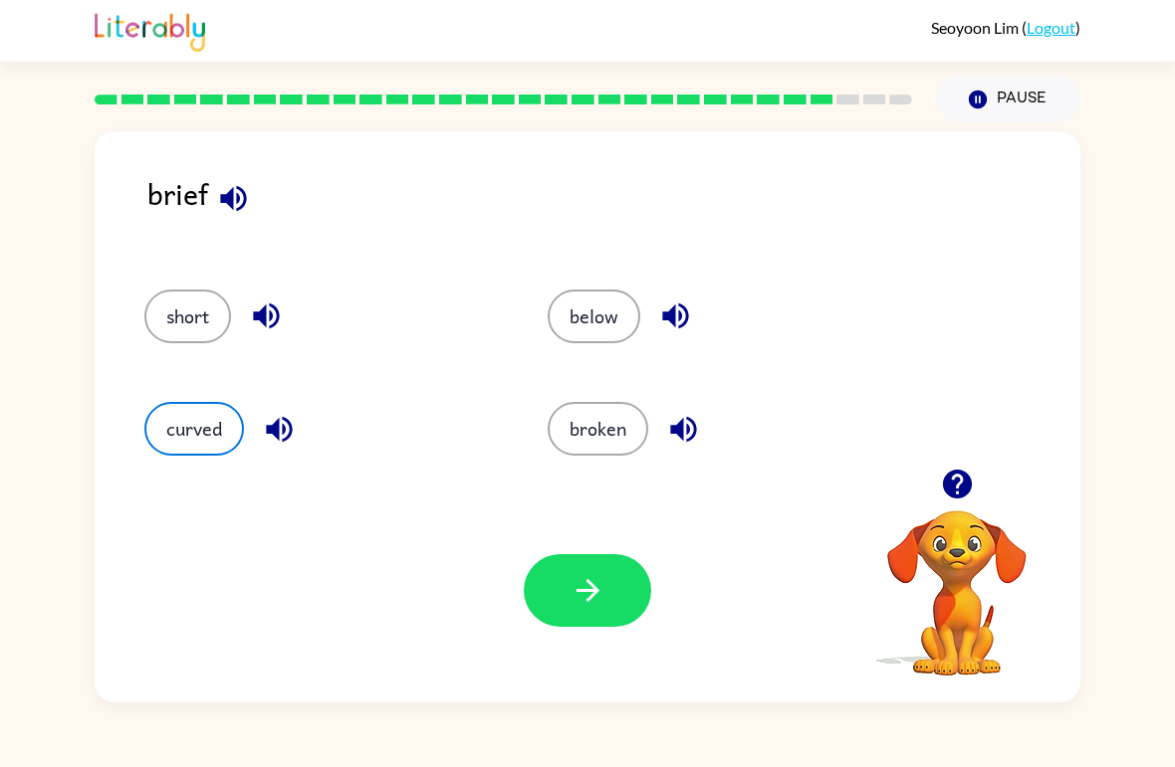
click at [579, 587] on icon "button" at bounding box center [587, 590] width 35 height 35
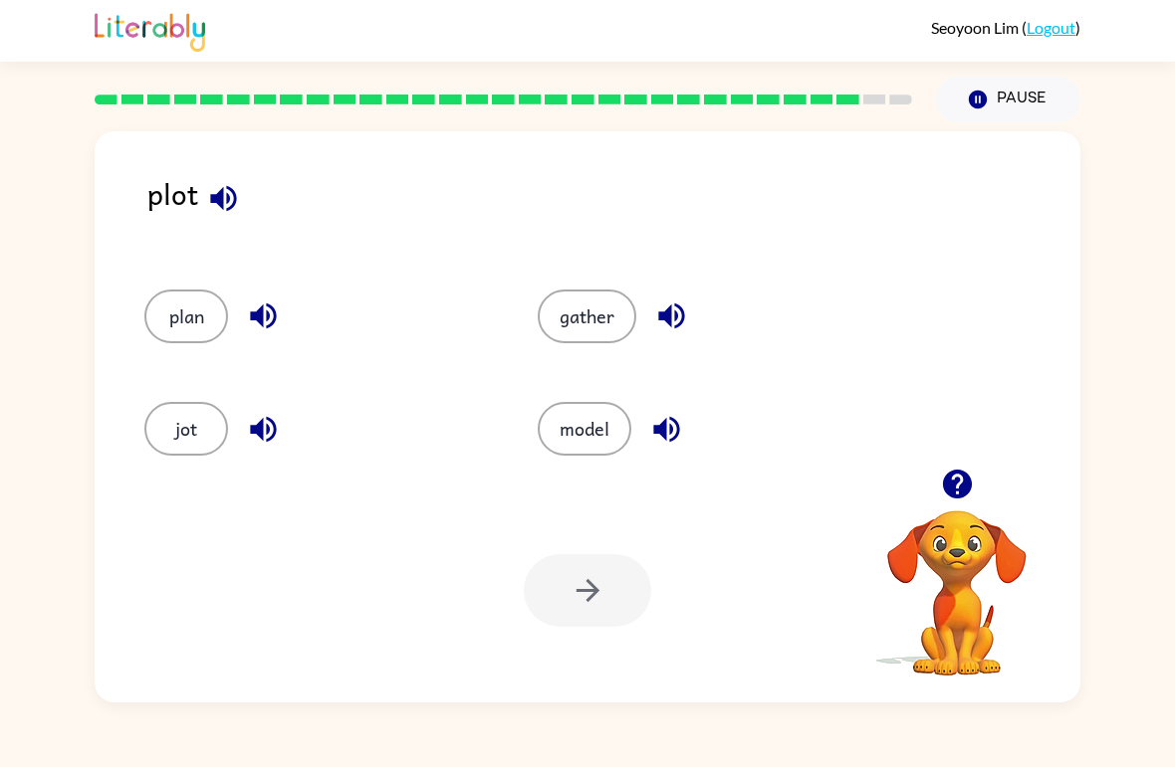
click at [171, 326] on button "plan" at bounding box center [186, 317] width 84 height 54
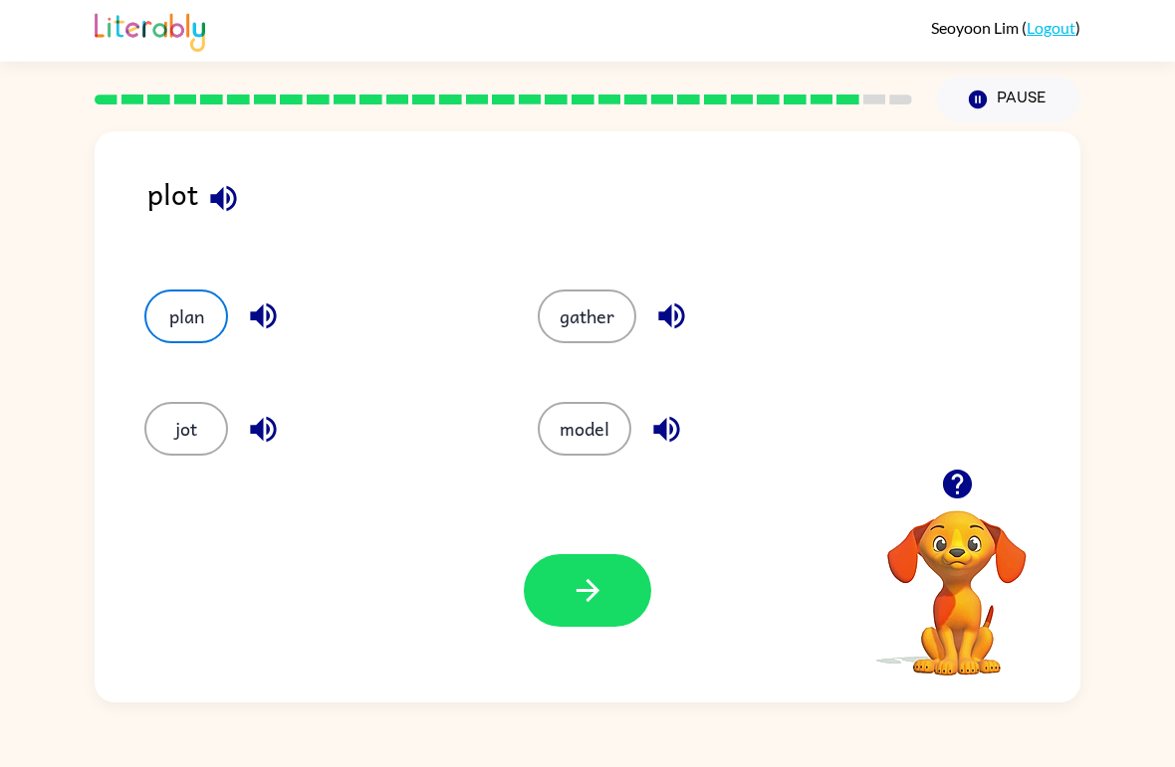
click at [612, 601] on button "button" at bounding box center [587, 590] width 127 height 73
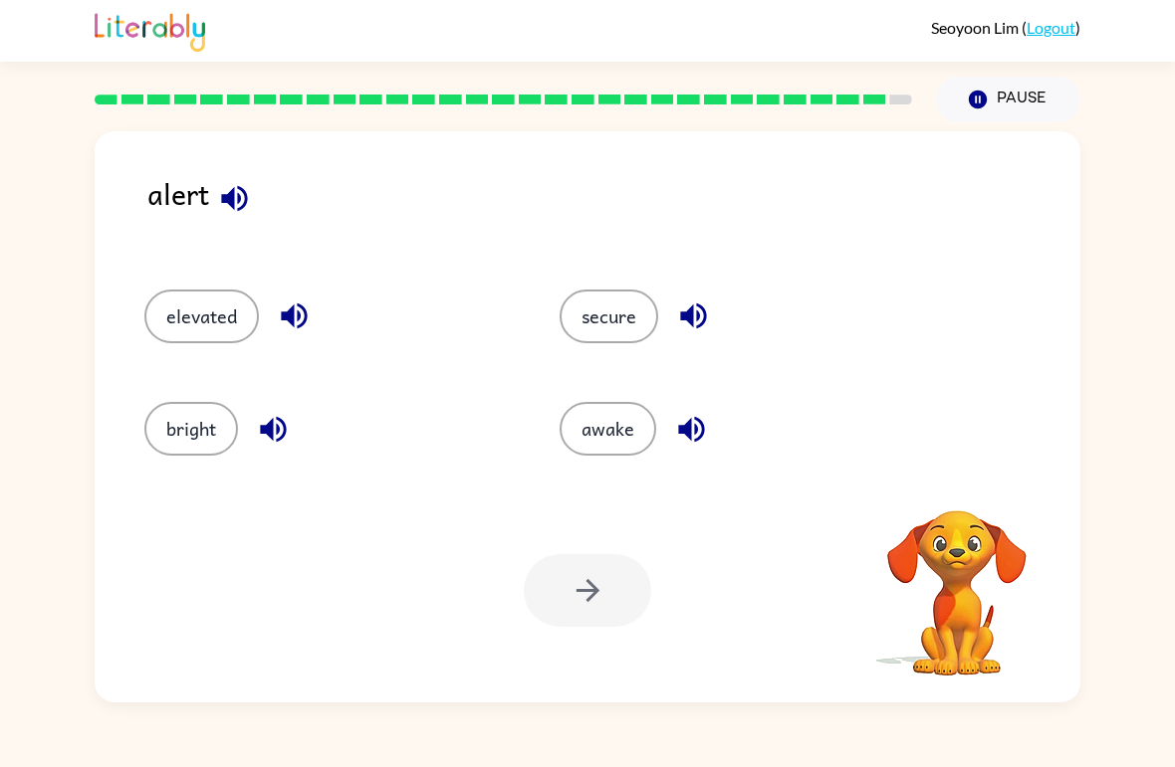
click at [635, 301] on button "secure" at bounding box center [608, 317] width 99 height 54
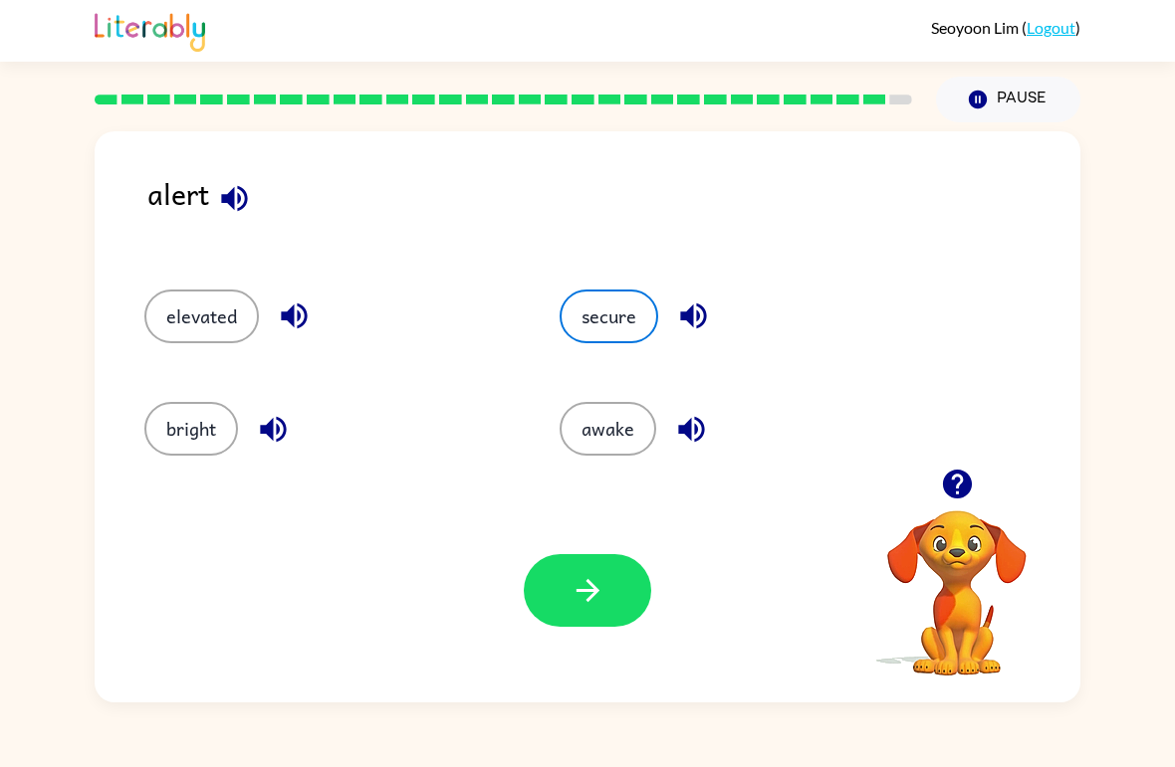
click at [572, 563] on button "button" at bounding box center [587, 590] width 127 height 73
